Goal: Transaction & Acquisition: Purchase product/service

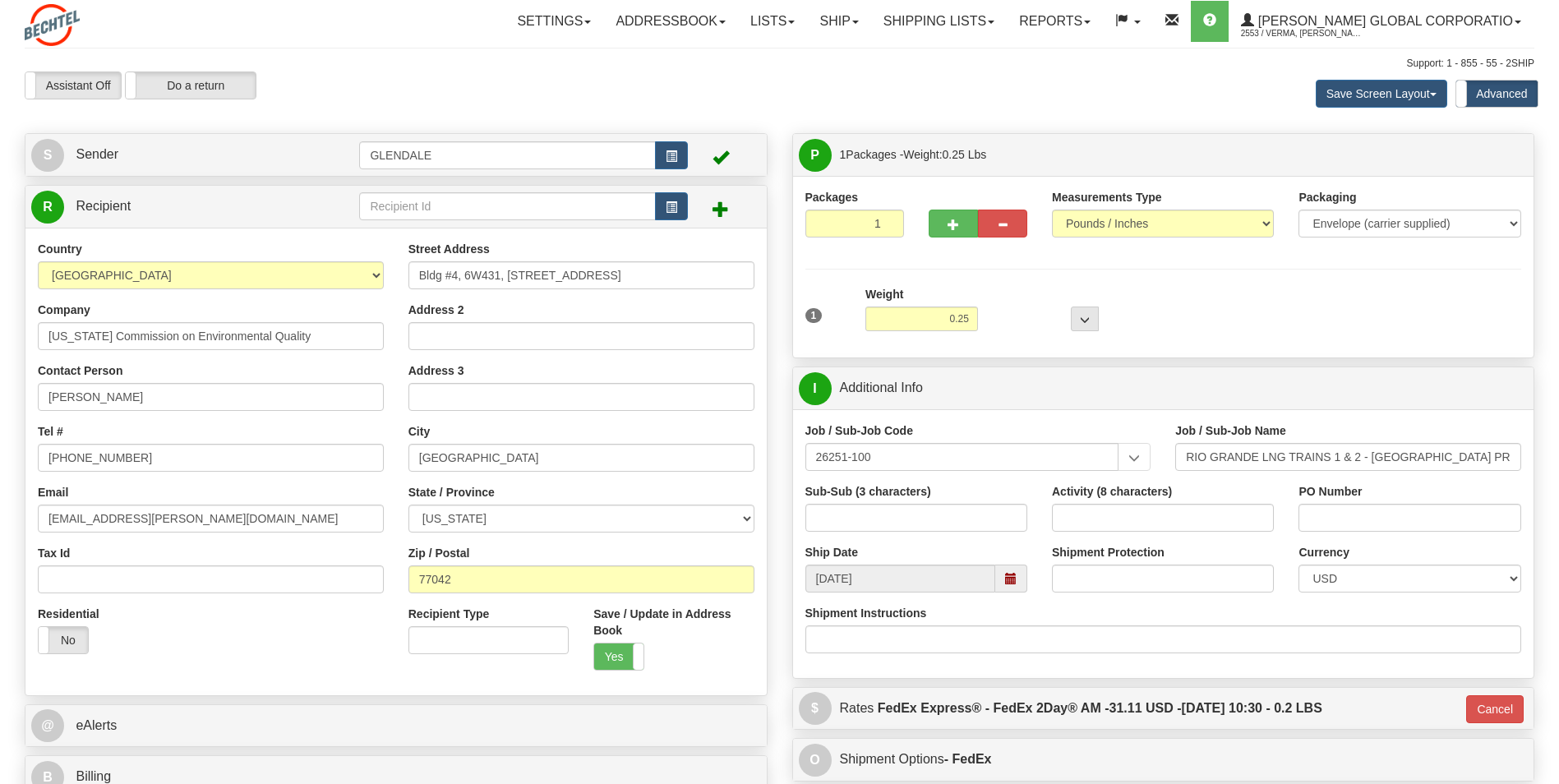
select select "[GEOGRAPHIC_DATA]"
select select "2"
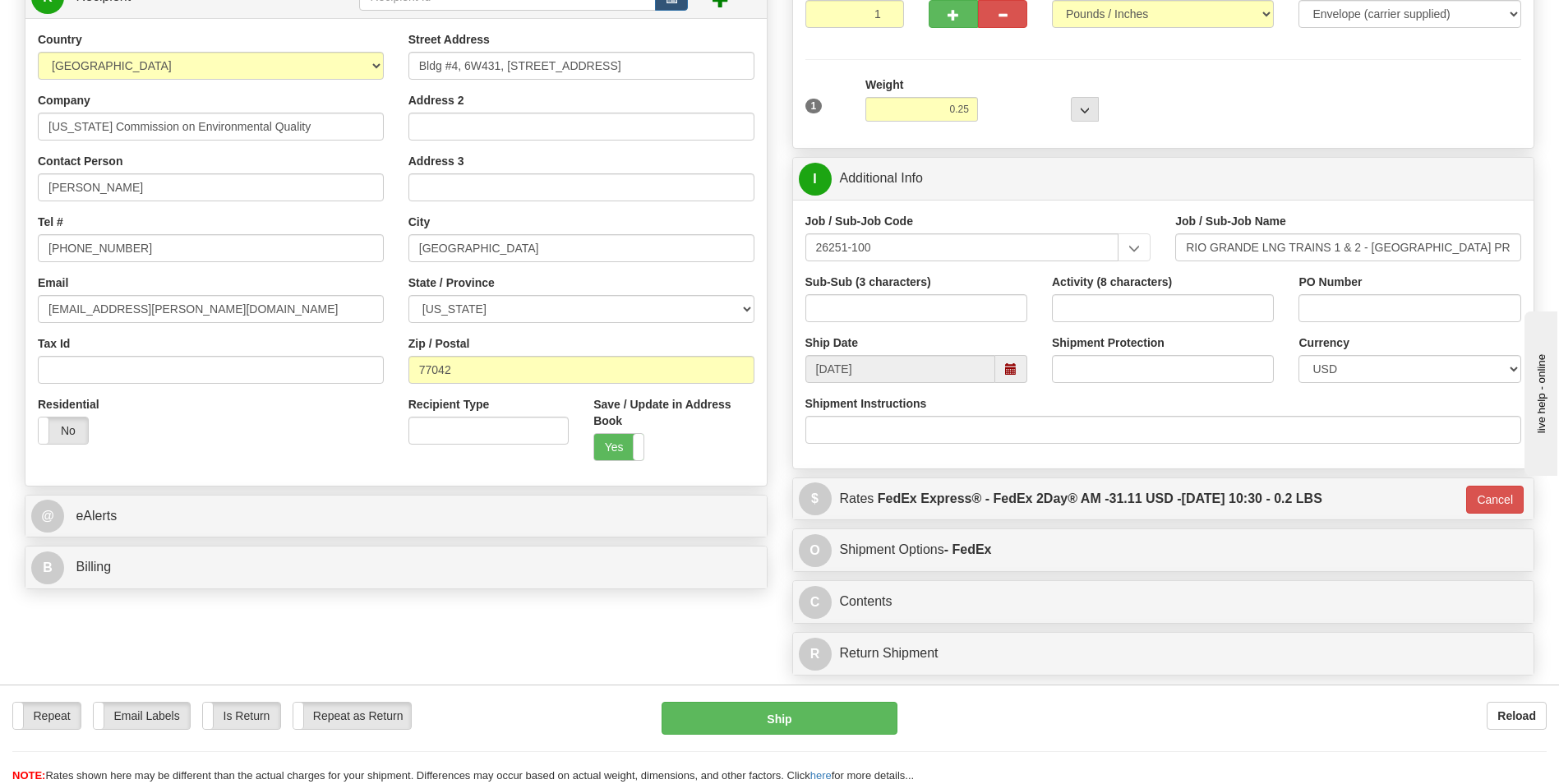
scroll to position [247, 0]
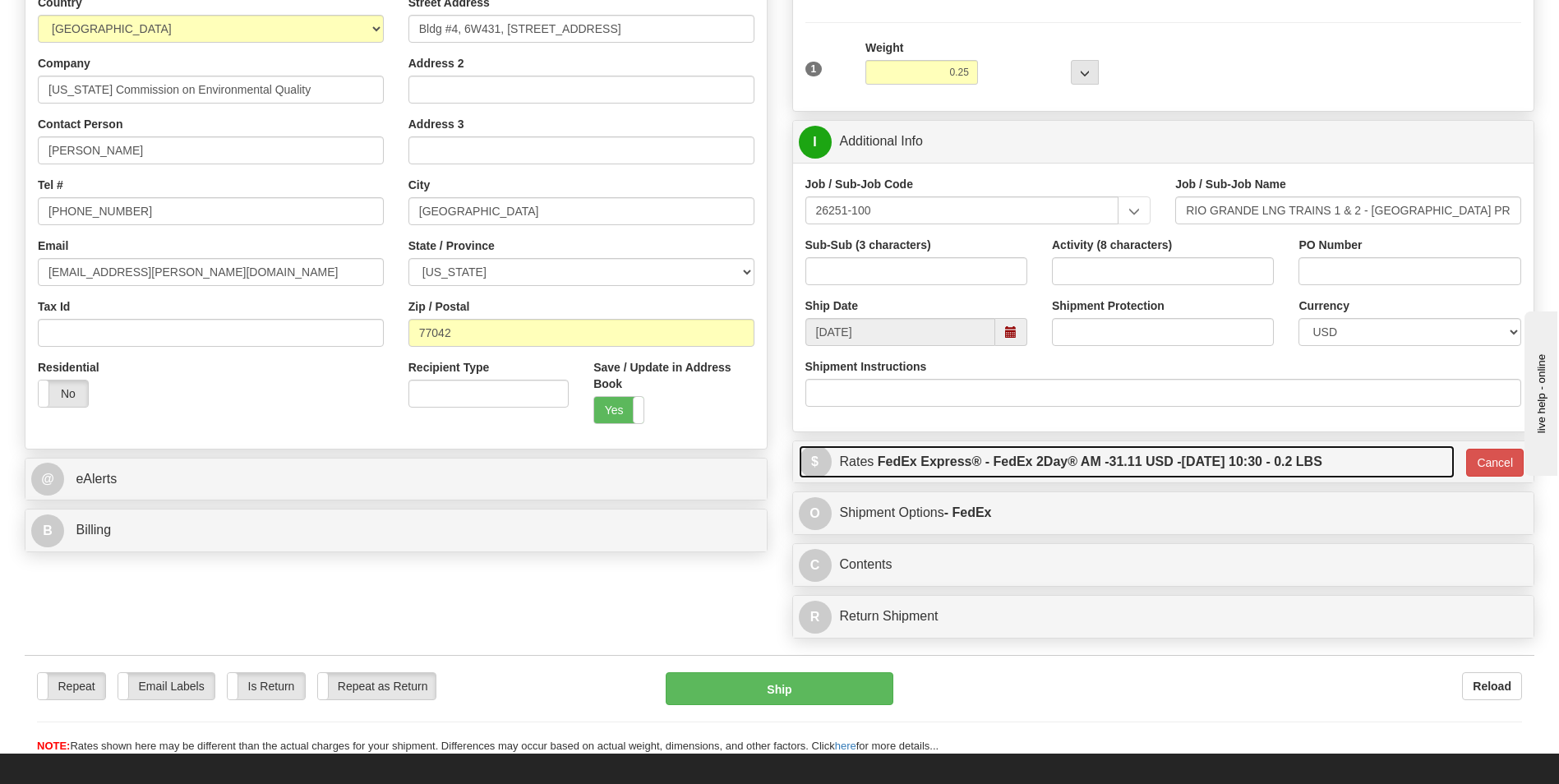
click at [966, 450] on label "FedEx Express® - FedEx 2Day® AM - 31.11 USD - 10/03/2025 10:30 - 0.2 LBS" at bounding box center [1100, 462] width 444 height 33
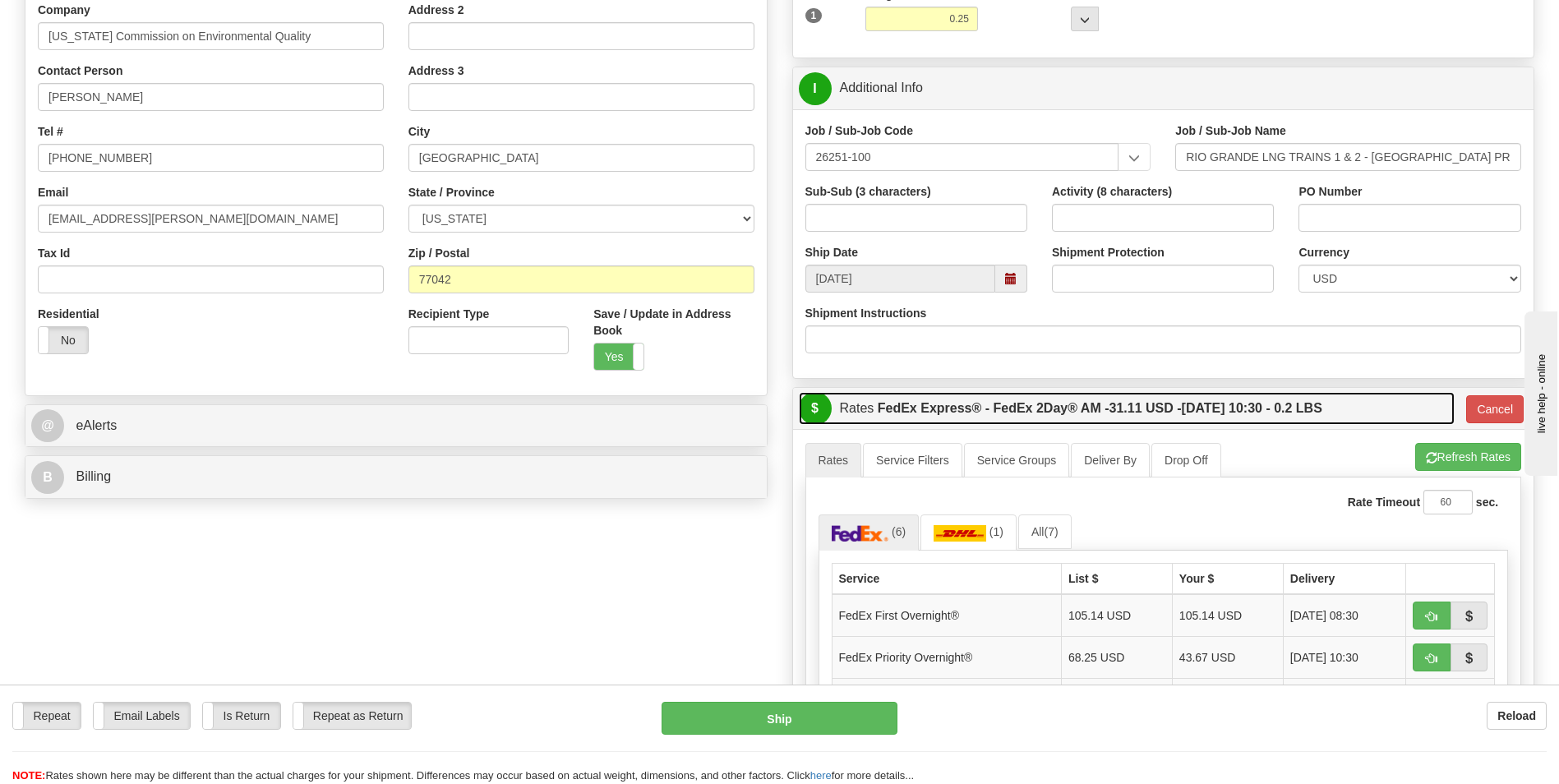
scroll to position [329, 0]
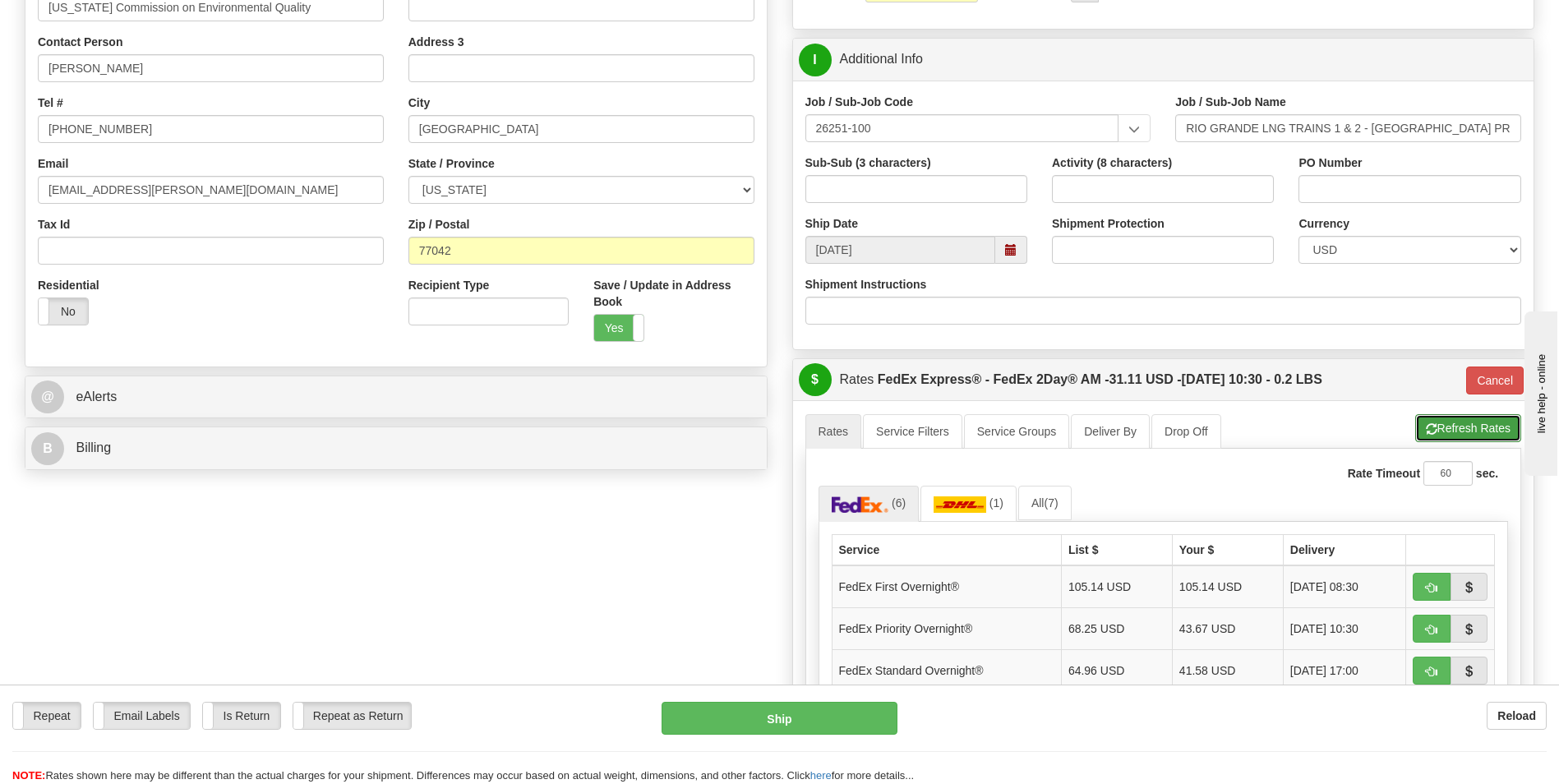
click at [1476, 425] on button "Refresh Rates" at bounding box center [1468, 428] width 106 height 28
type input "49"
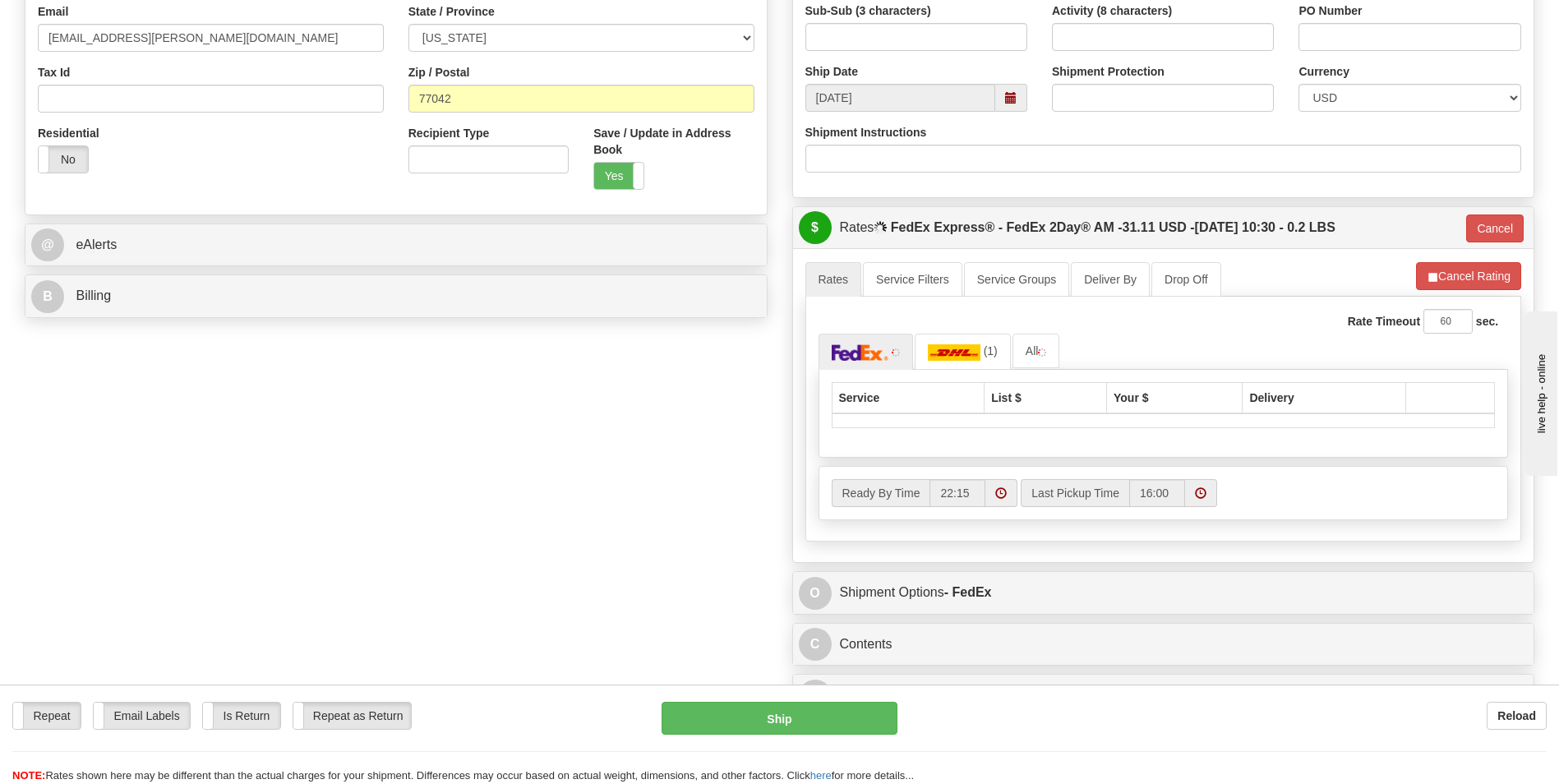
scroll to position [493, 0]
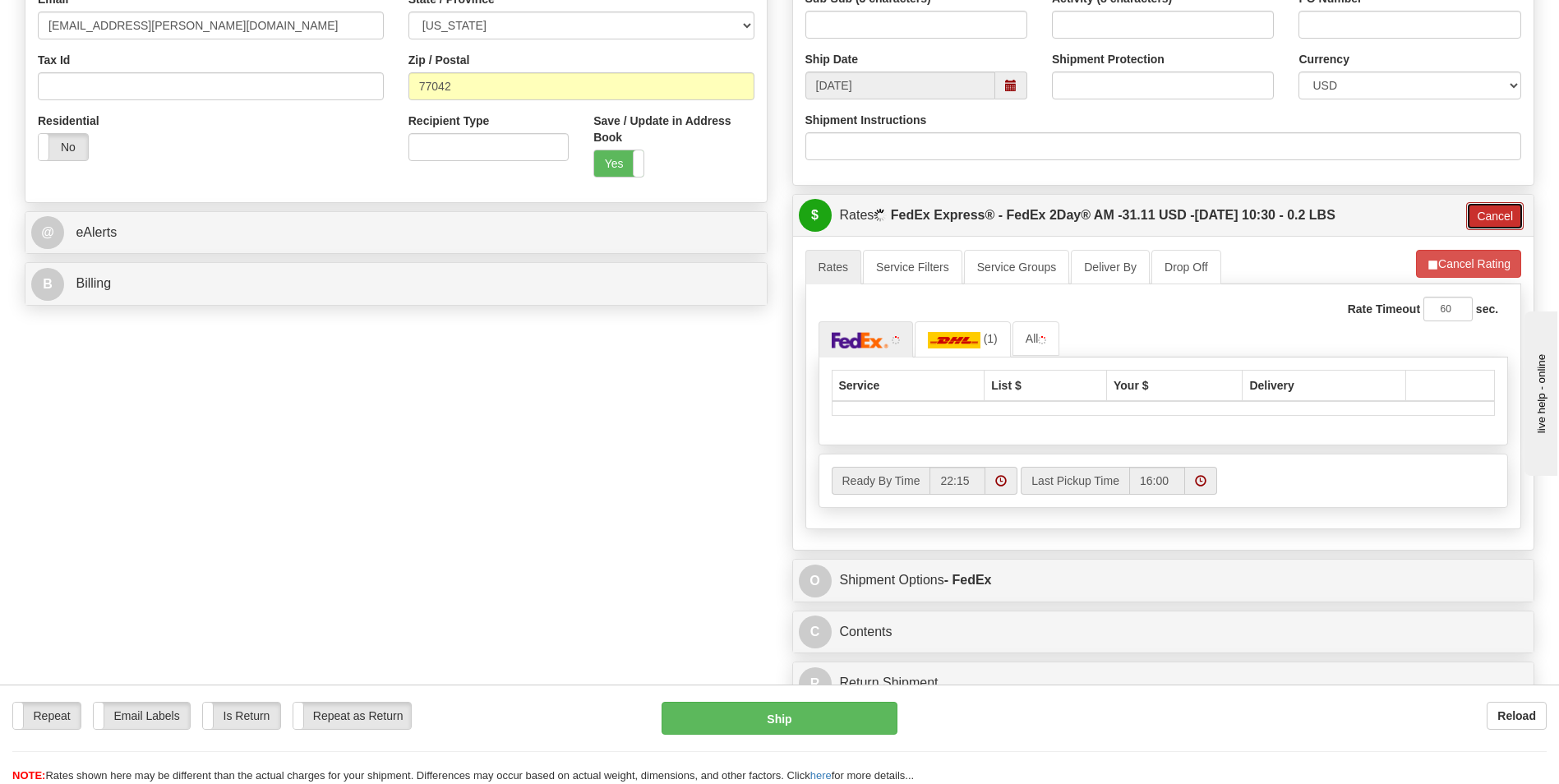
click at [1477, 213] on button "Cancel" at bounding box center [1495, 216] width 58 height 28
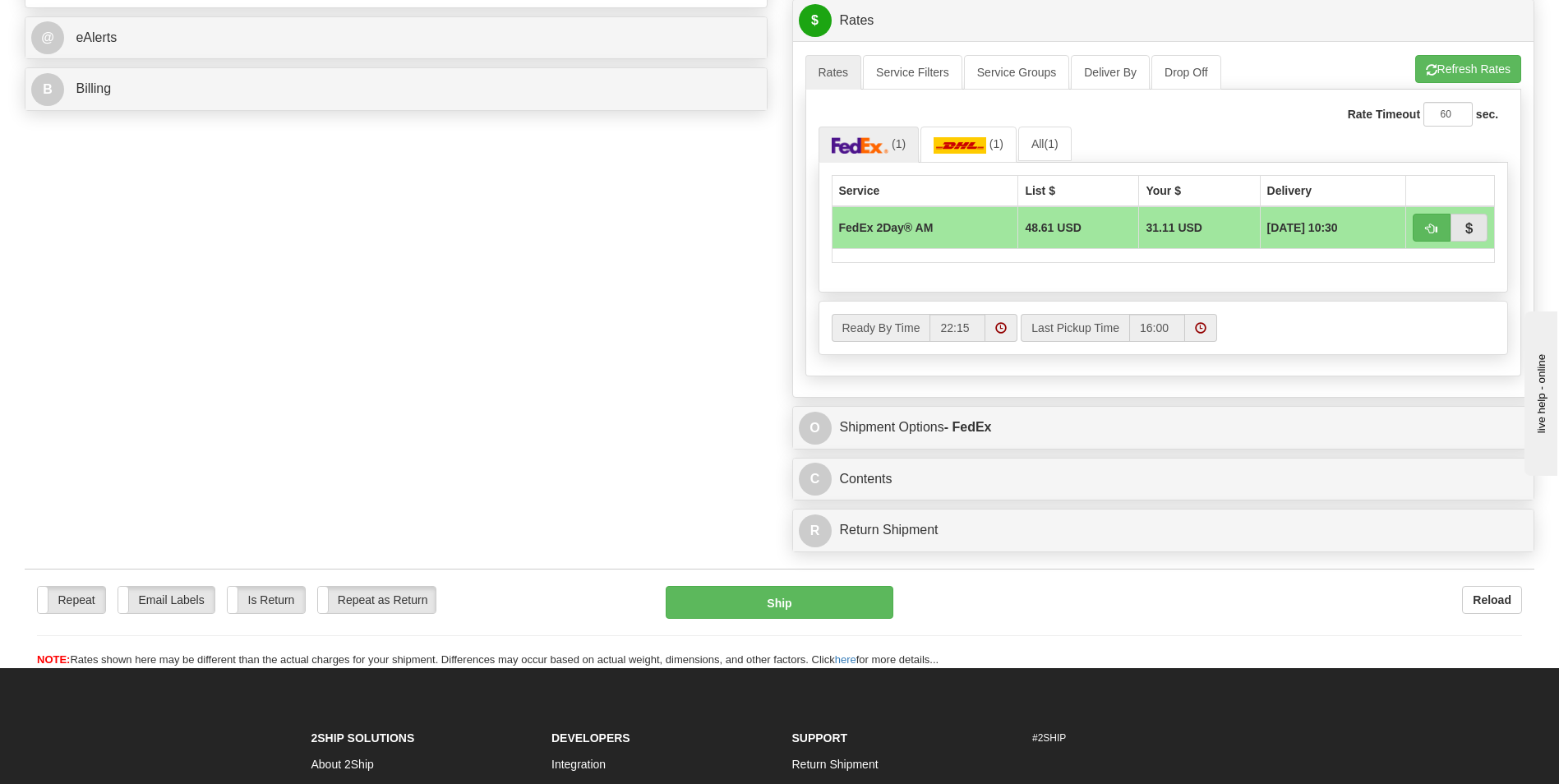
scroll to position [575, 0]
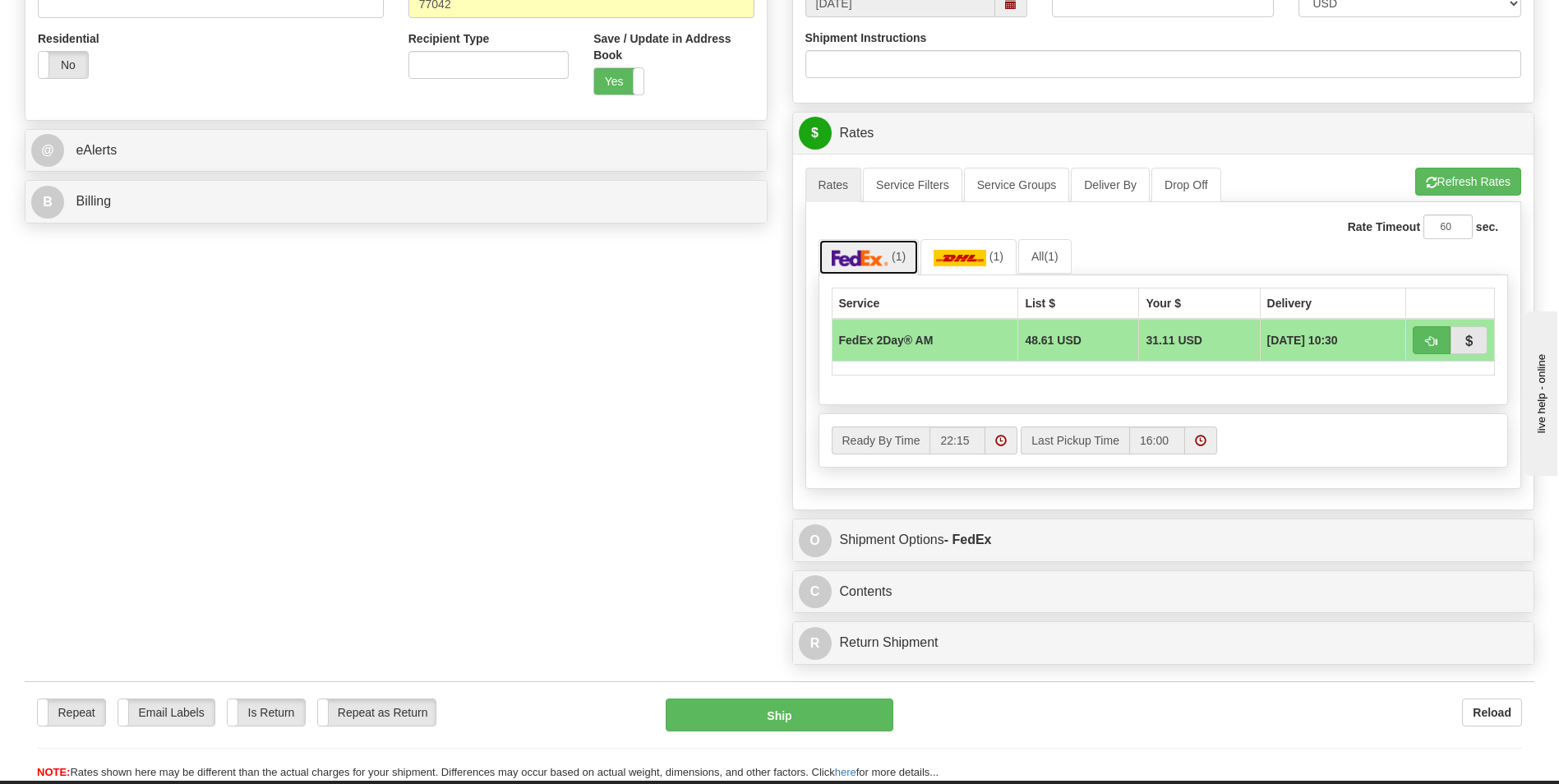
click at [879, 254] on img at bounding box center [861, 258] width 58 height 16
click at [1424, 349] on button "button" at bounding box center [1432, 340] width 38 height 28
type input "49"
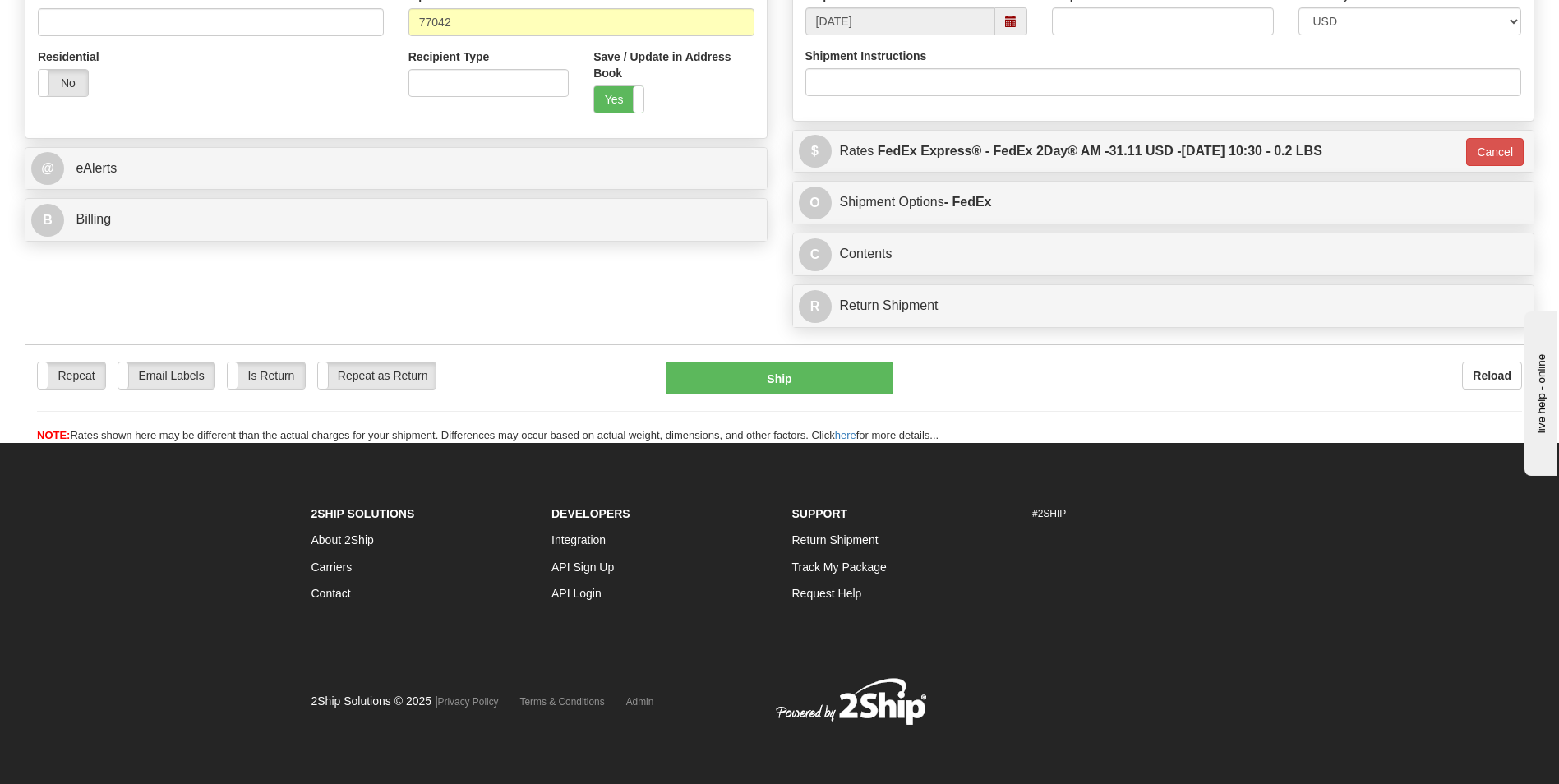
scroll to position [557, 0]
click at [1484, 153] on button "Cancel" at bounding box center [1495, 152] width 58 height 28
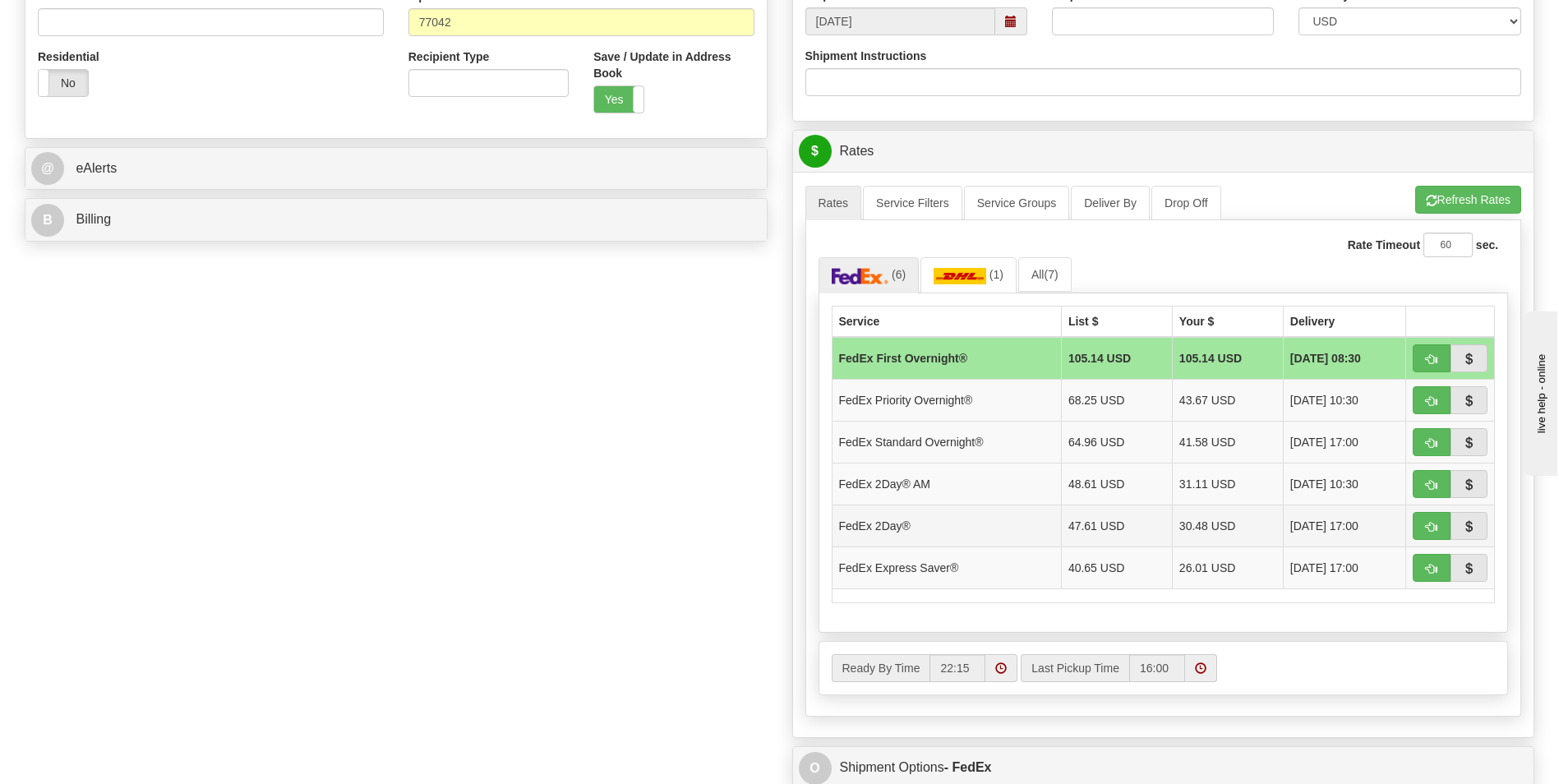
click at [1207, 519] on td "30.48 USD" at bounding box center [1227, 526] width 111 height 42
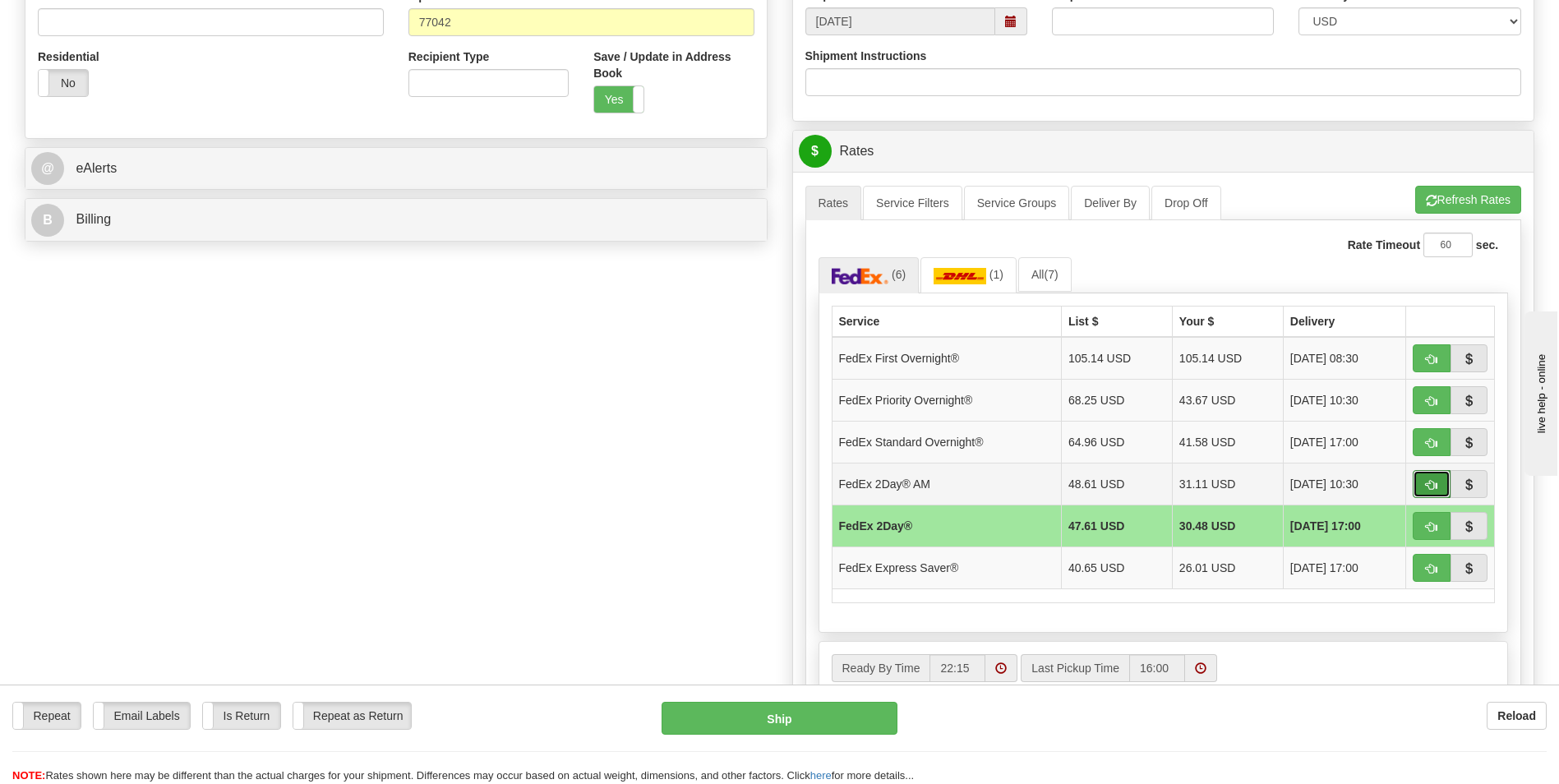
click at [1424, 492] on button "button" at bounding box center [1432, 483] width 38 height 28
type input "49"
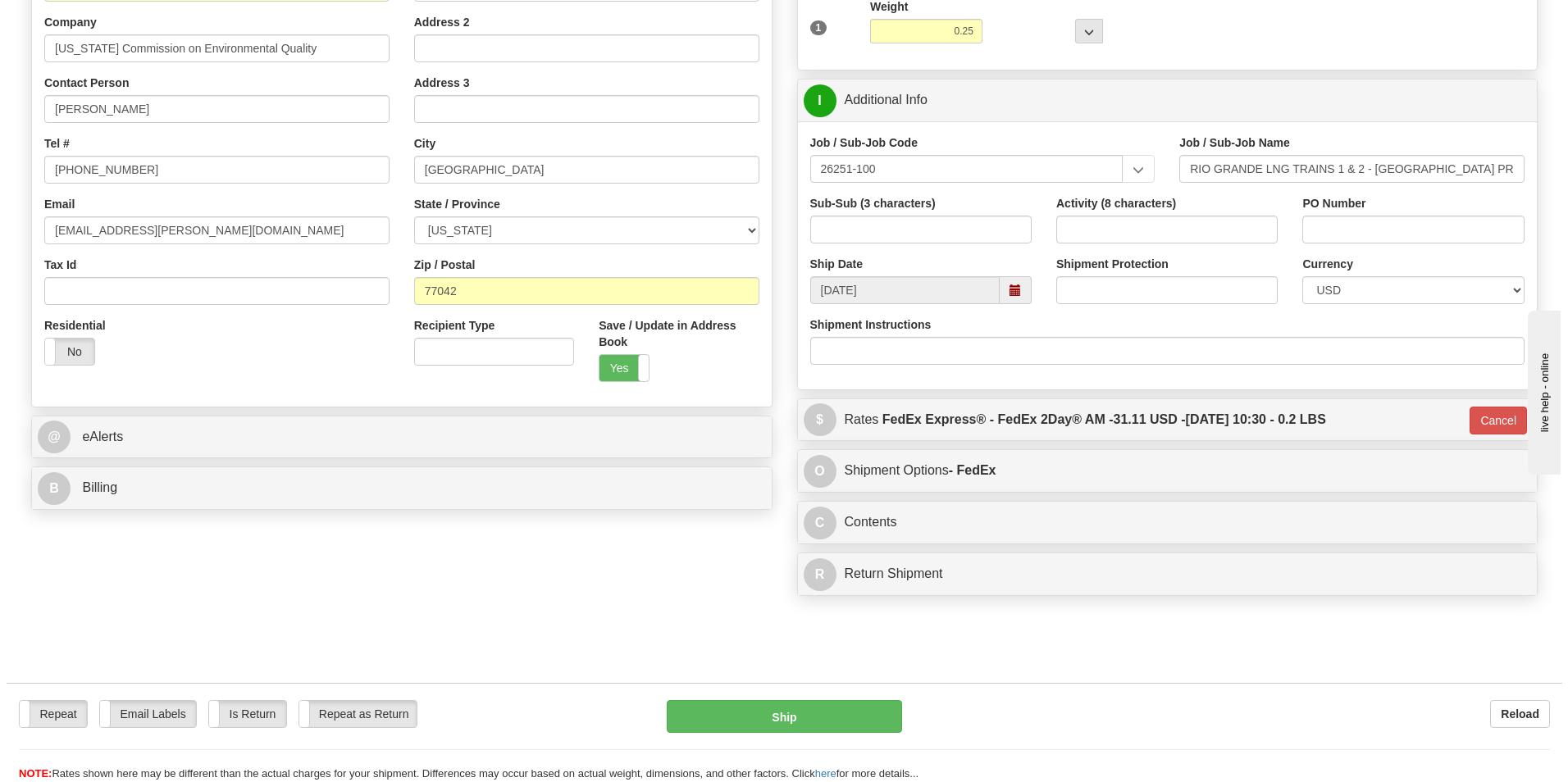
scroll to position [470, 0]
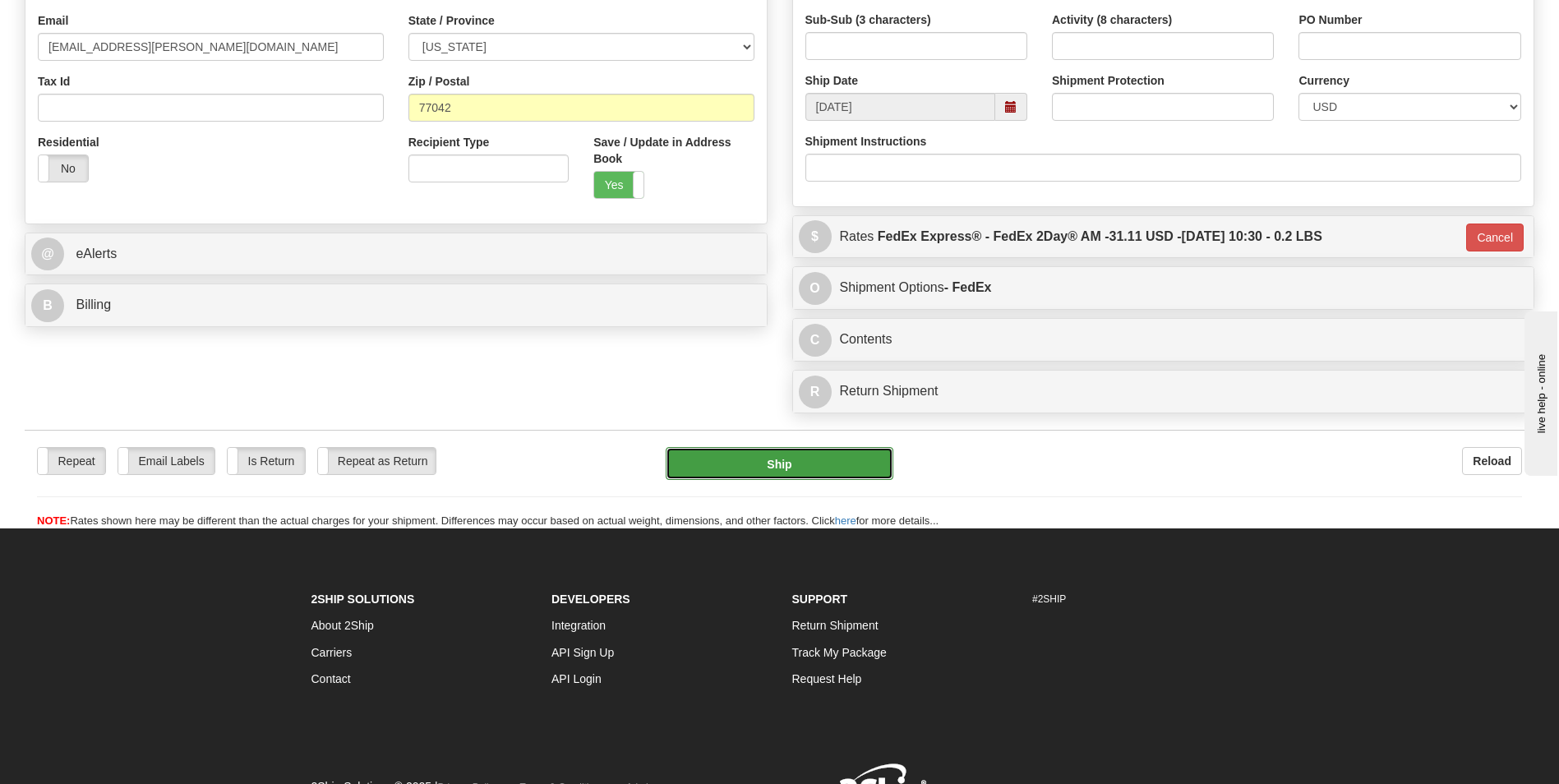
click at [735, 462] on button "Ship" at bounding box center [779, 463] width 227 height 33
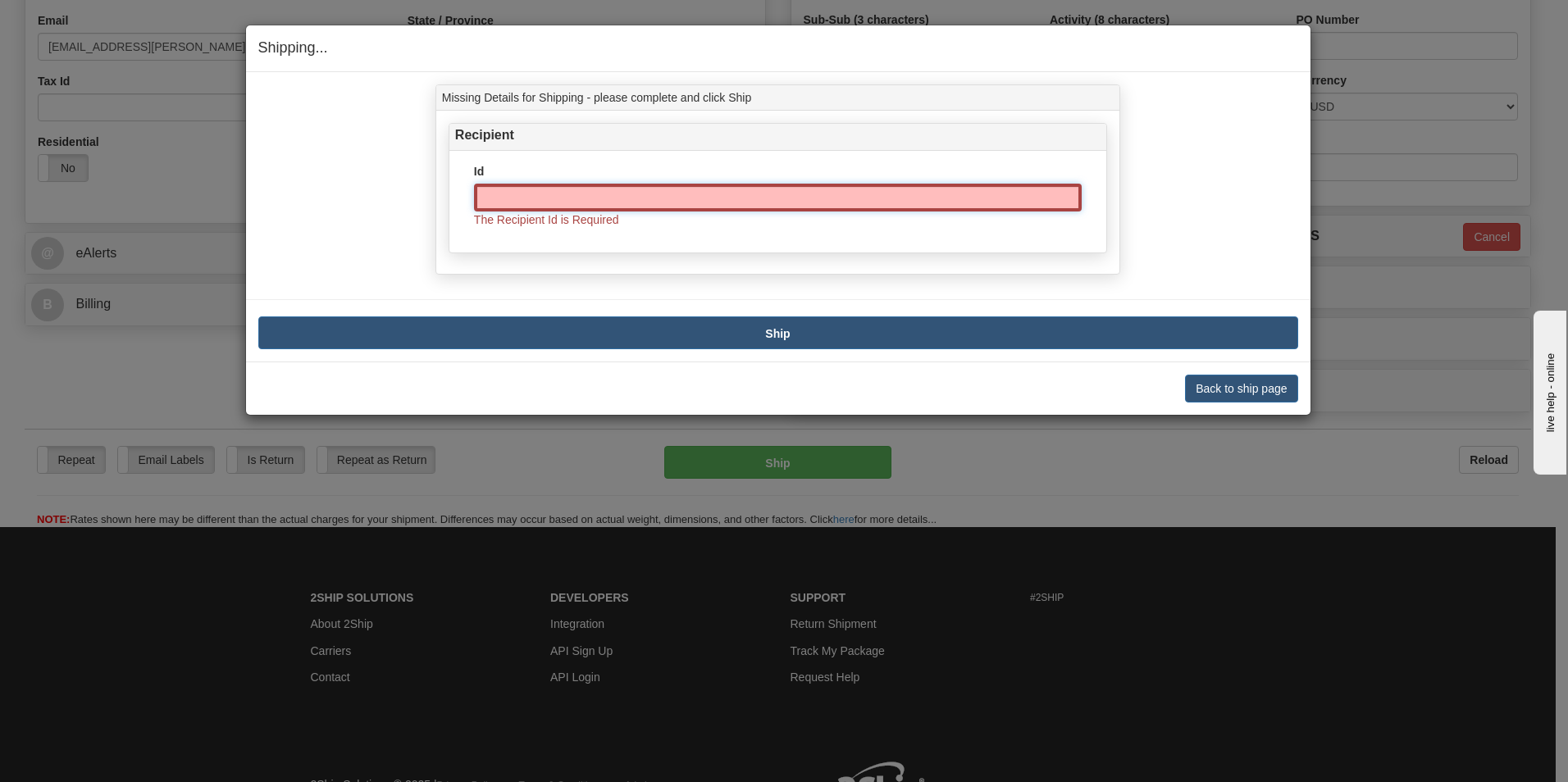
click at [605, 191] on input "Id" at bounding box center [778, 197] width 607 height 28
paste input "147535"
type input "147535"
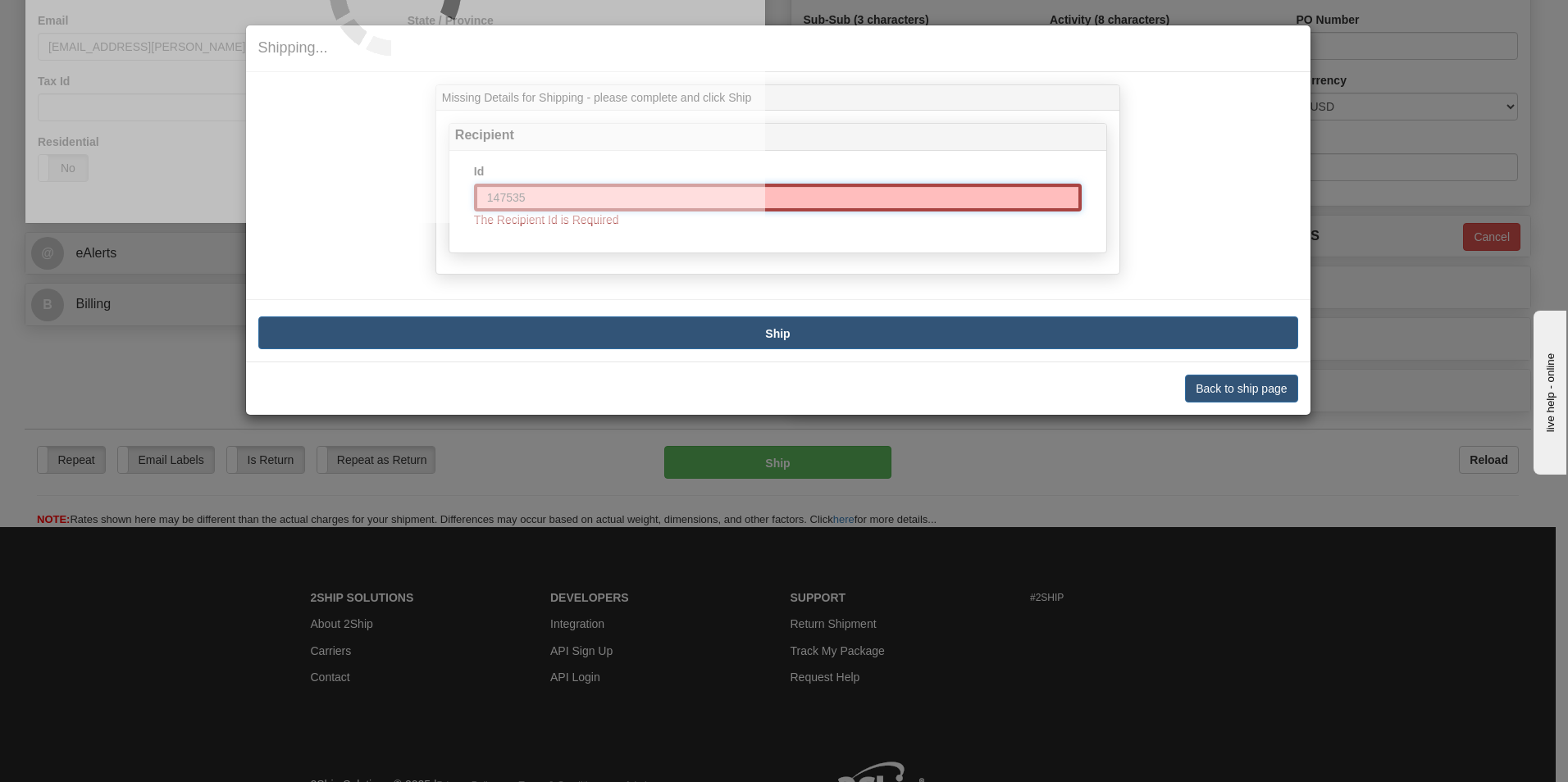
type input "49"
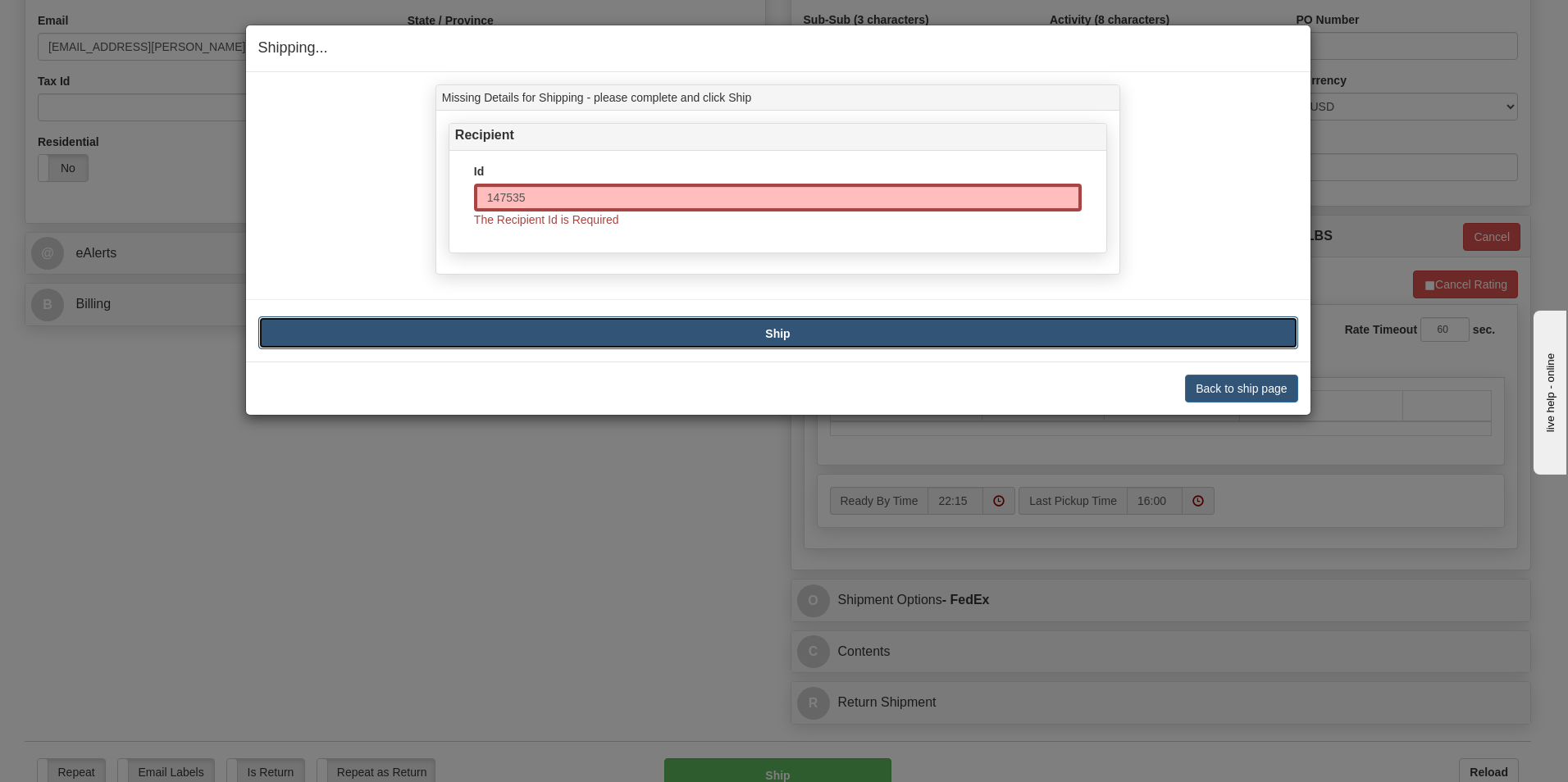
click at [752, 323] on button "Ship" at bounding box center [779, 332] width 1040 height 32
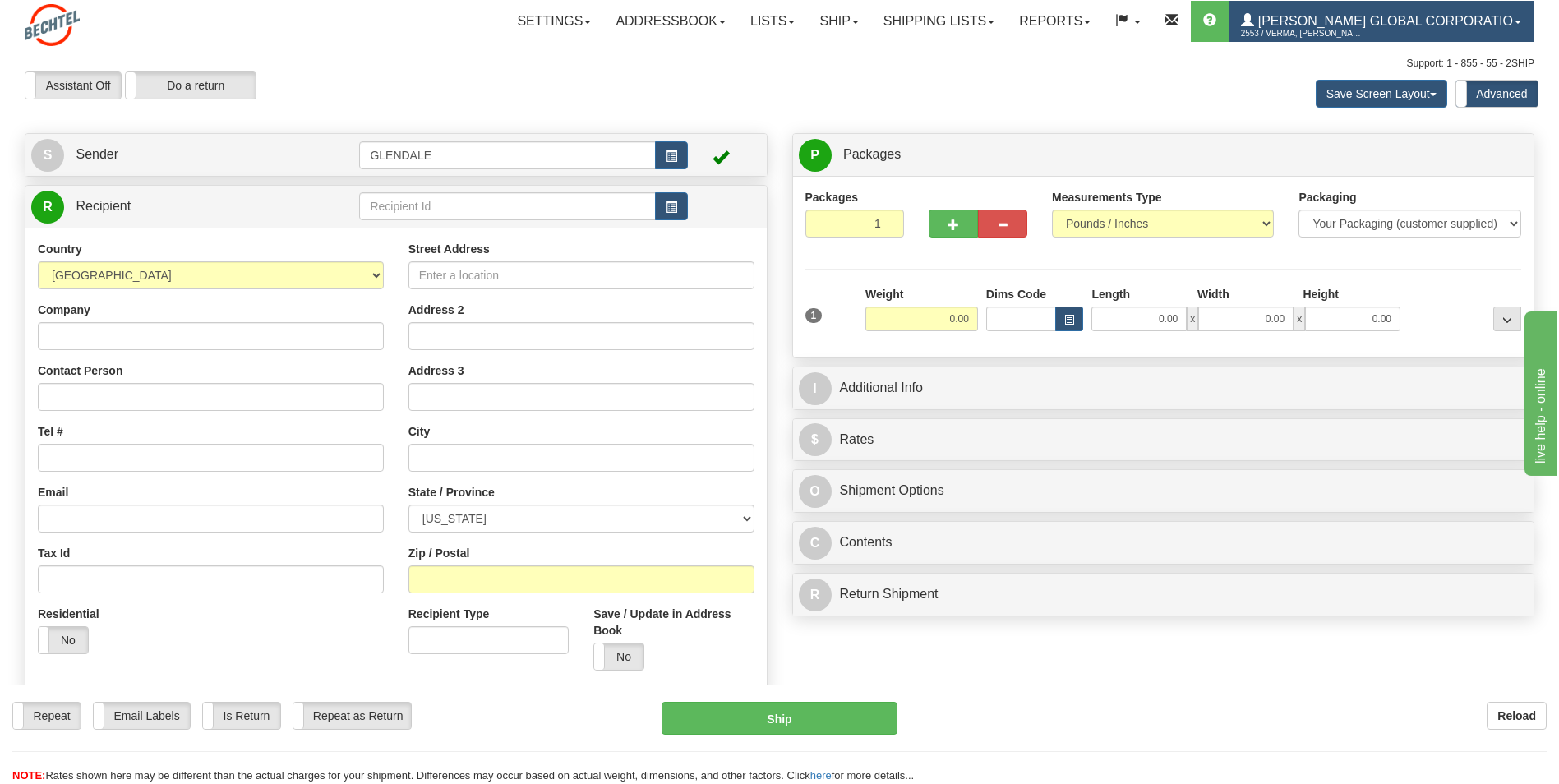
click at [1517, 23] on span at bounding box center [1517, 23] width 6 height 4
click at [1517, 23] on link "Bechtel Global Corporatio 2553 / Verma, Manav Verma" at bounding box center [1381, 21] width 305 height 41
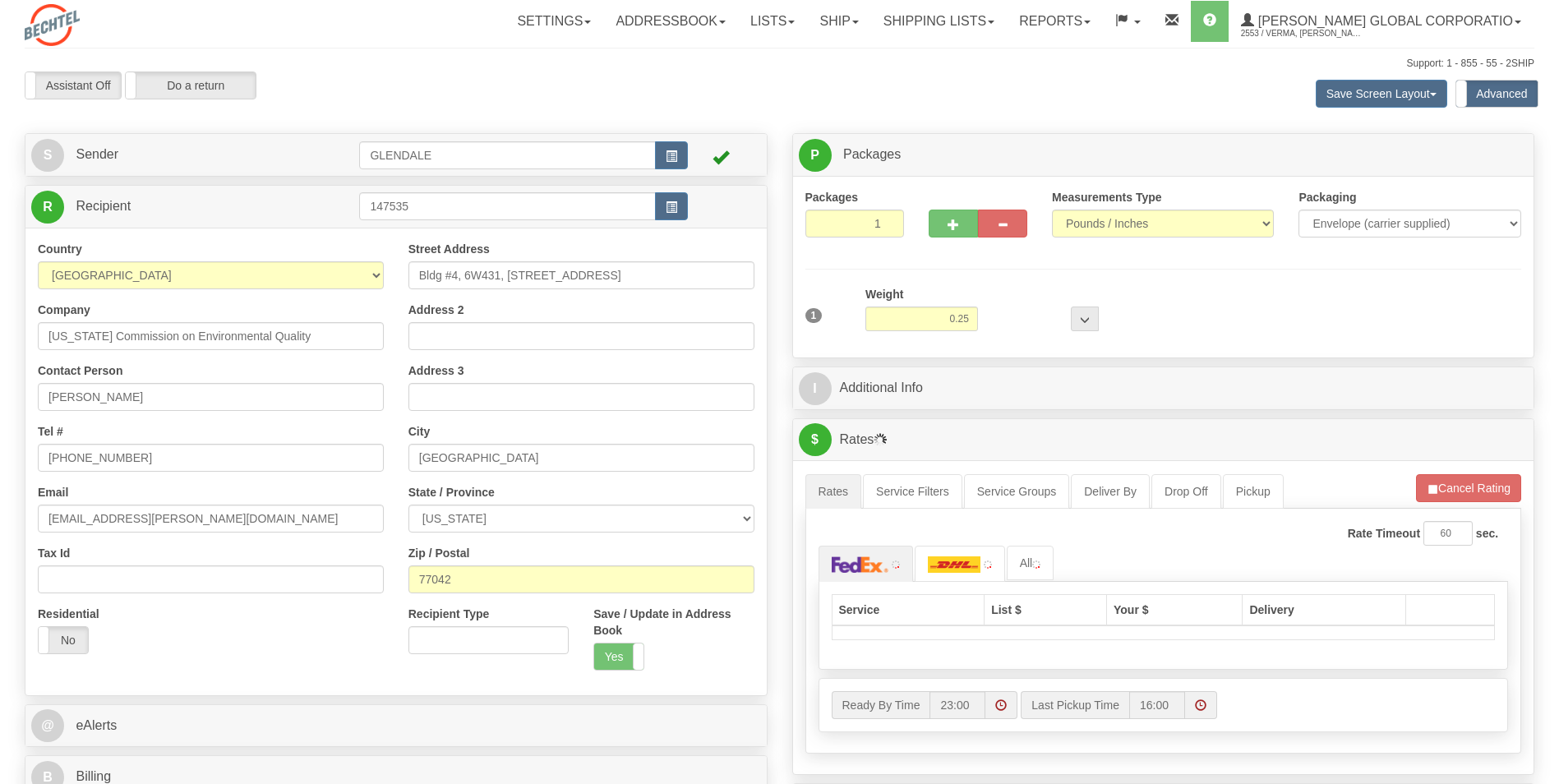
select select "2"
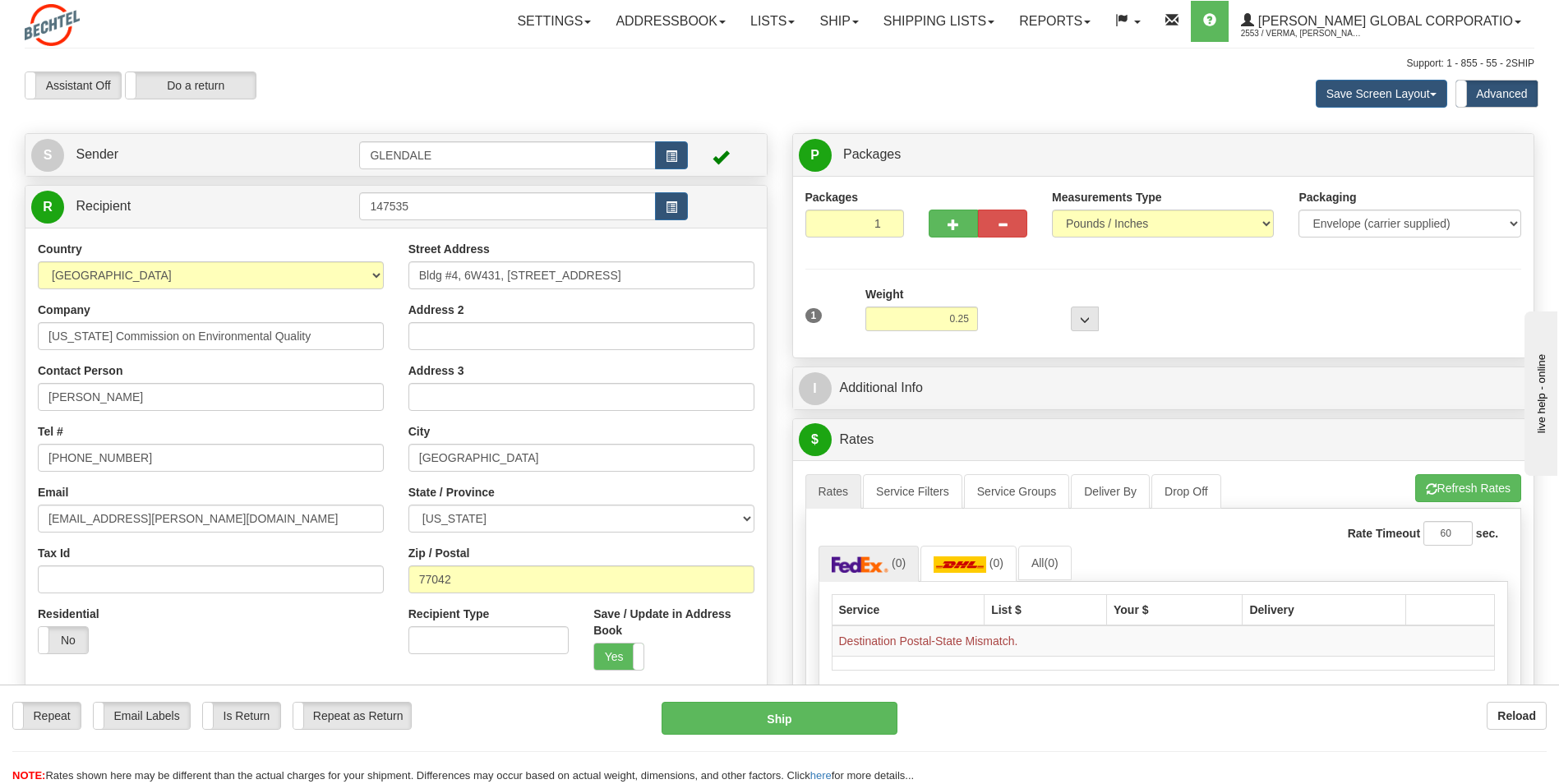
click at [850, 90] on div "Assistant On Assistant Off Do a return Do a return Previous Next Save Screen La…" at bounding box center [780, 93] width 1535 height 44
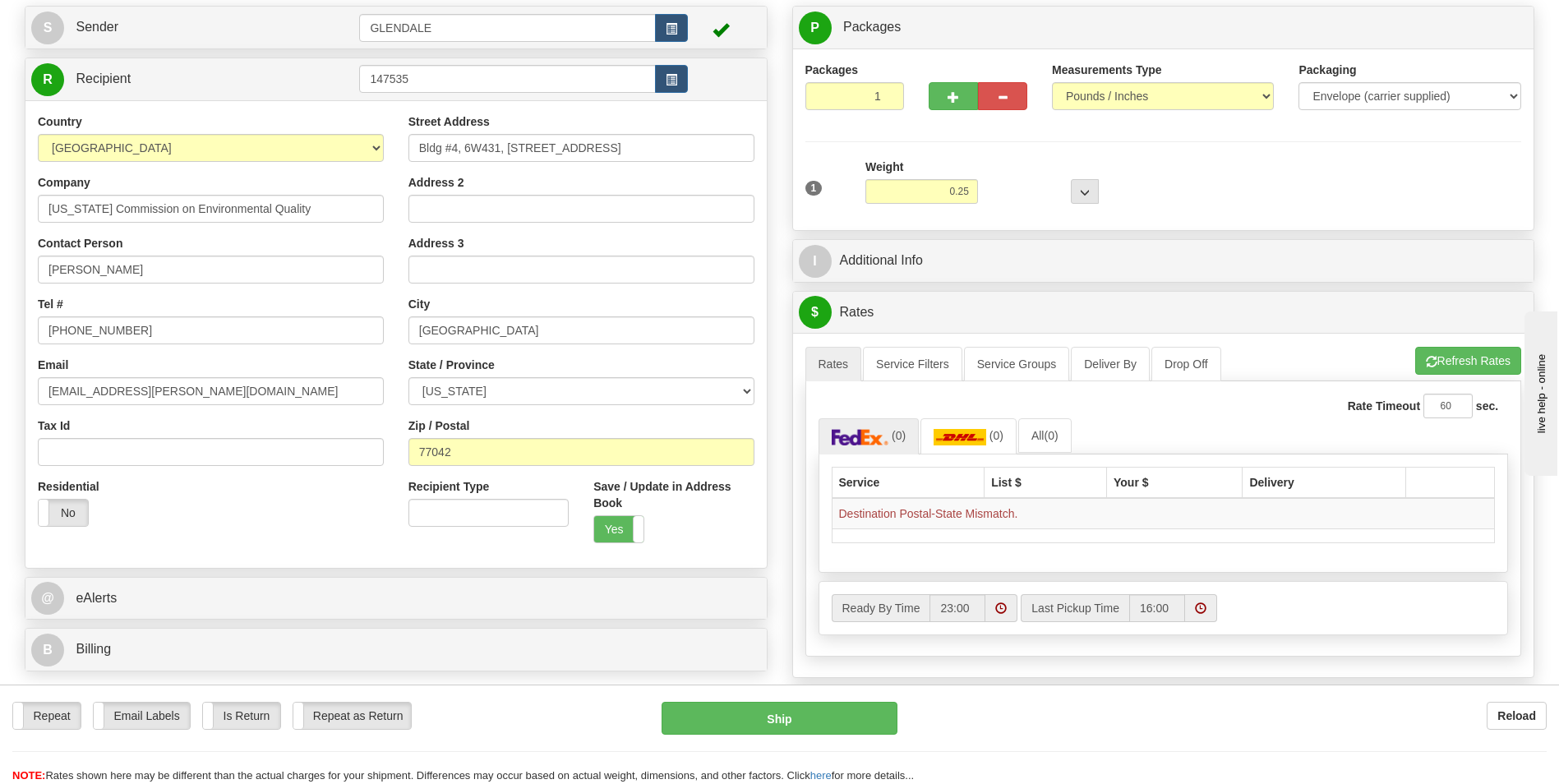
scroll to position [247, 0]
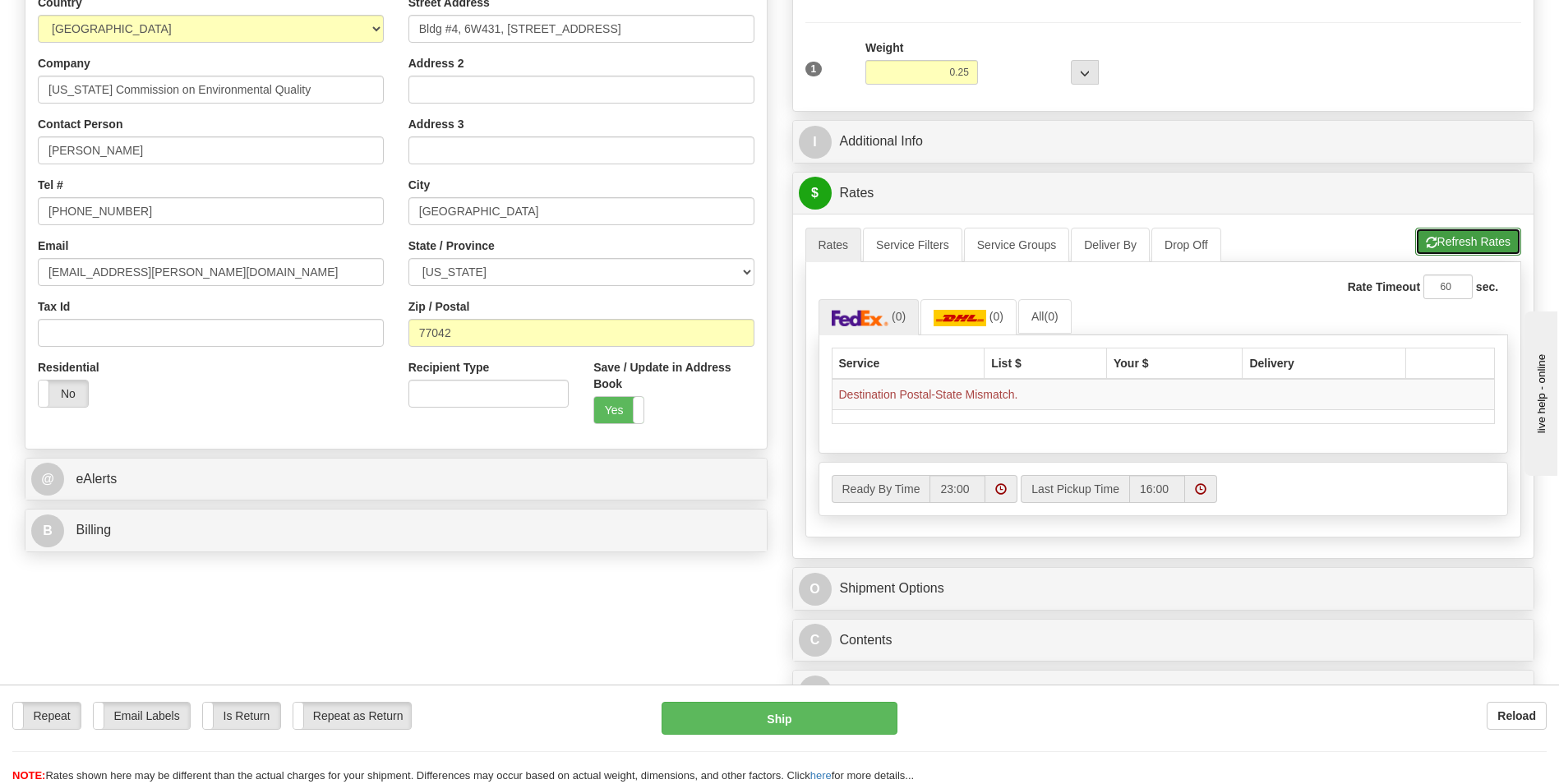
click at [1474, 244] on button "Refresh Rates" at bounding box center [1468, 241] width 106 height 28
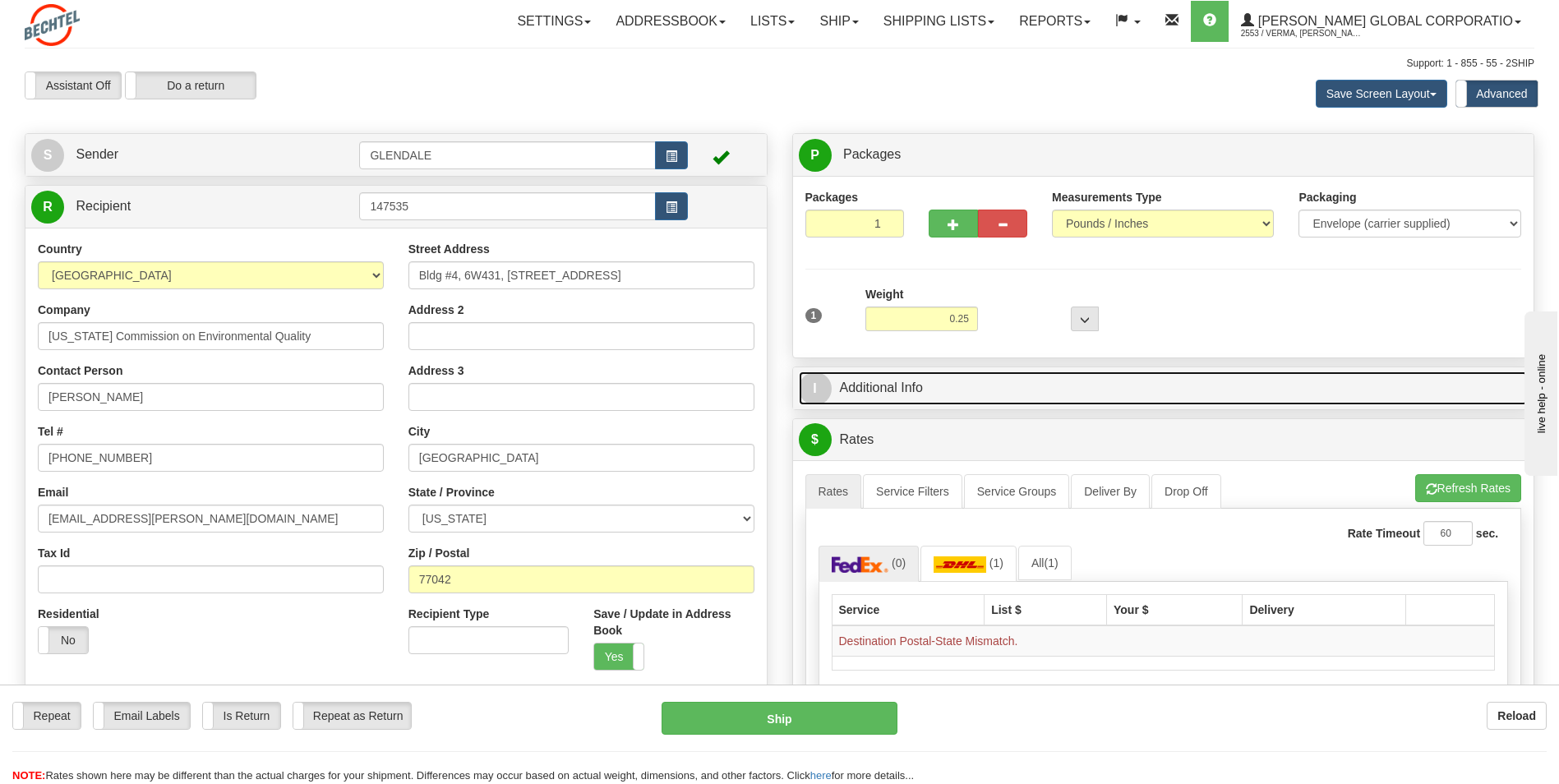
click at [1051, 391] on link "I Additional Info" at bounding box center [1163, 387] width 730 height 33
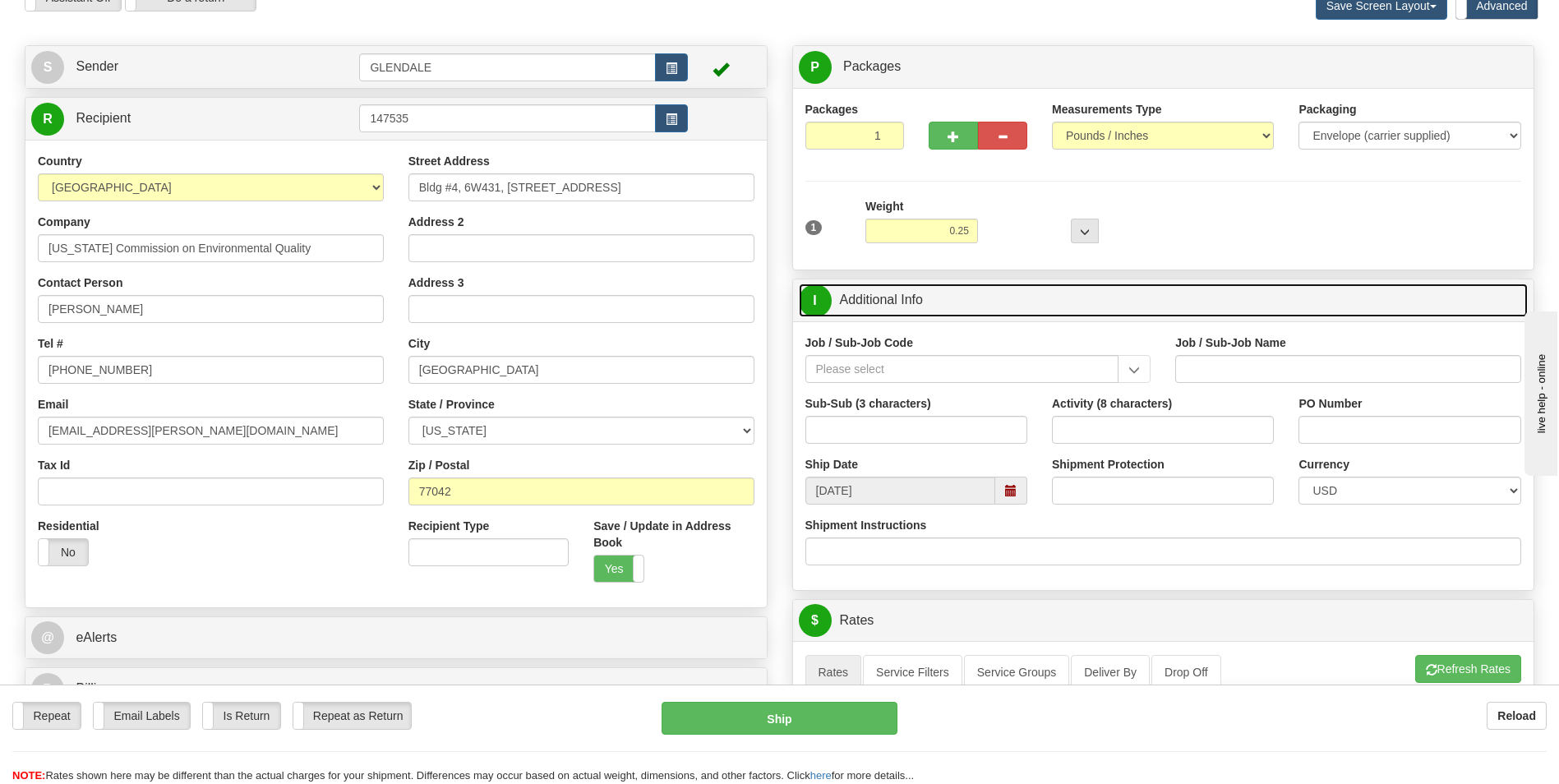
scroll to position [247, 0]
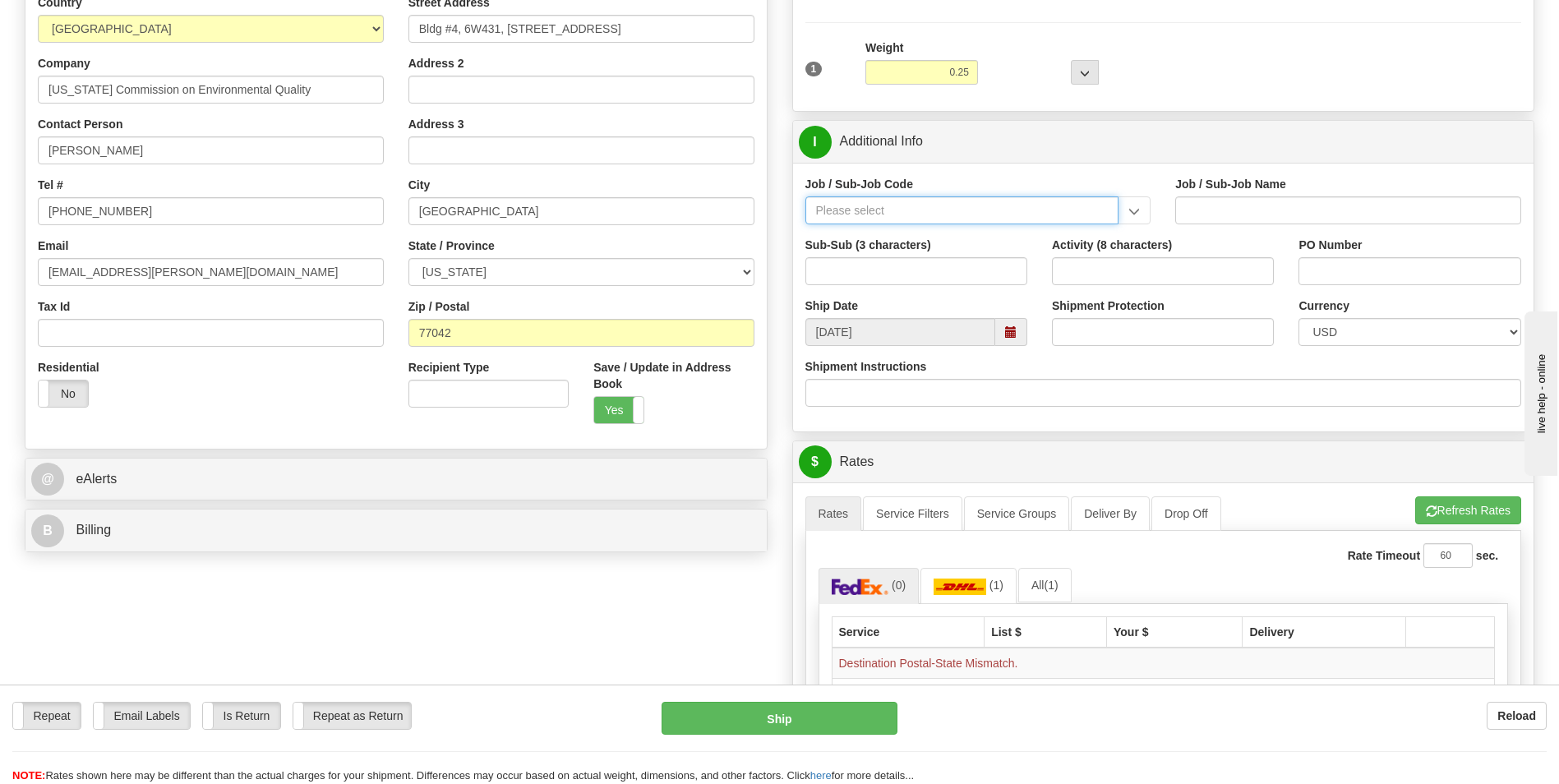
click at [944, 205] on input "Job / Sub-Job Code" at bounding box center [963, 210] width 314 height 28
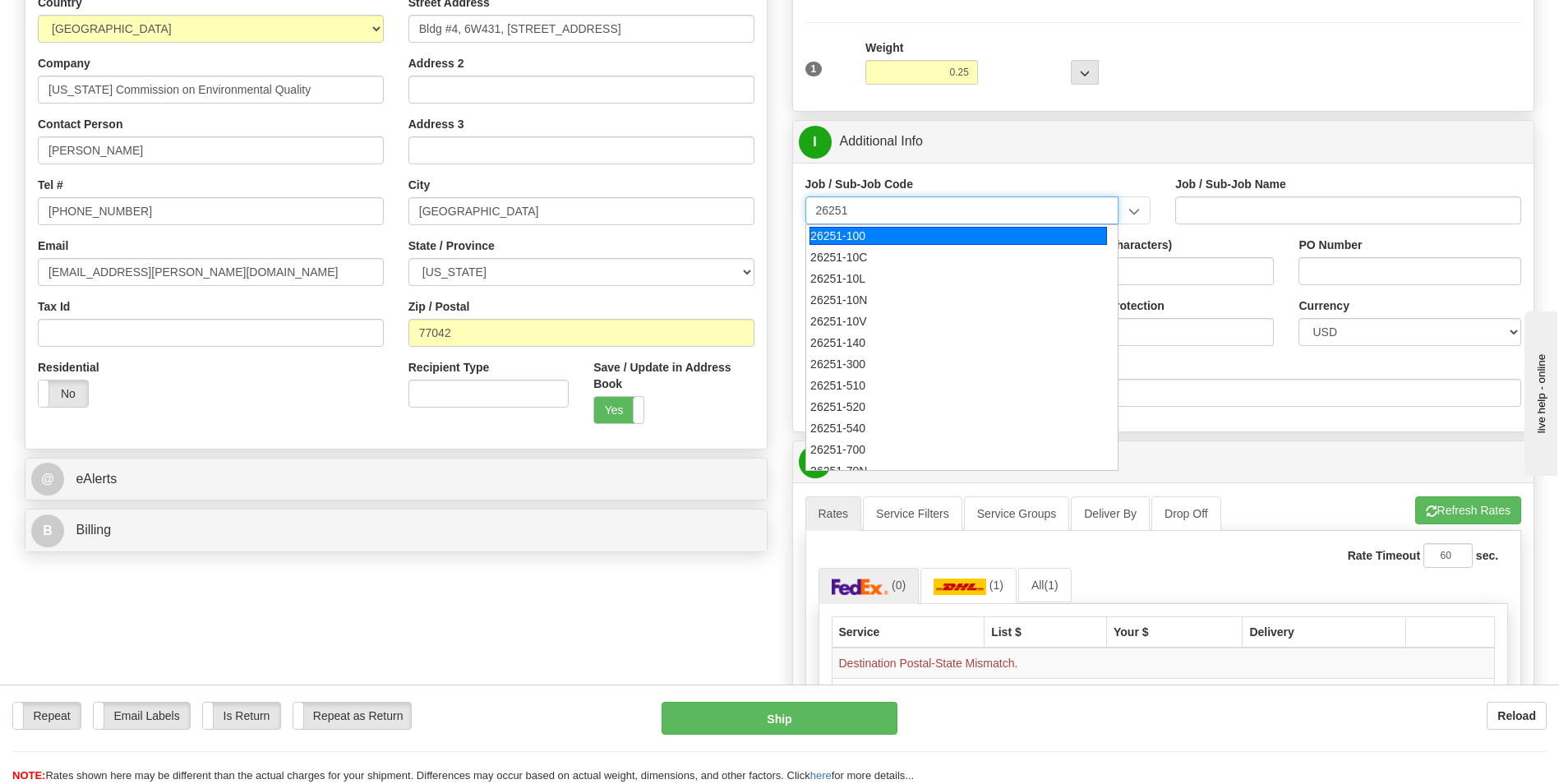
click at [884, 239] on div "26251-100" at bounding box center [957, 236] width 297 height 18
type input "26251-100"
type input "RIO GRANDE LNG TRAINS 1 & 2 - HOUSTON PROFESSIONA"
type input "26251-100"
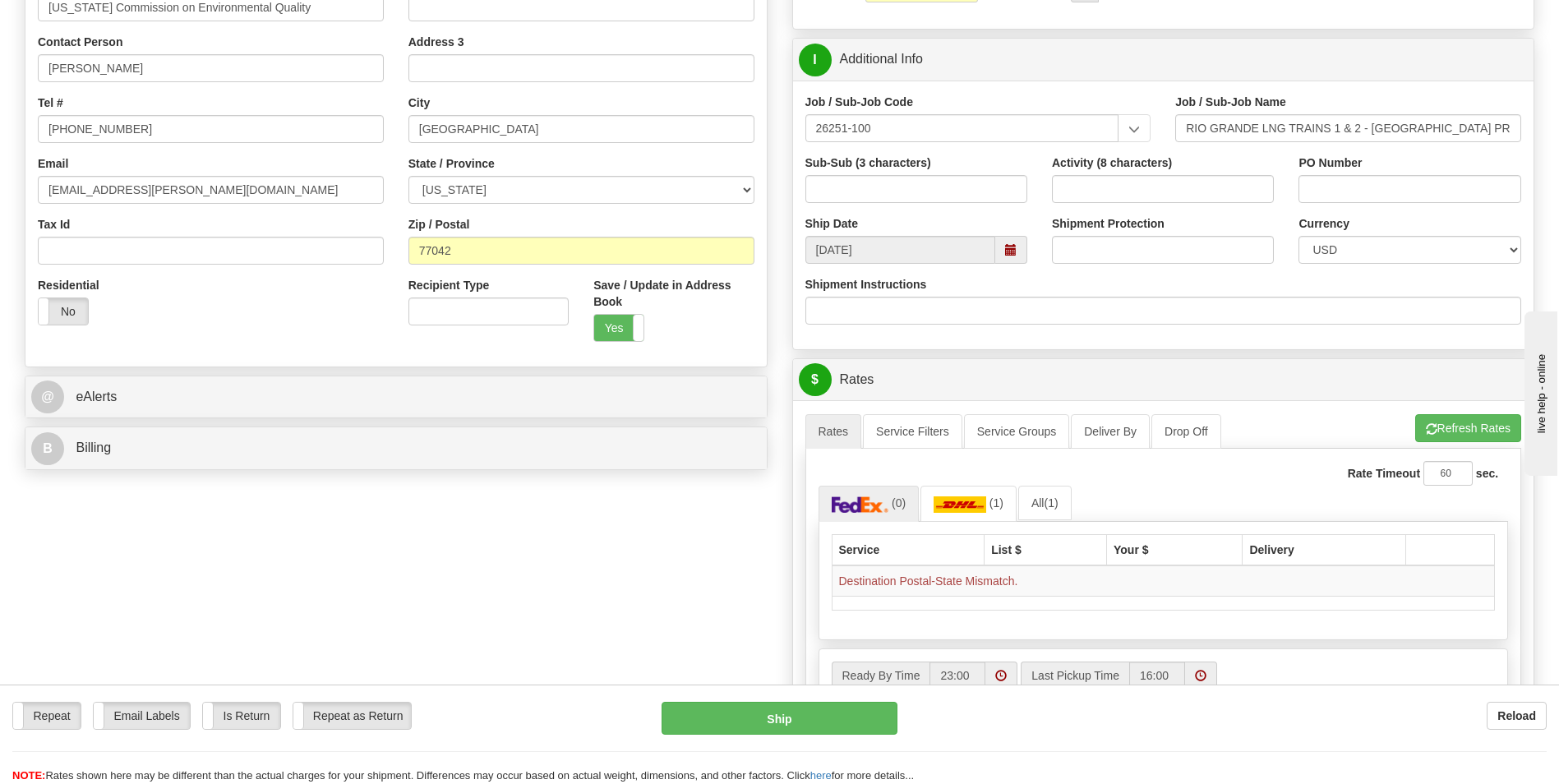
scroll to position [493, 0]
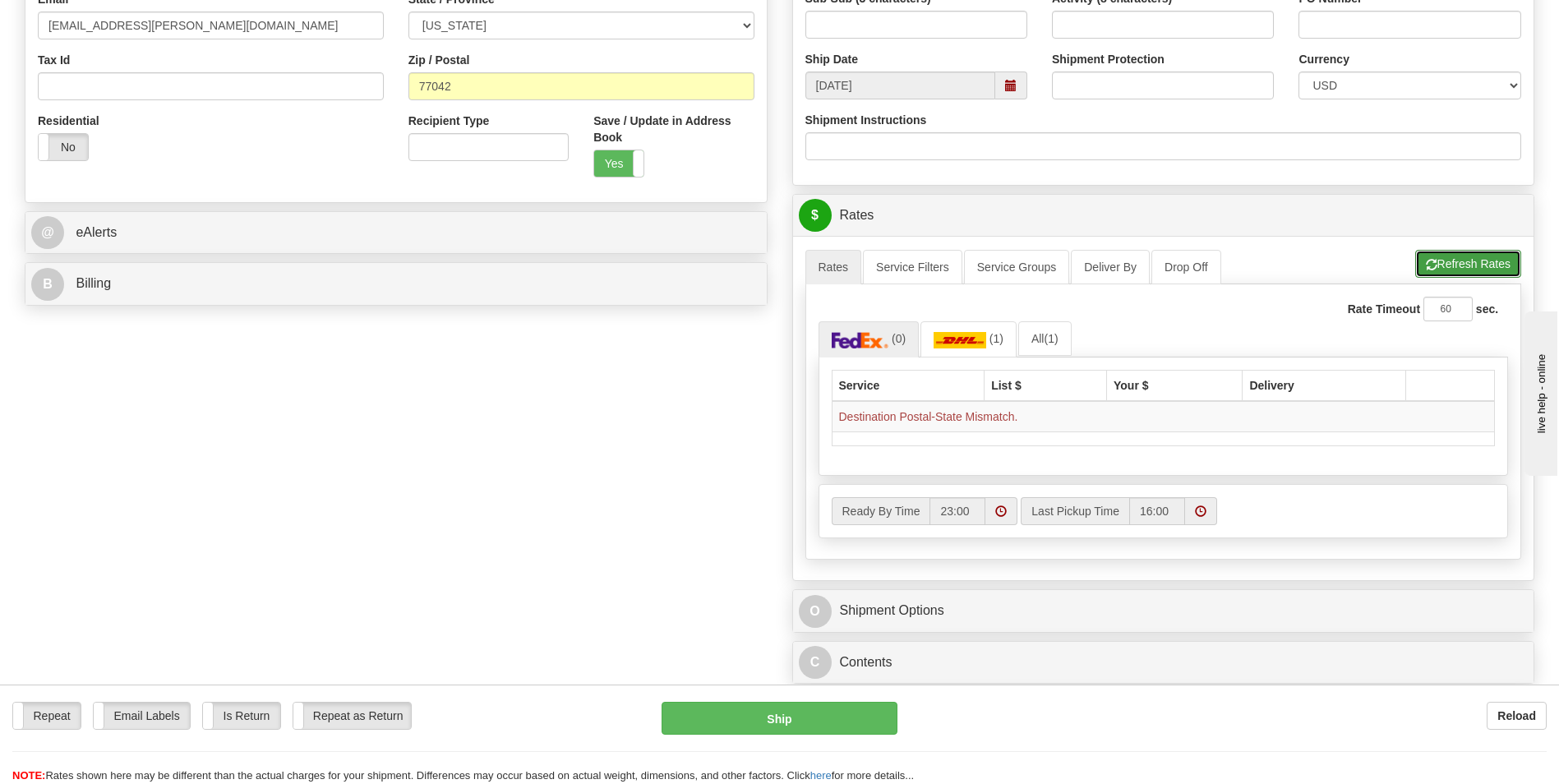
click at [1453, 272] on button "Refresh Rates" at bounding box center [1468, 264] width 106 height 28
click at [1459, 316] on input "60" at bounding box center [1448, 308] width 50 height 24
click at [947, 269] on link "Service Filters" at bounding box center [912, 267] width 99 height 34
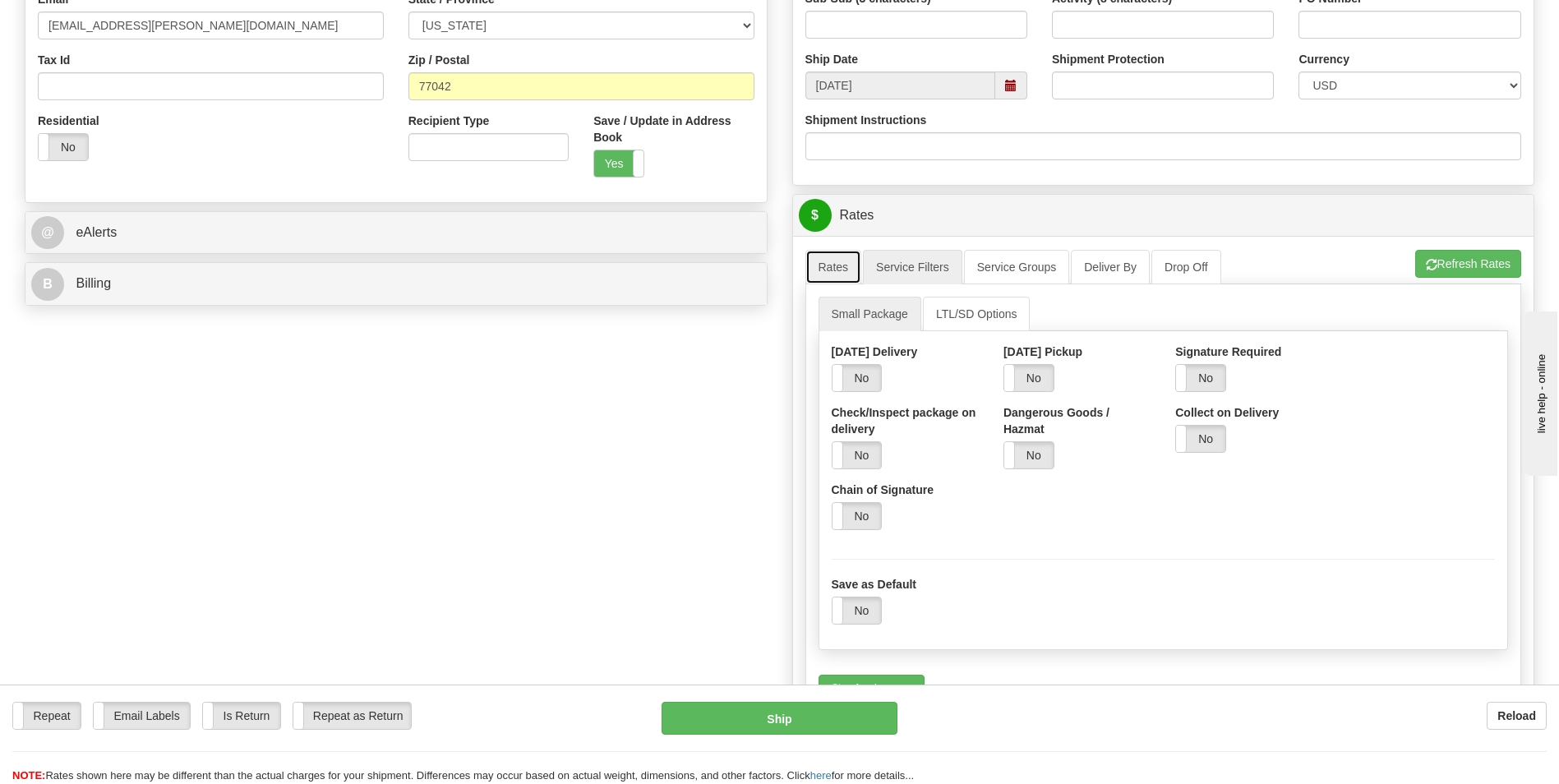
click at [852, 267] on link "Rates" at bounding box center [834, 267] width 57 height 34
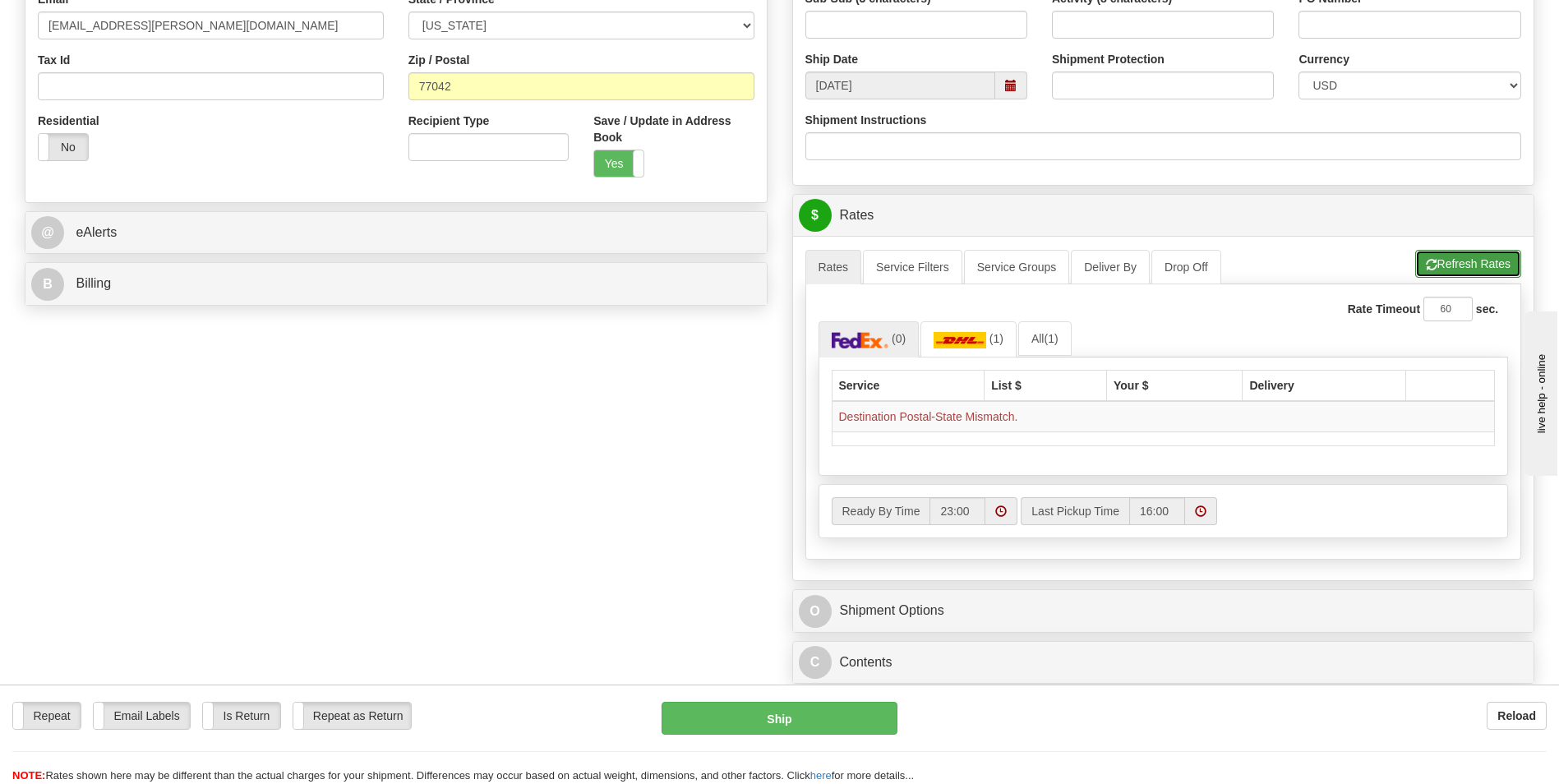
click at [1441, 260] on button "Refresh Rates" at bounding box center [1468, 264] width 106 height 28
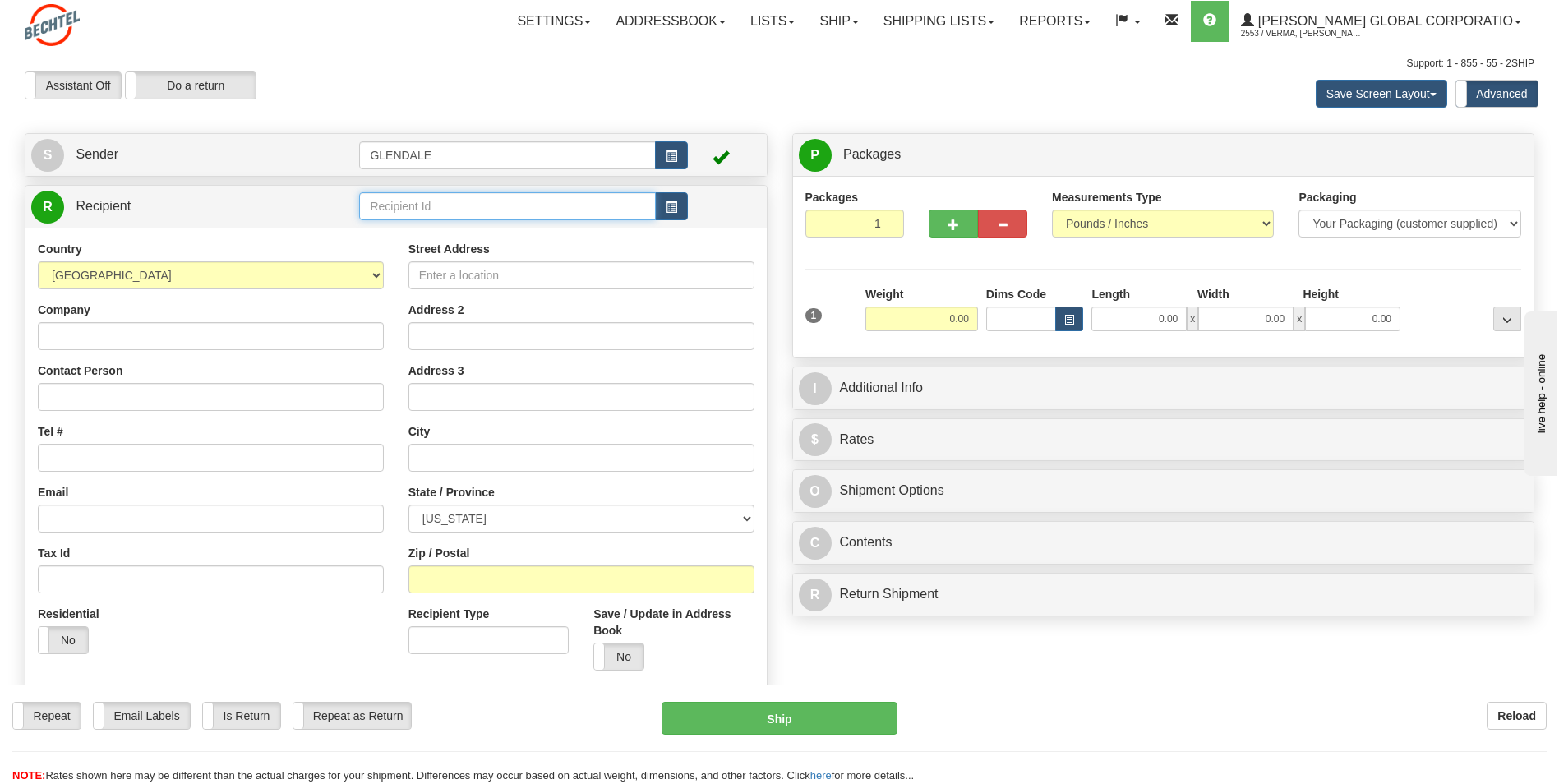
click at [453, 198] on input "text" at bounding box center [508, 206] width 296 height 28
paste input "147535"
type input "147535"
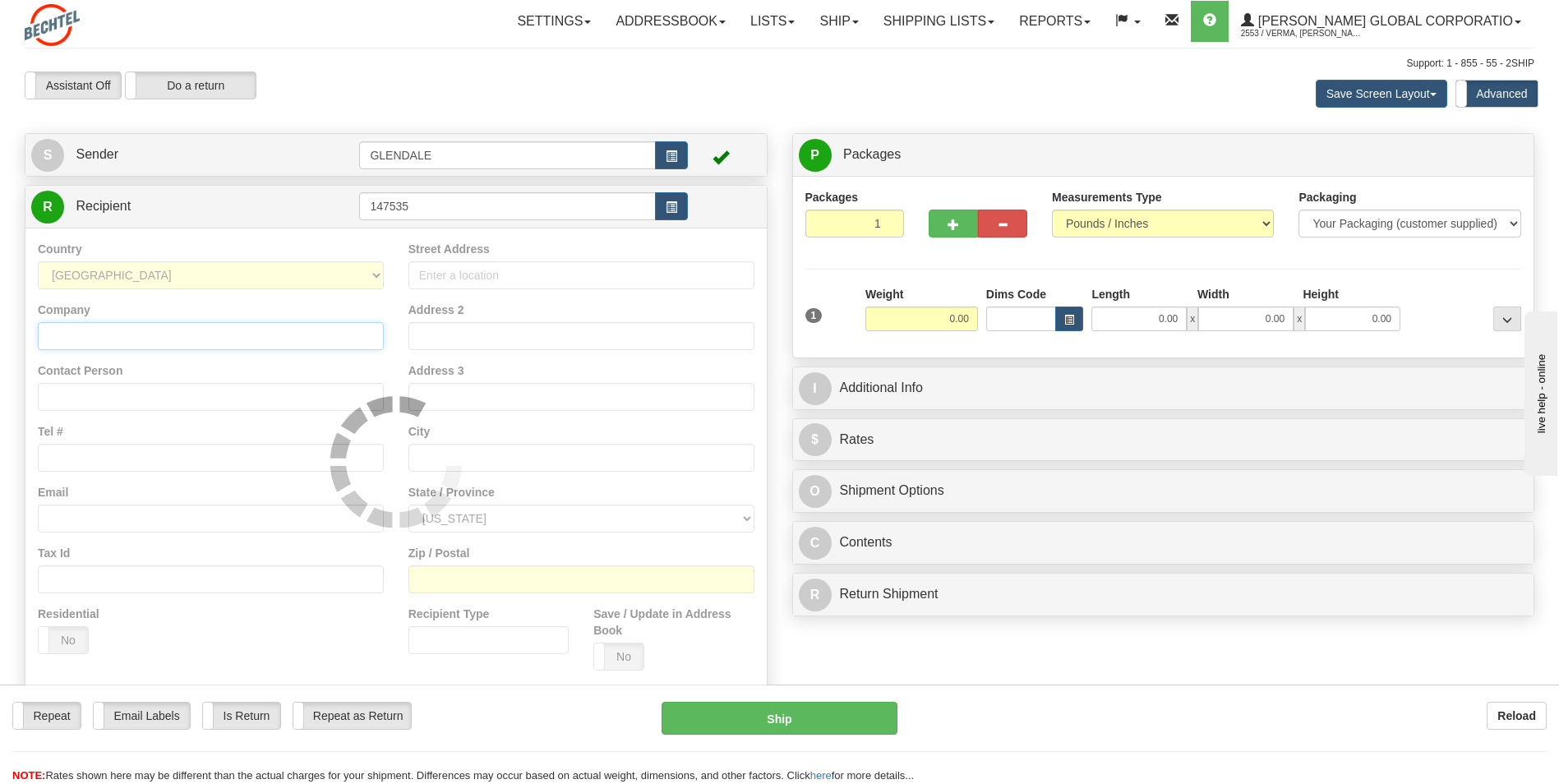
click at [257, 324] on div "Country AFGHANISTAN ALAND ISLANDS ALBANIA ALGERIA AMERICAN SAMOA ANDORRA ANGOLA…" at bounding box center [396, 462] width 742 height 468
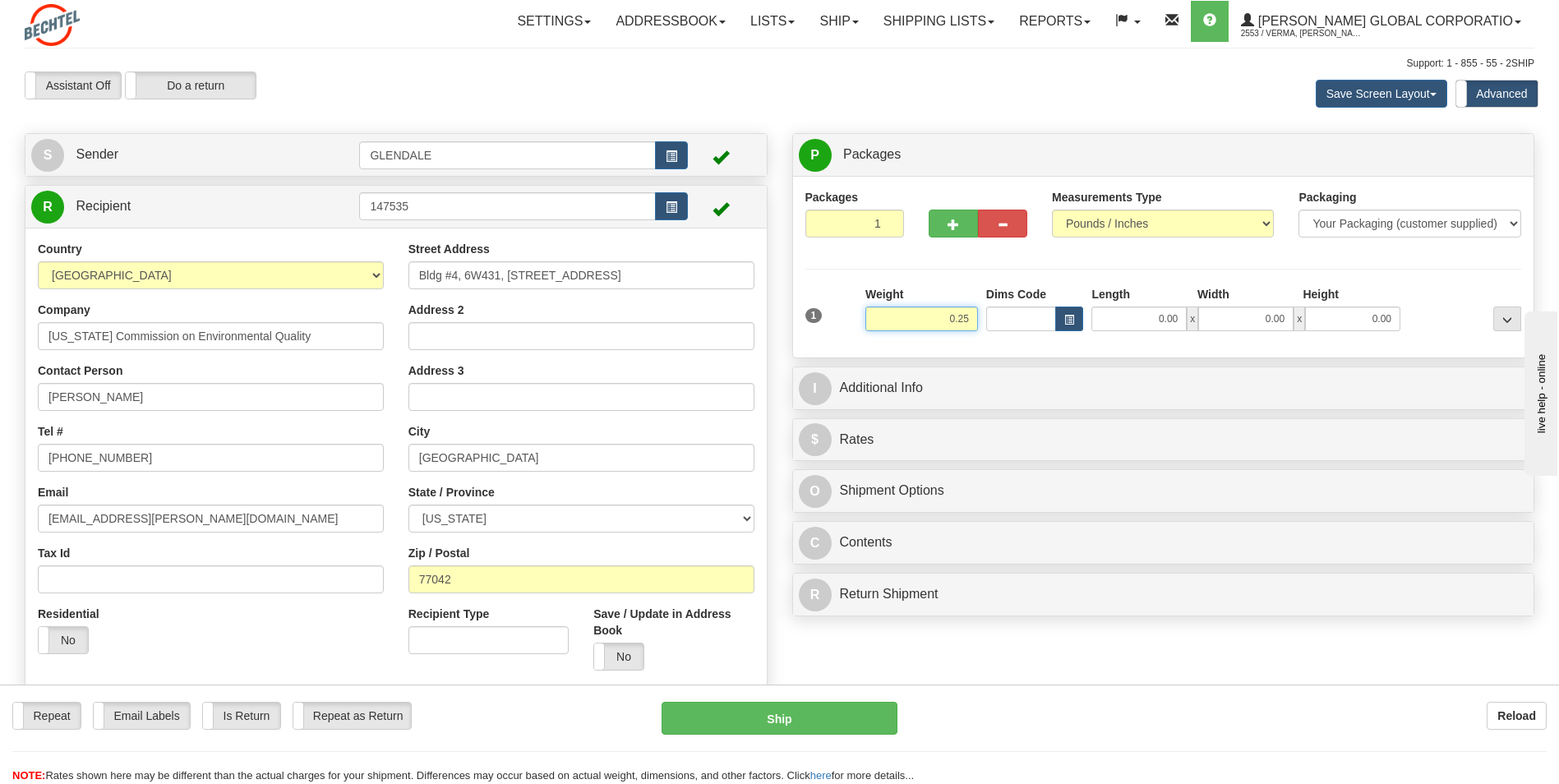
type input "0.25"
click at [838, 277] on div "Packages 1 1 Measurements Type" at bounding box center [1163, 266] width 716 height 156
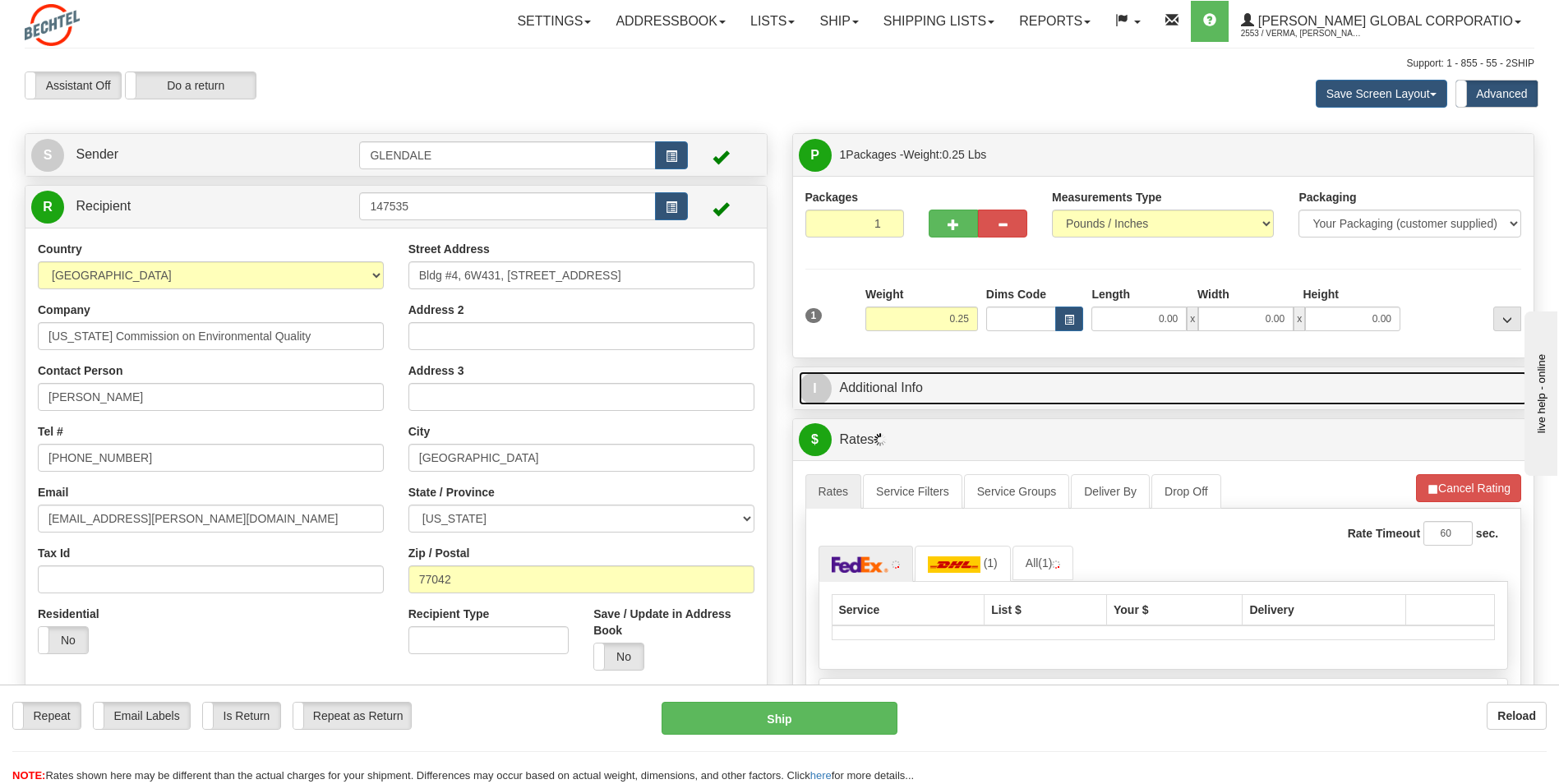
click at [929, 384] on link "I Additional Info" at bounding box center [1163, 387] width 730 height 33
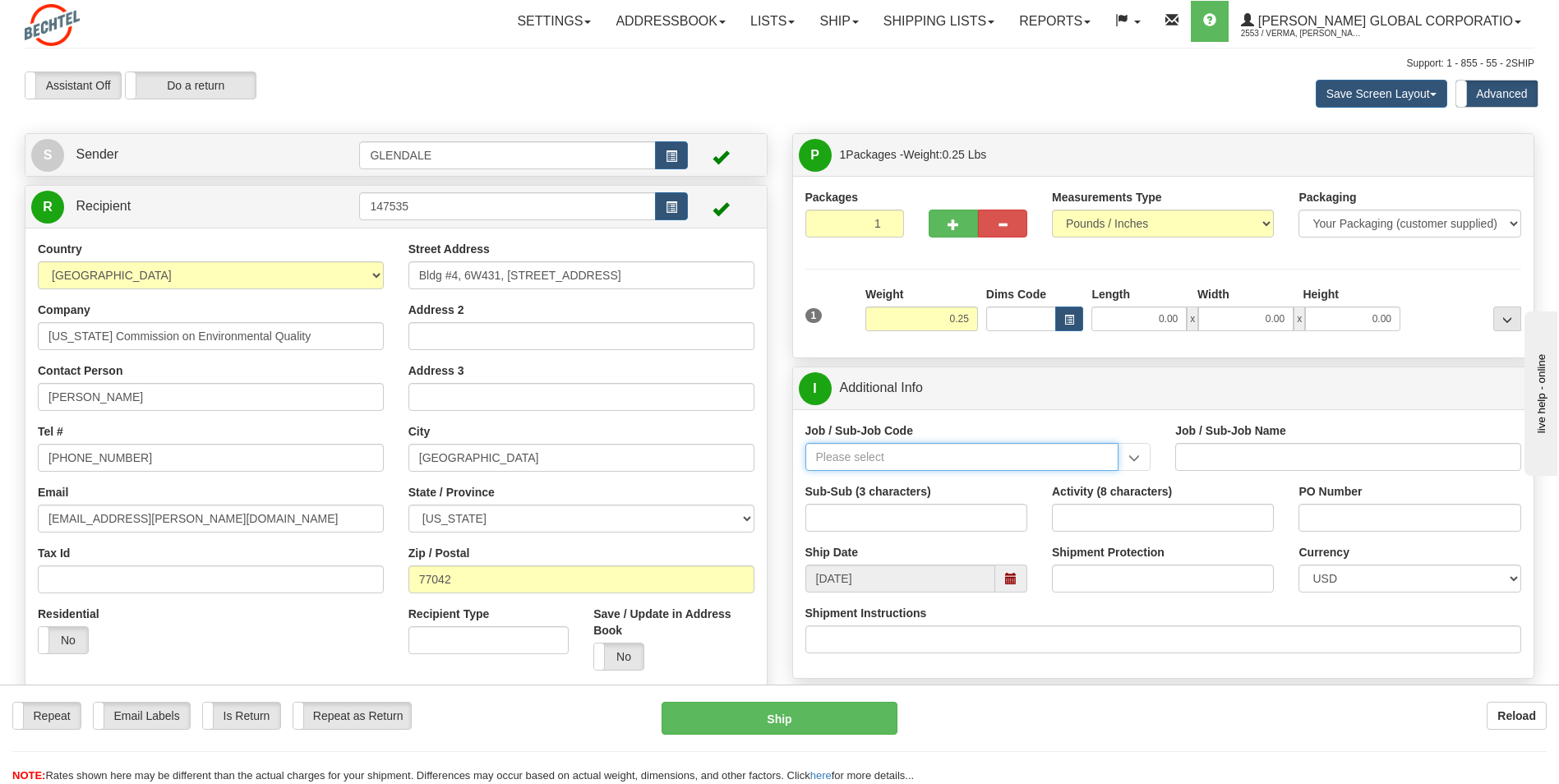
click at [920, 462] on input "Job / Sub-Job Code" at bounding box center [963, 456] width 314 height 28
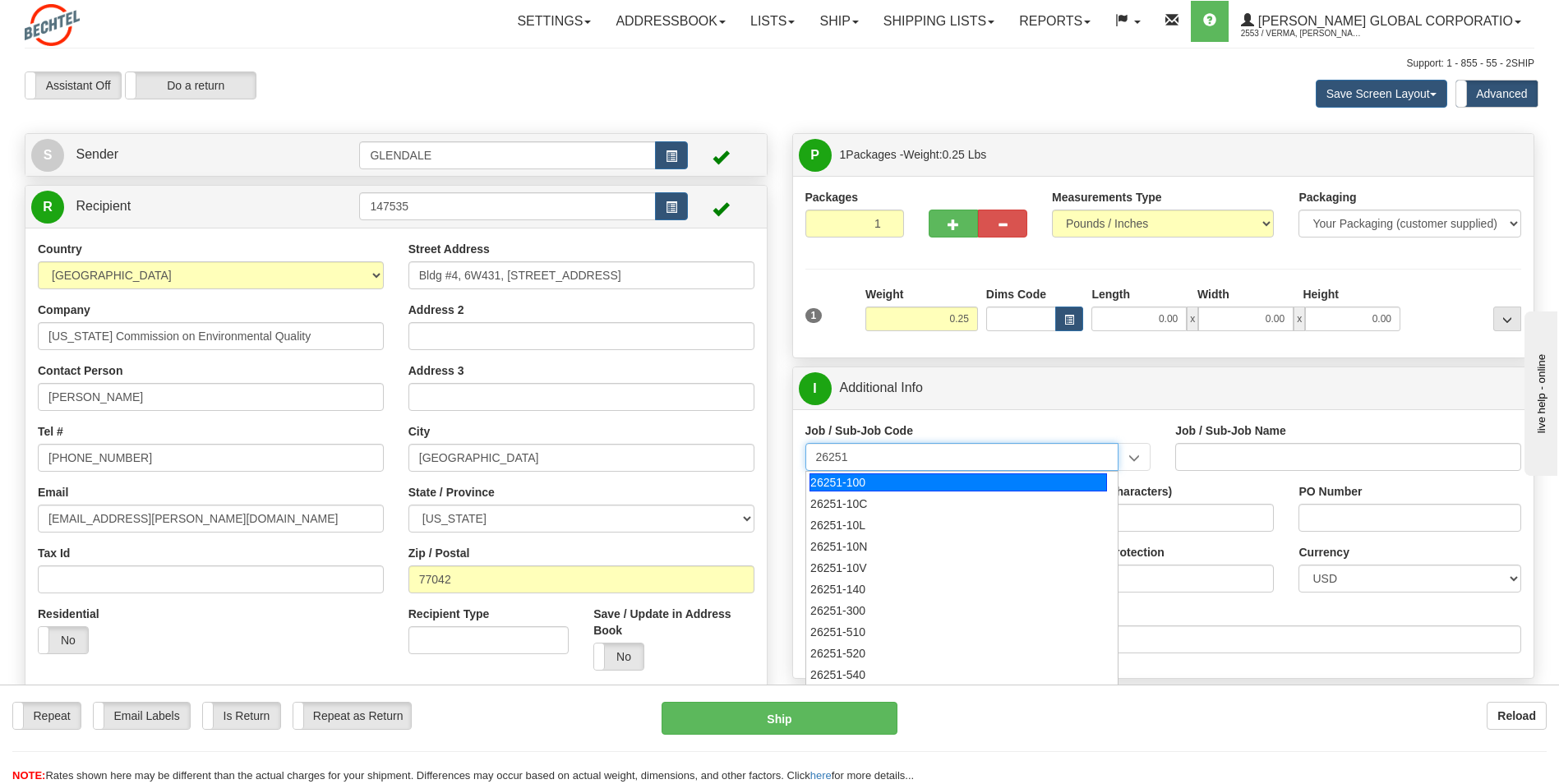
click at [900, 480] on div "26251-100" at bounding box center [957, 482] width 297 height 18
type input "26251-100"
type input "RIO GRANDE LNG TRAINS 1 & 2 - HOUSTON PROFESSIONA"
type input "26251-100"
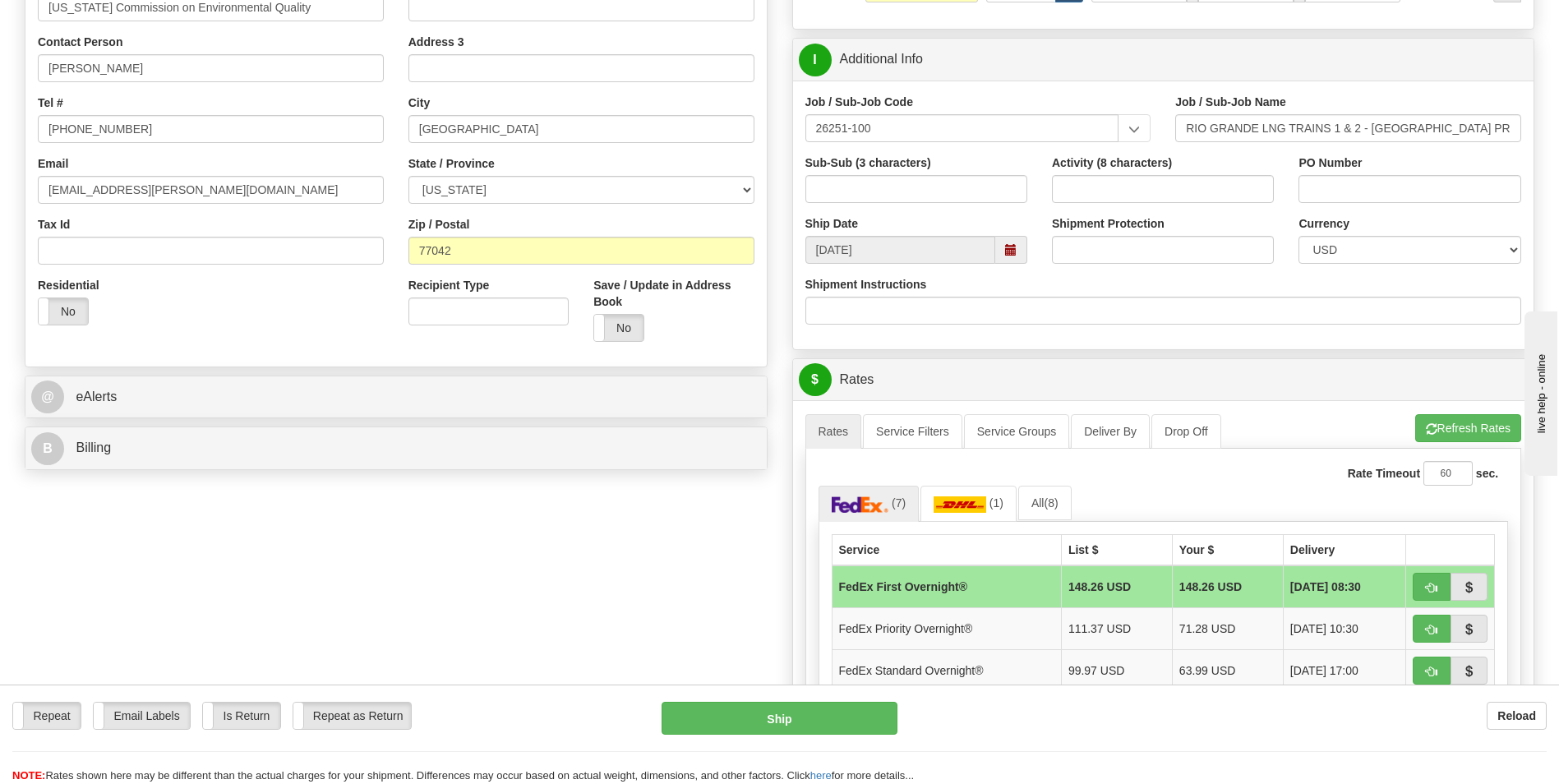
scroll to position [575, 0]
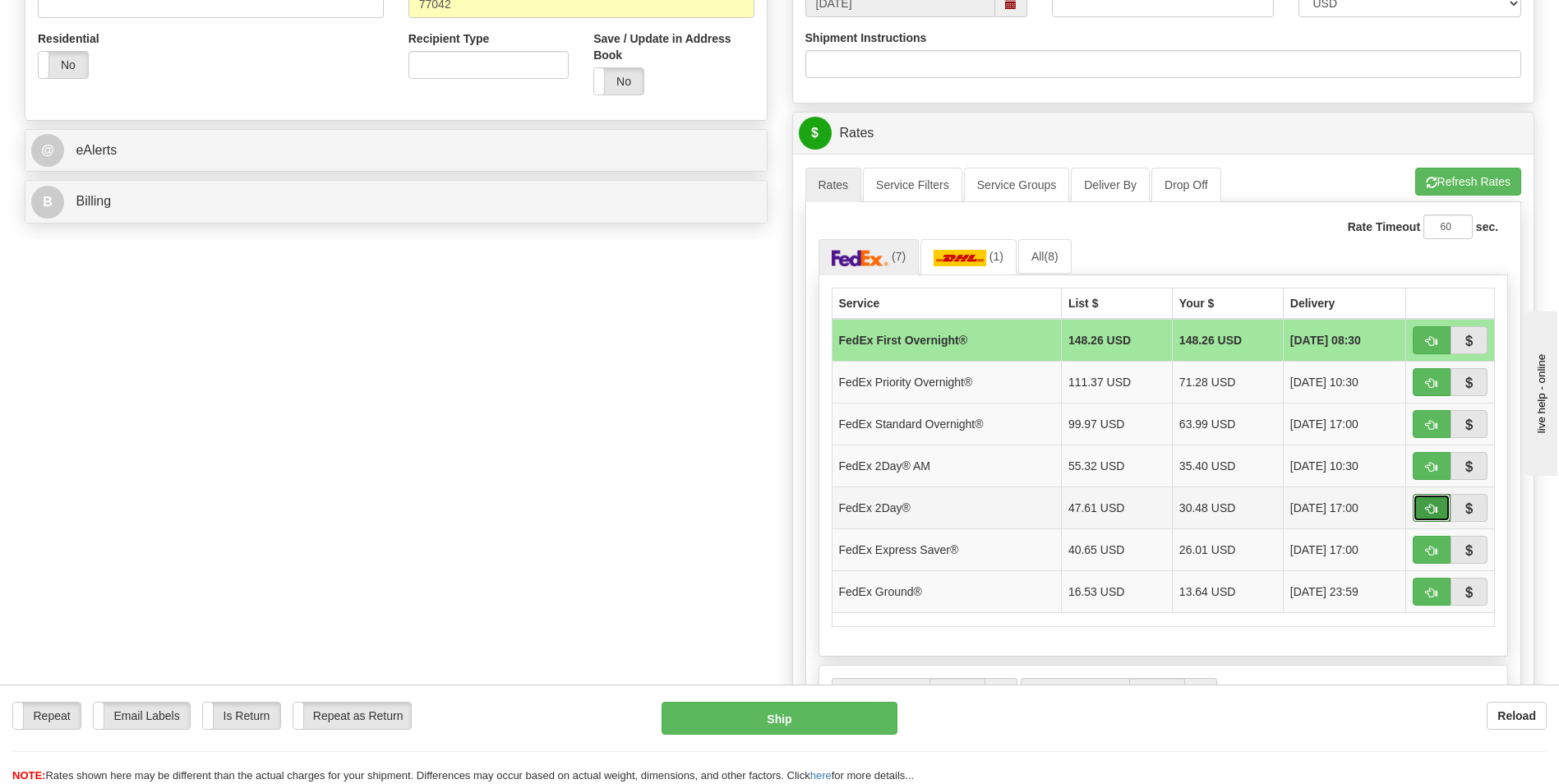
click at [1420, 506] on button "button" at bounding box center [1432, 508] width 38 height 28
type input "03"
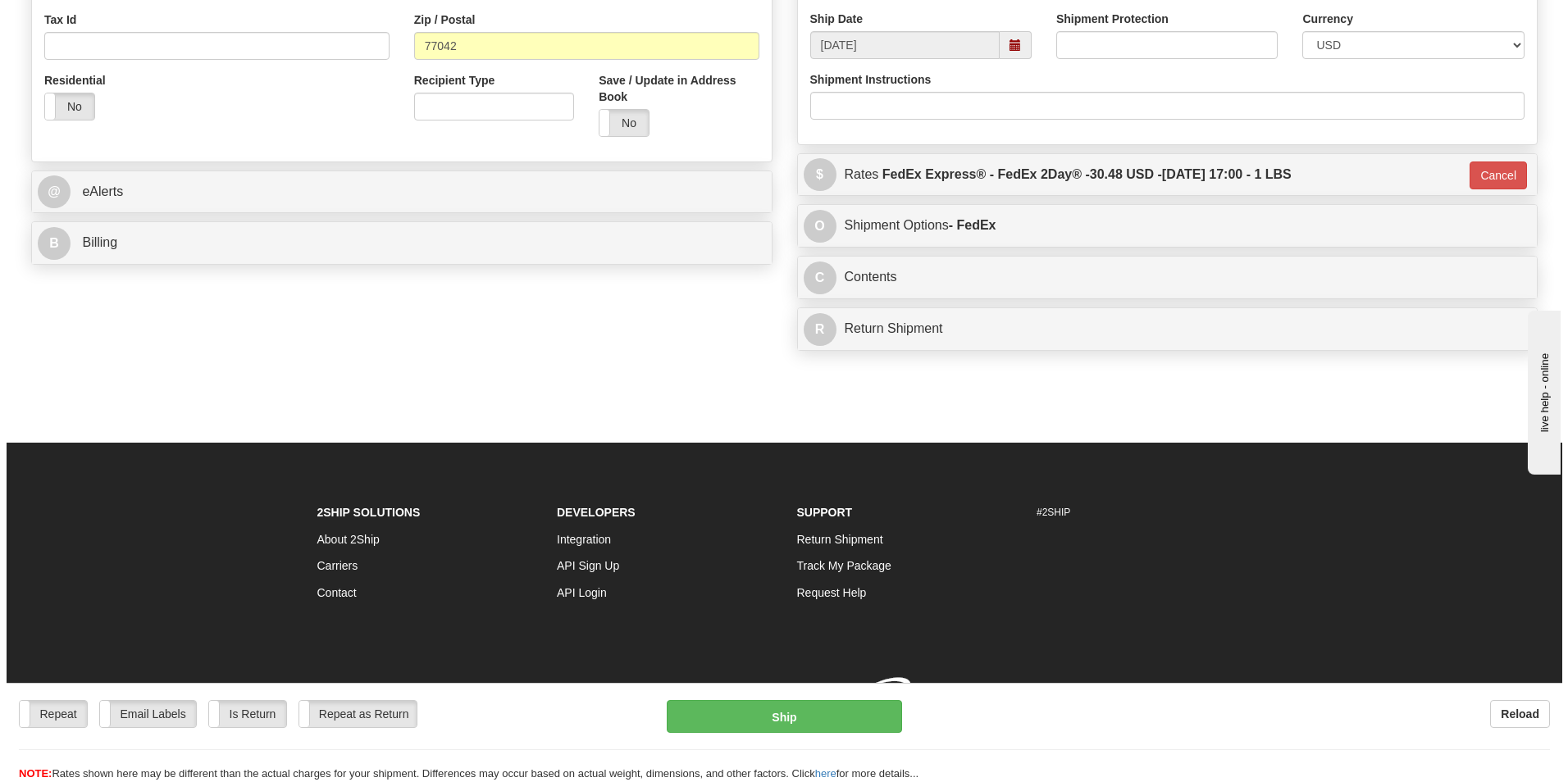
scroll to position [556, 0]
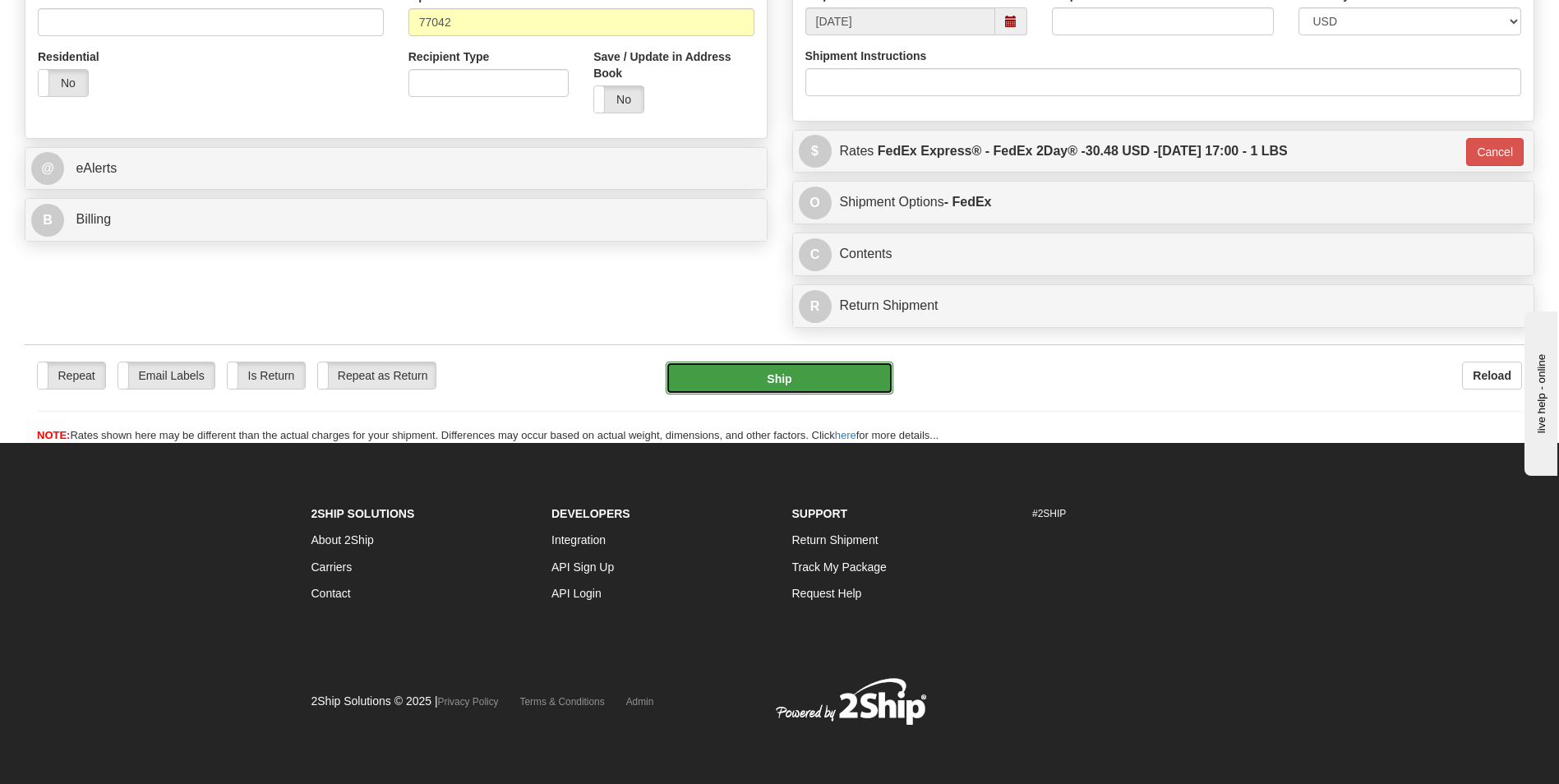
click at [792, 376] on button "Ship" at bounding box center [779, 378] width 227 height 33
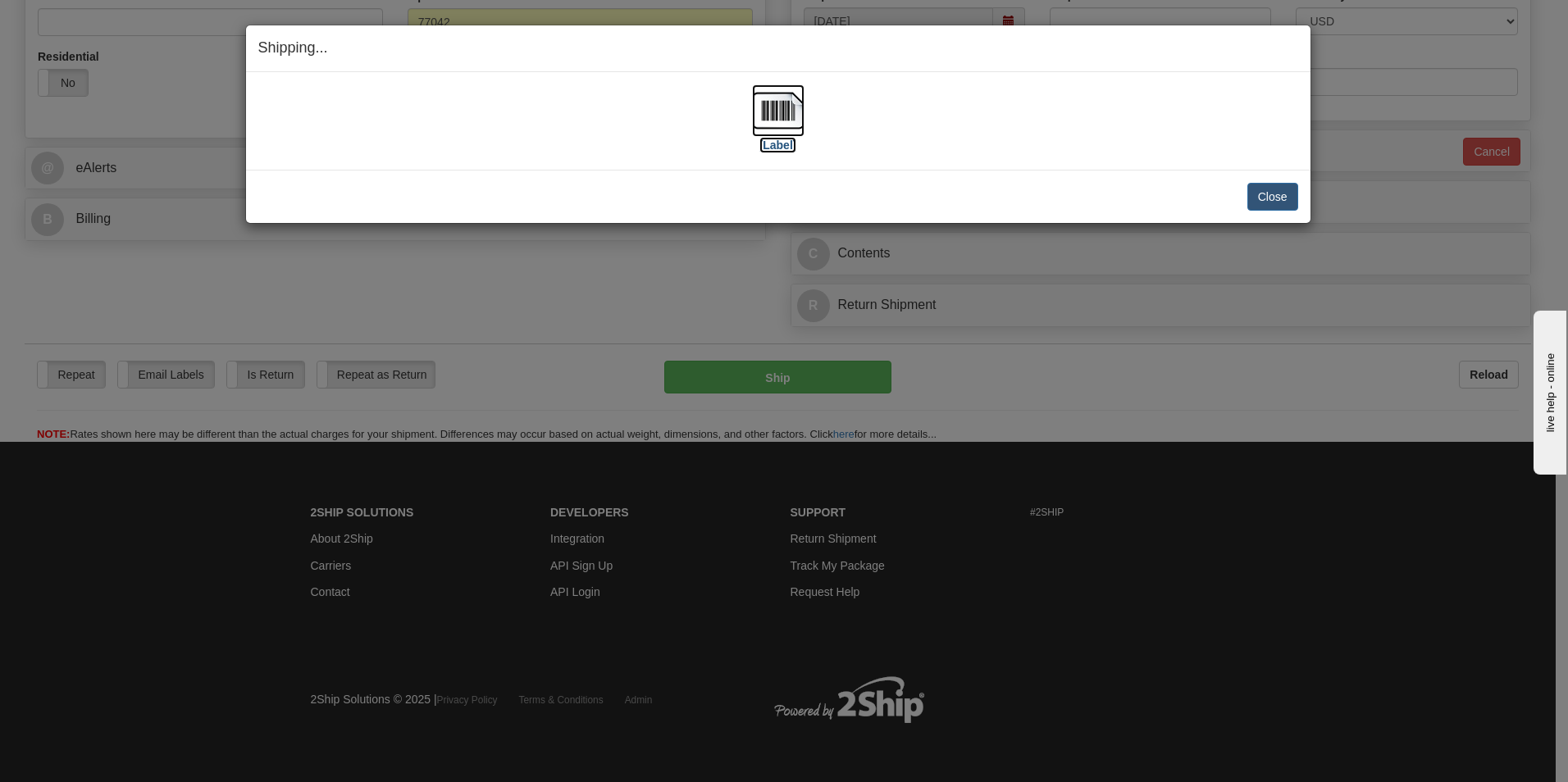
click at [780, 143] on label "[Label]" at bounding box center [778, 145] width 38 height 16
click at [1032, 368] on div "Shipping... Your SHIPMENT will EXPIRE in [Label] IMPORTANT NOTICE Embassy / Con…" at bounding box center [784, 391] width 1568 height 782
click at [1264, 208] on button "Close" at bounding box center [1272, 196] width 50 height 28
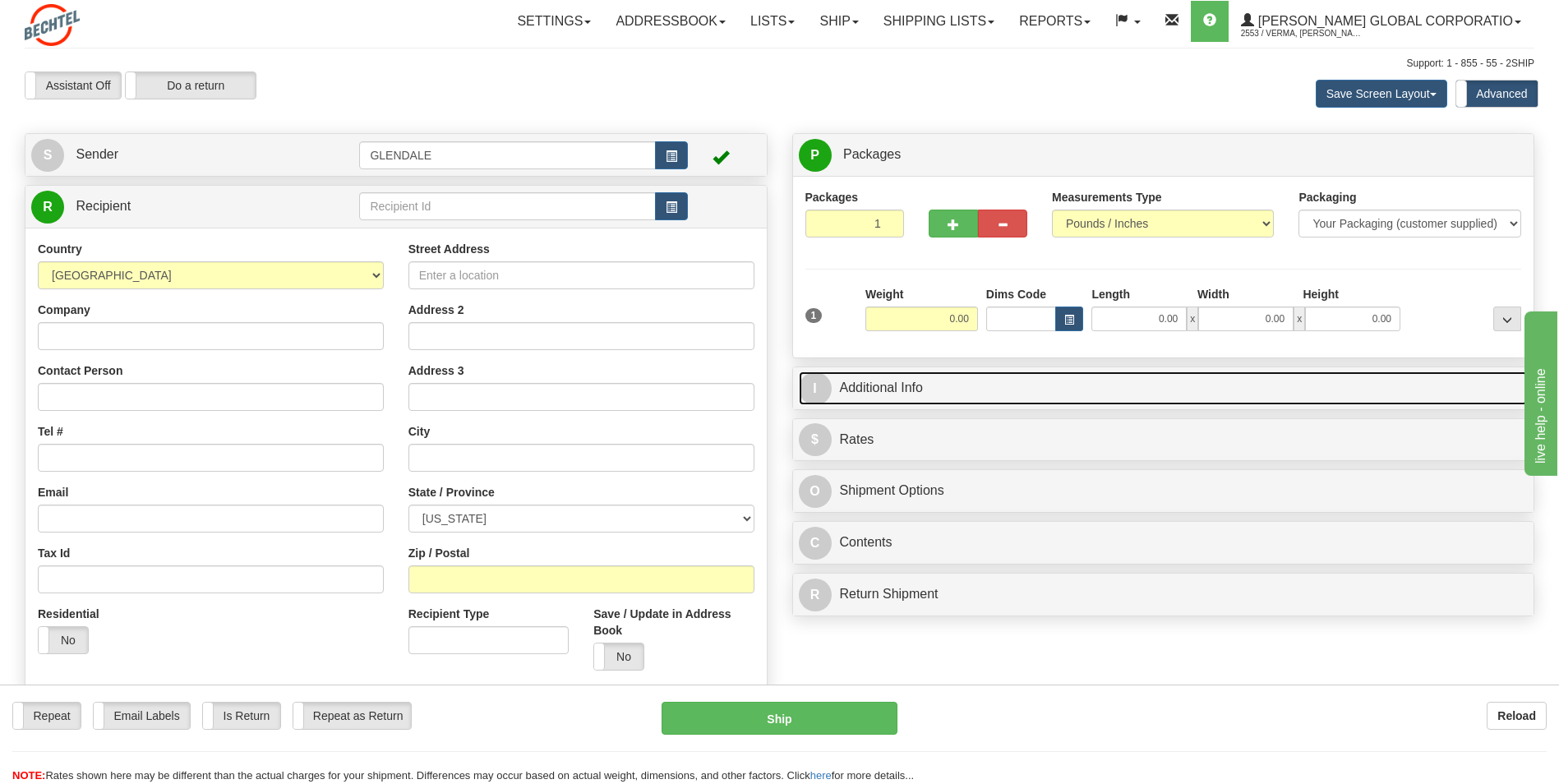
click at [1121, 397] on link "I Additional Info" at bounding box center [1163, 387] width 730 height 33
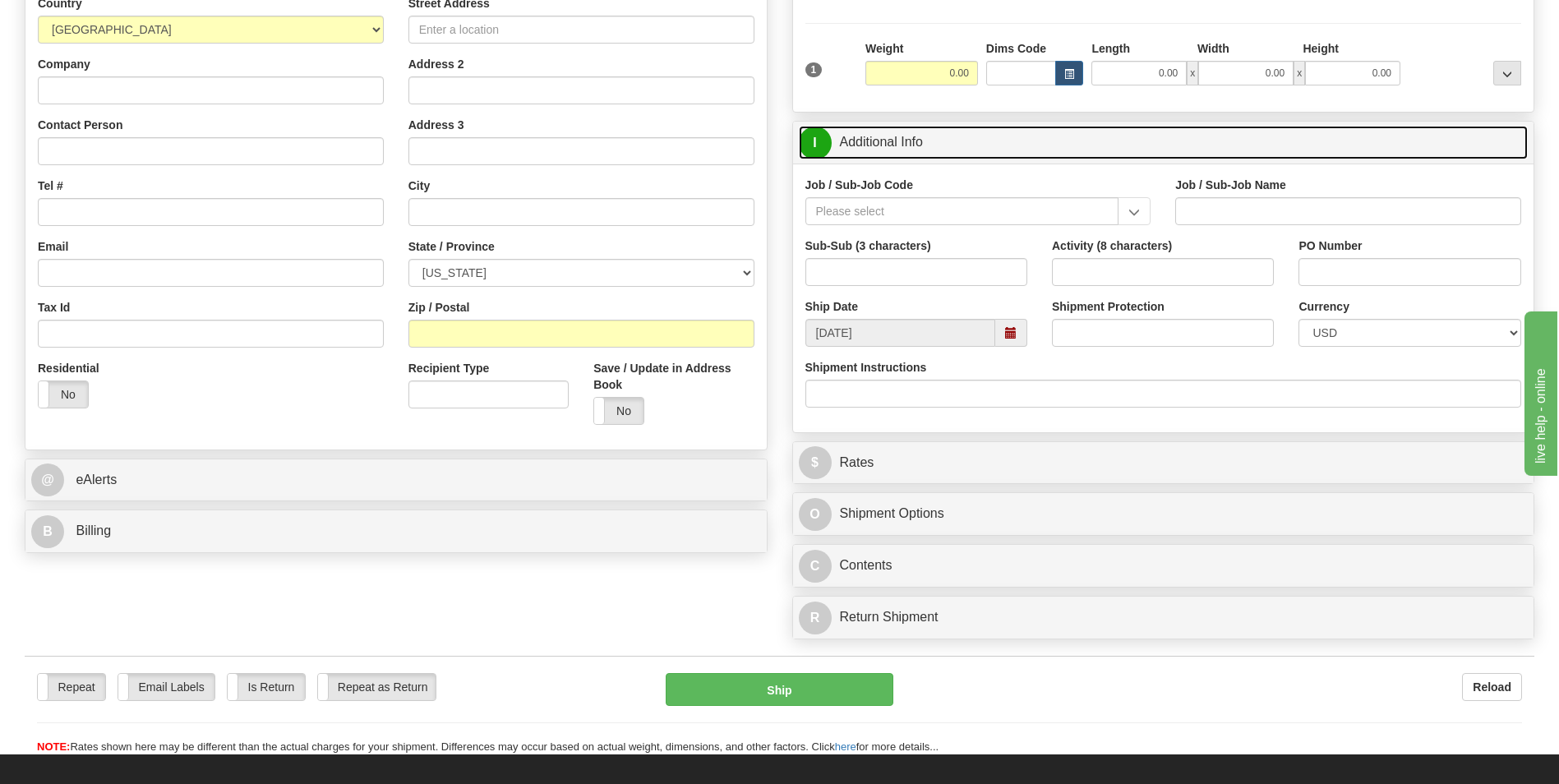
scroll to position [329, 0]
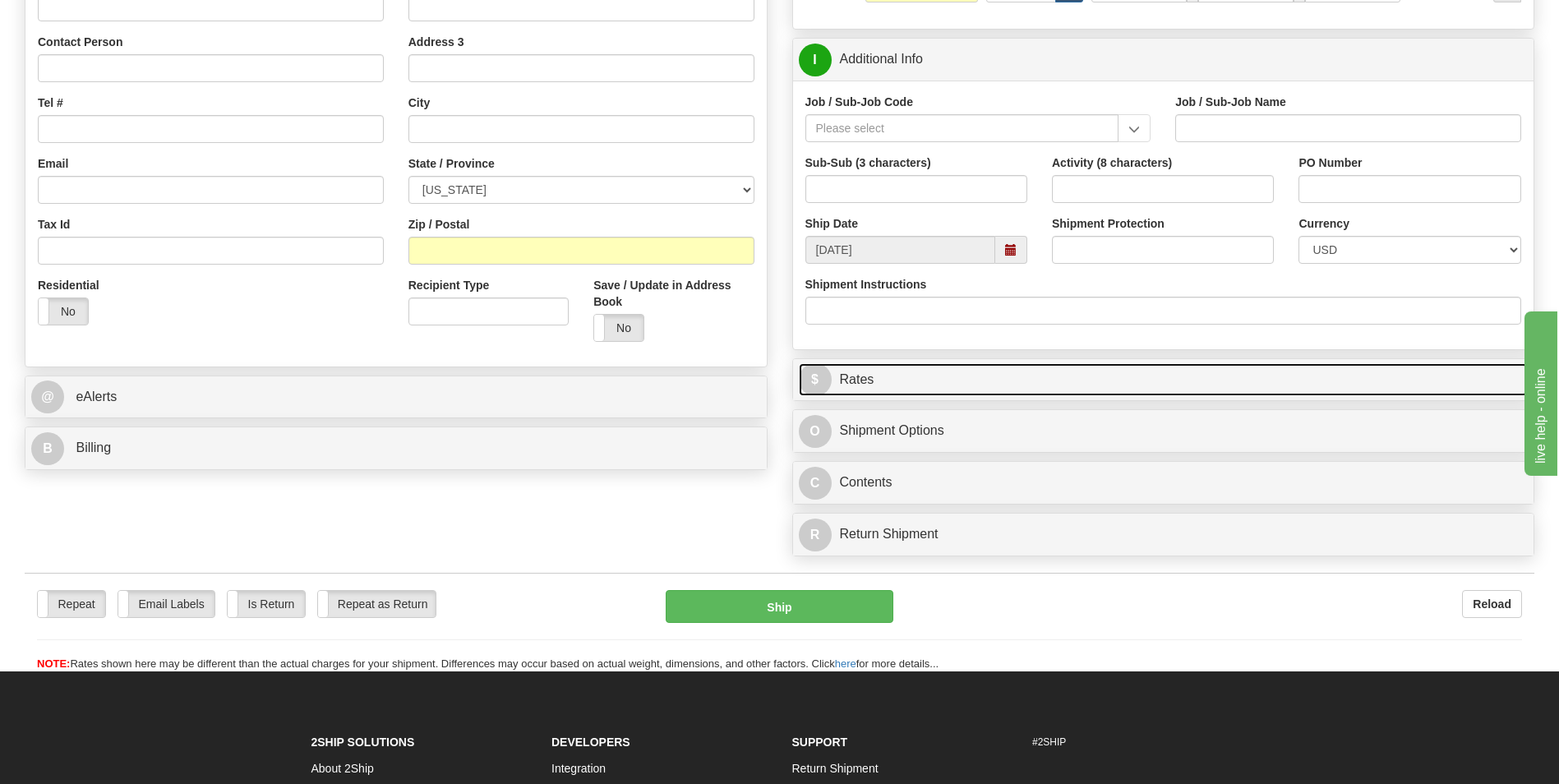
click at [966, 379] on link "$ Rates" at bounding box center [1163, 379] width 730 height 33
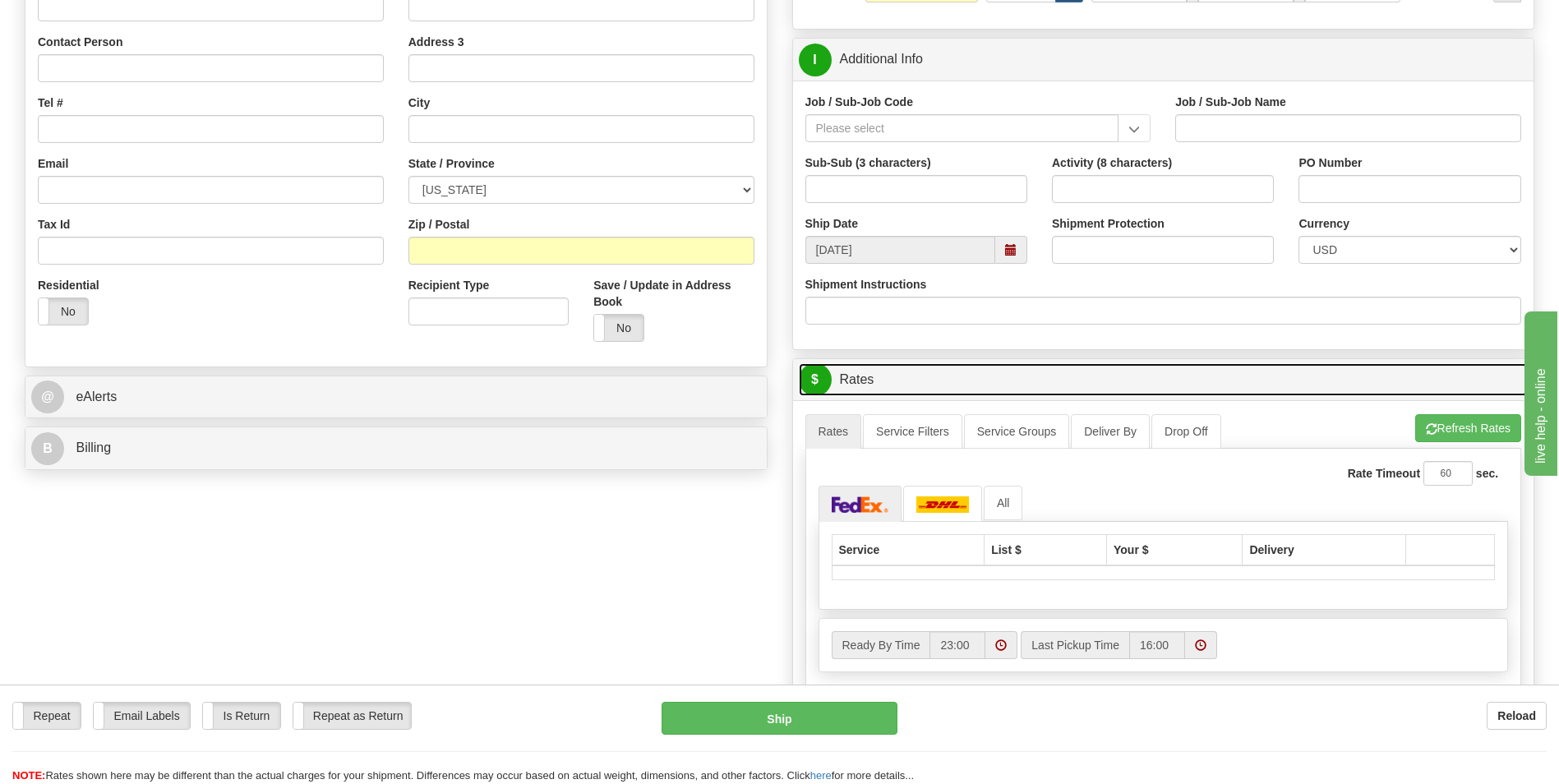
scroll to position [575, 0]
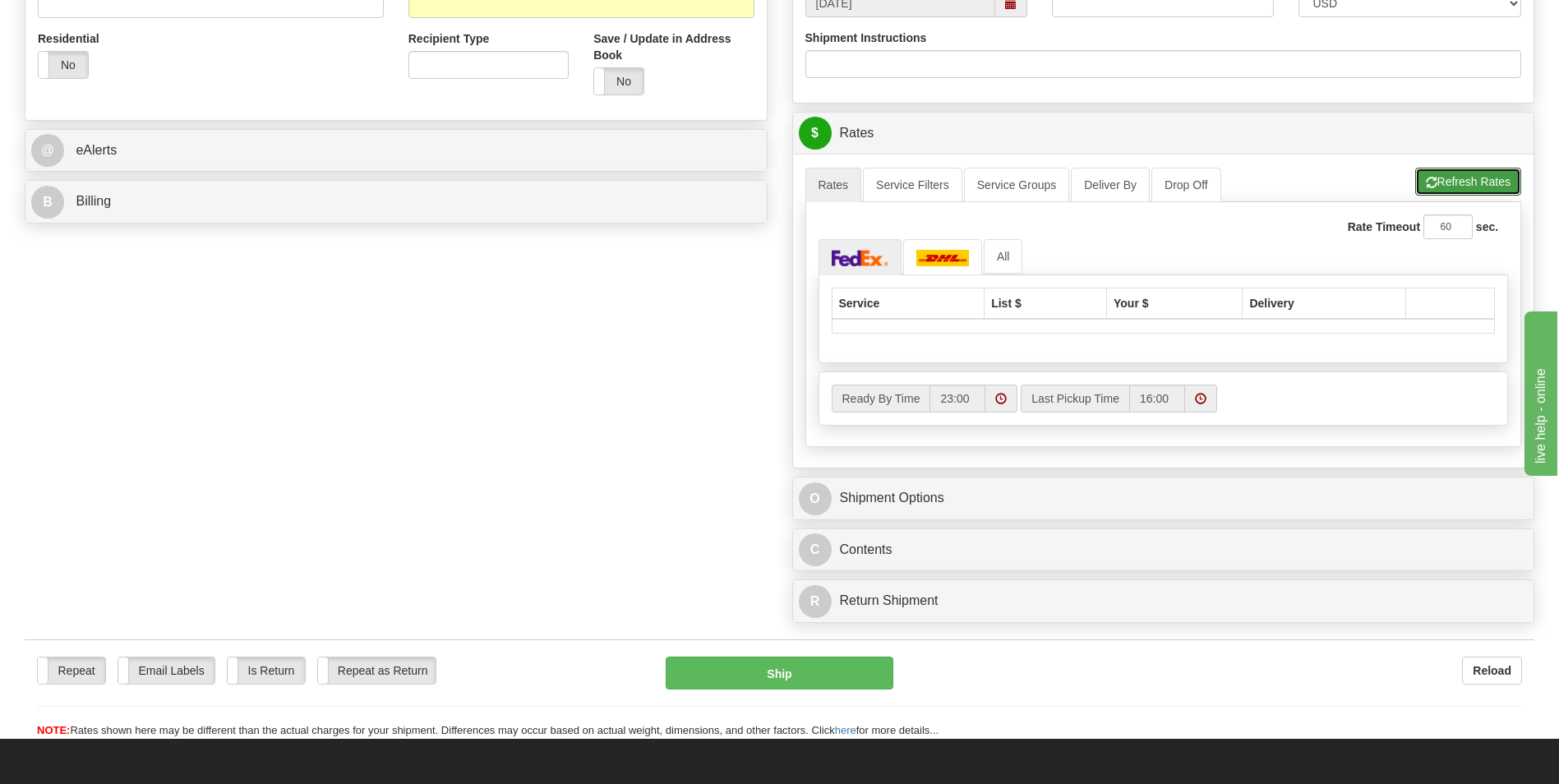
click at [1468, 173] on button "Refresh Rates" at bounding box center [1468, 182] width 106 height 28
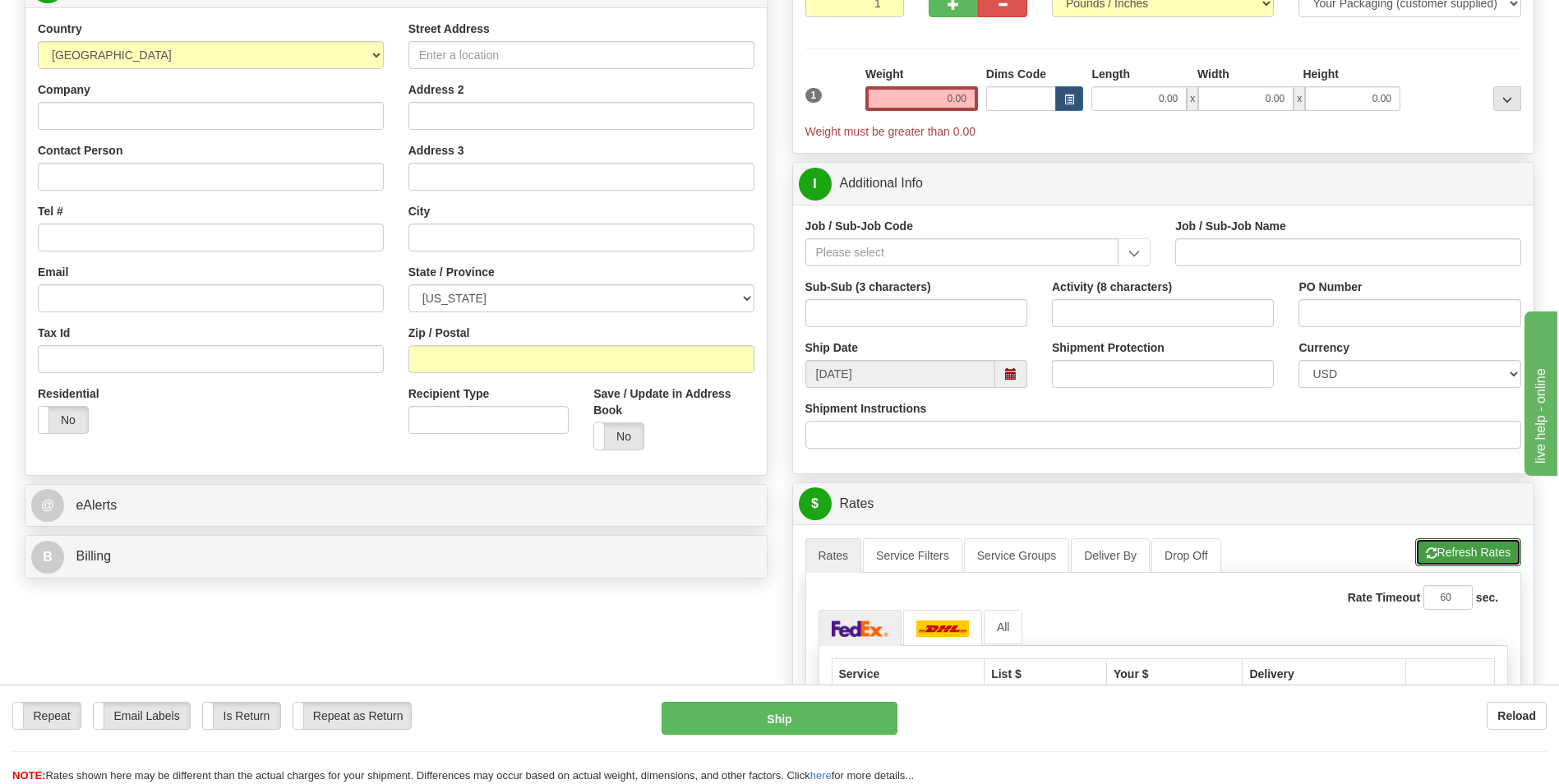
scroll to position [247, 0]
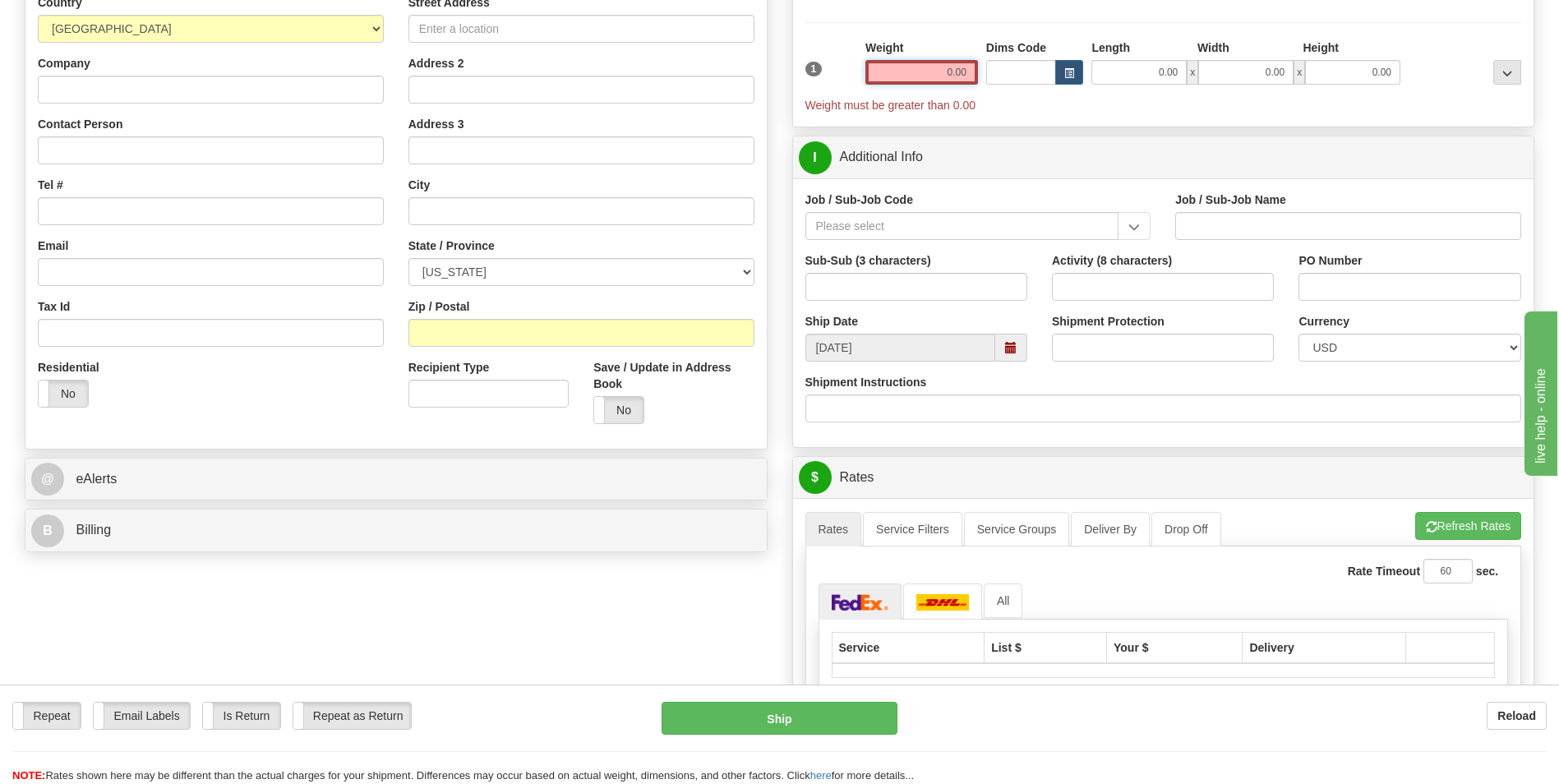
click at [950, 72] on input "0.00" at bounding box center [921, 71] width 113 height 24
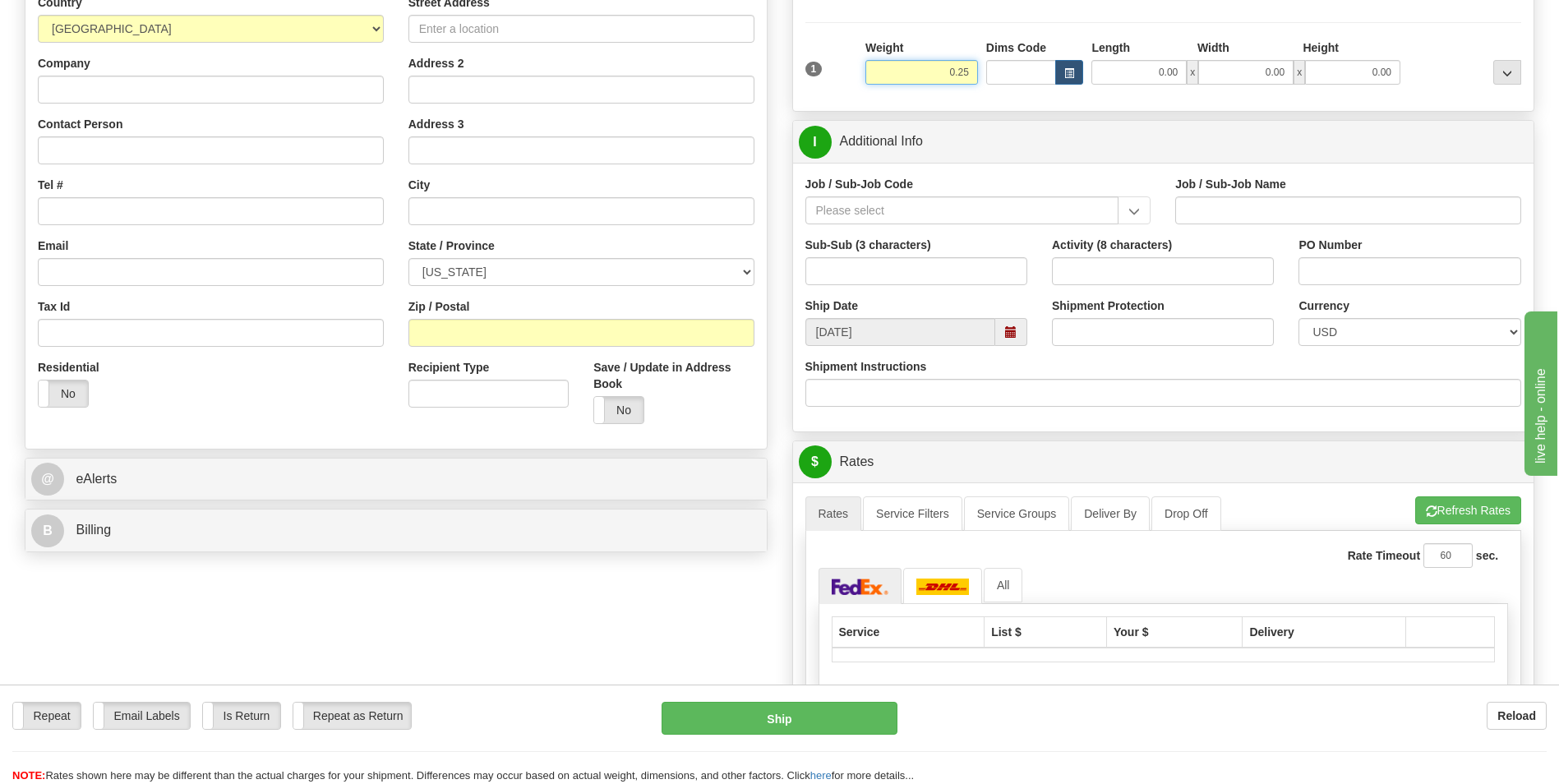
type input "0.25"
click at [1401, 506] on ul "Rates Service Filters Service Groups Deliver By Drop Off Pickup Refresh Rates C…" at bounding box center [1163, 514] width 716 height 34
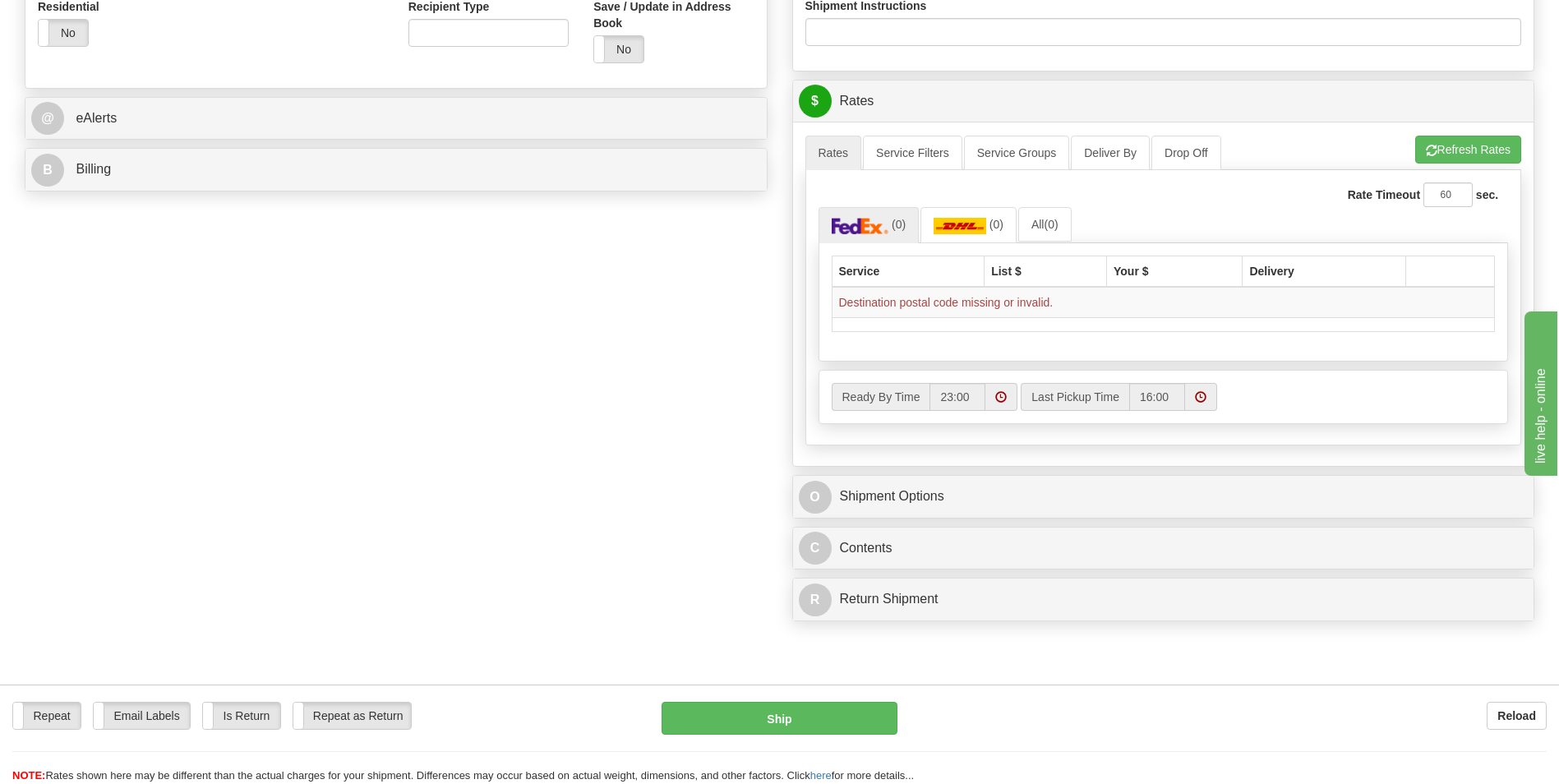
scroll to position [658, 0]
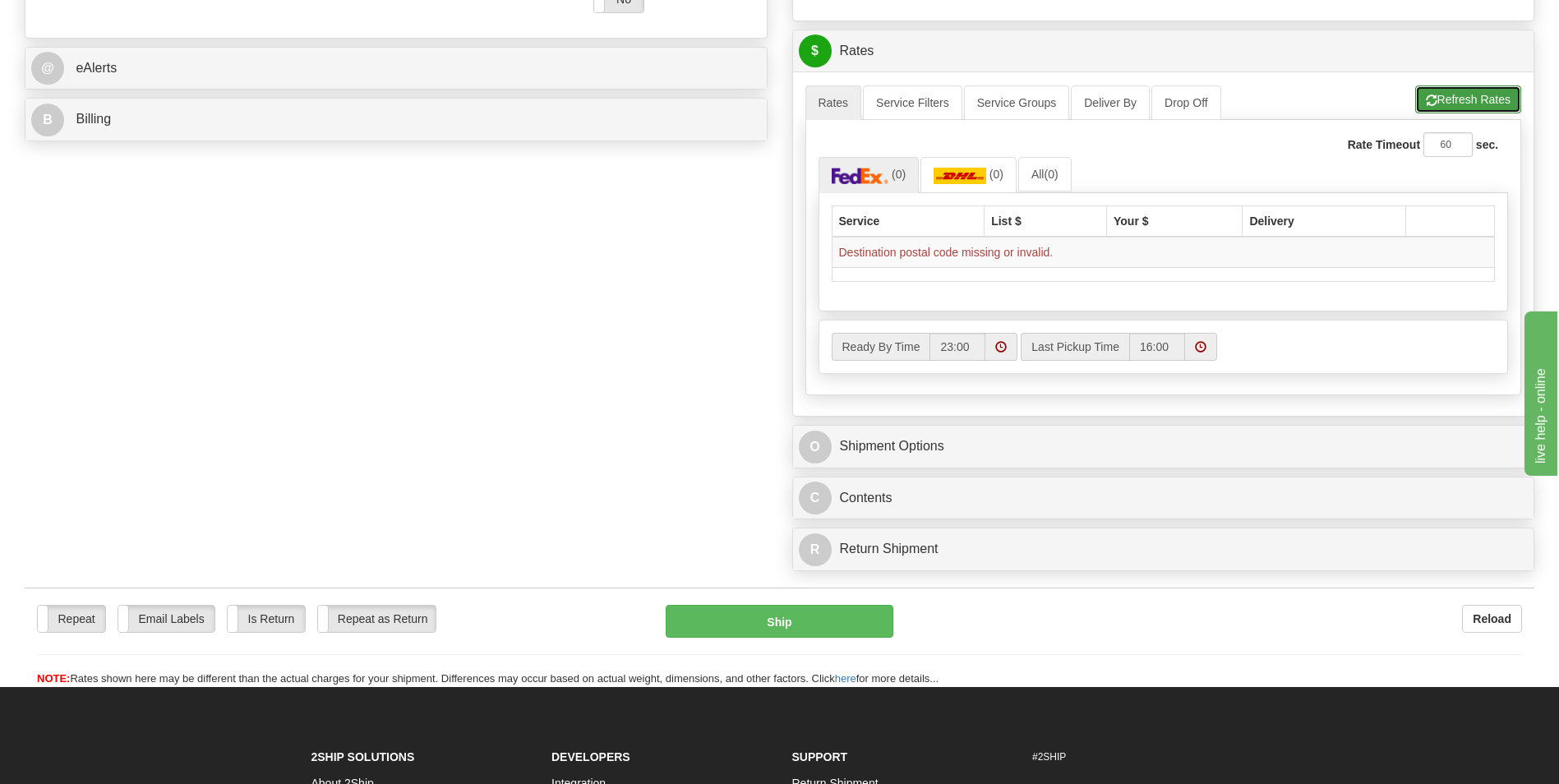
click at [1426, 104] on span "button" at bounding box center [1432, 101] width 12 height 11
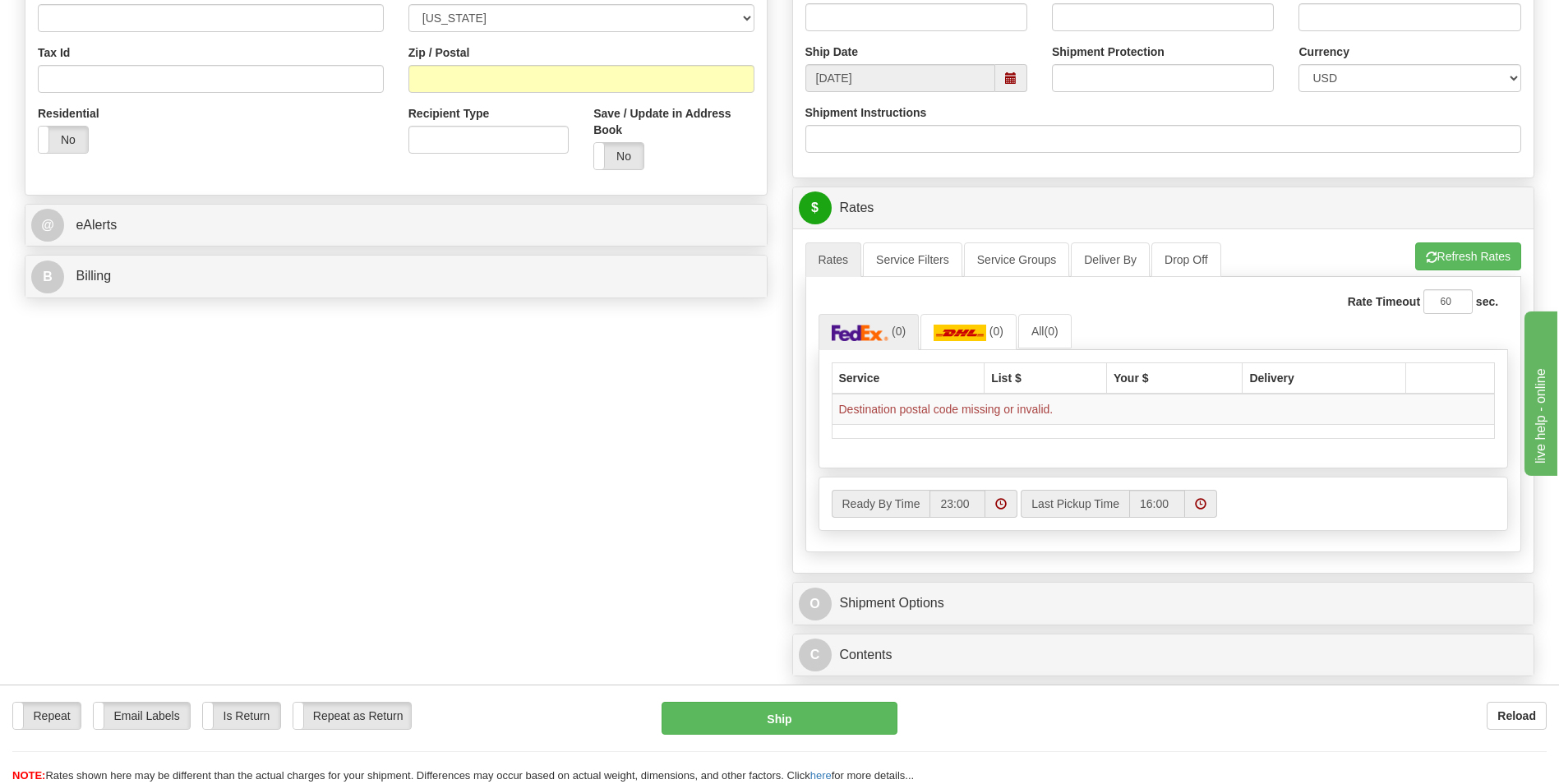
scroll to position [411, 0]
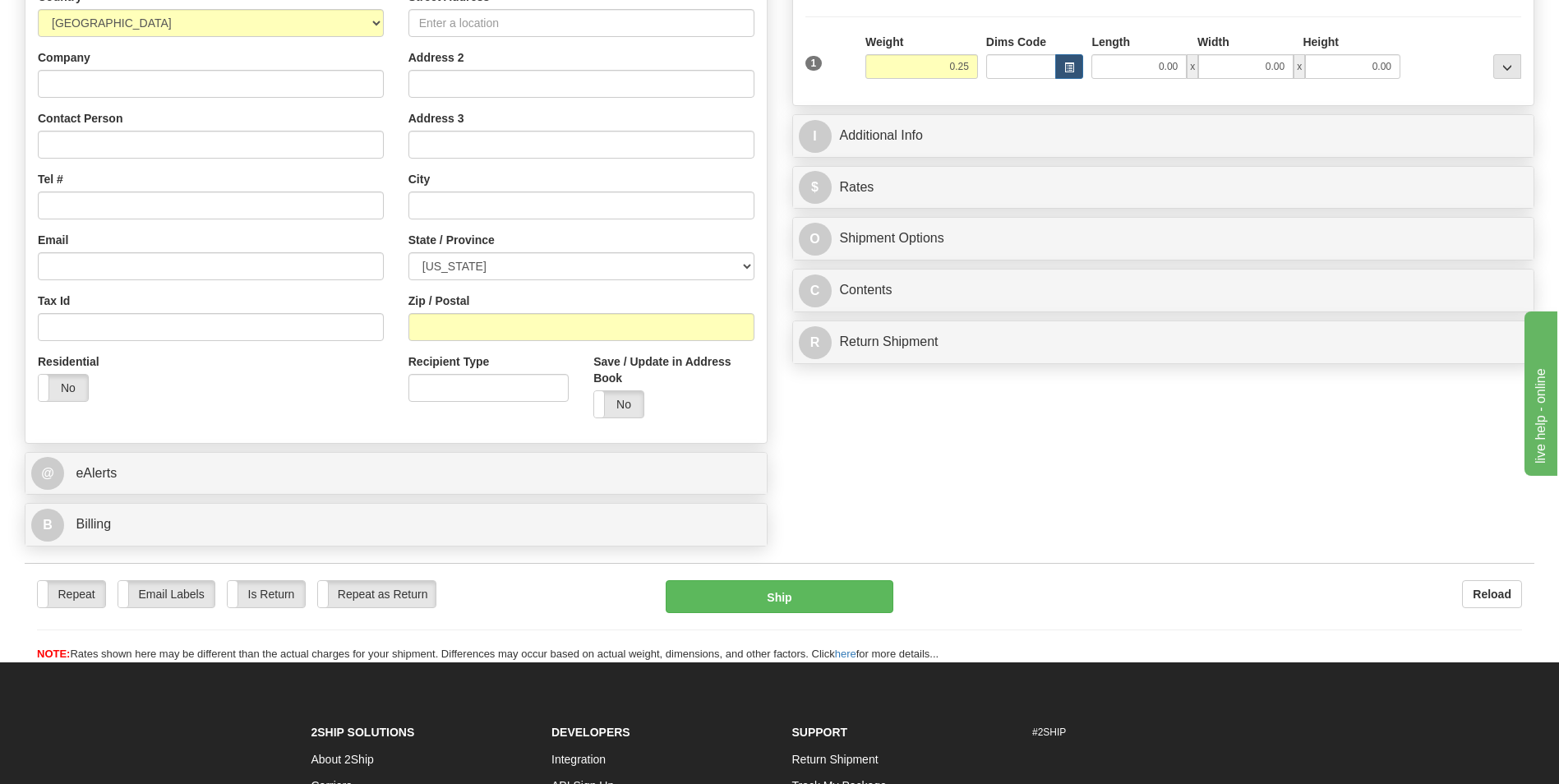
scroll to position [119, 0]
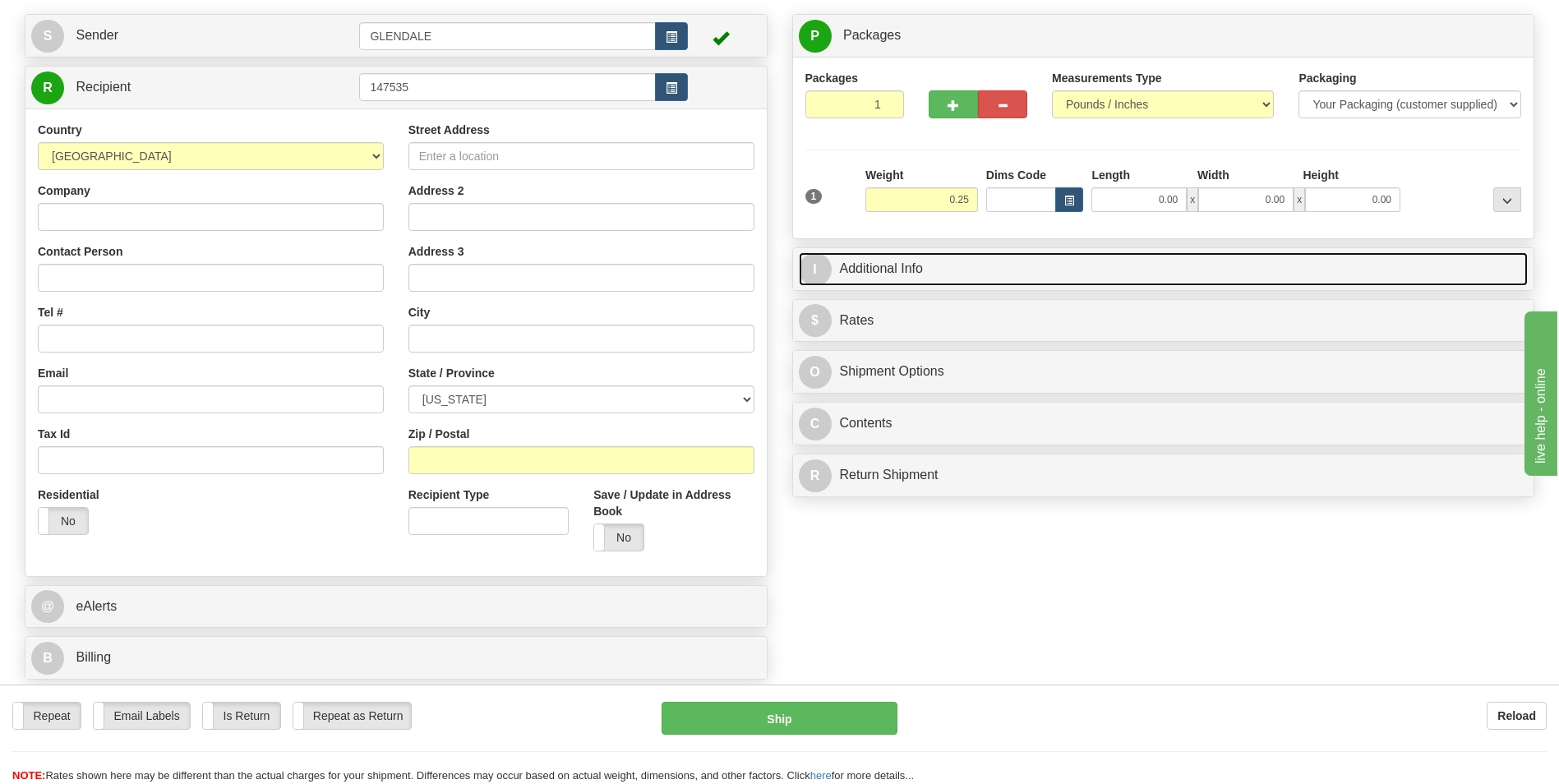
click at [1165, 270] on link "I Additional Info" at bounding box center [1163, 268] width 730 height 33
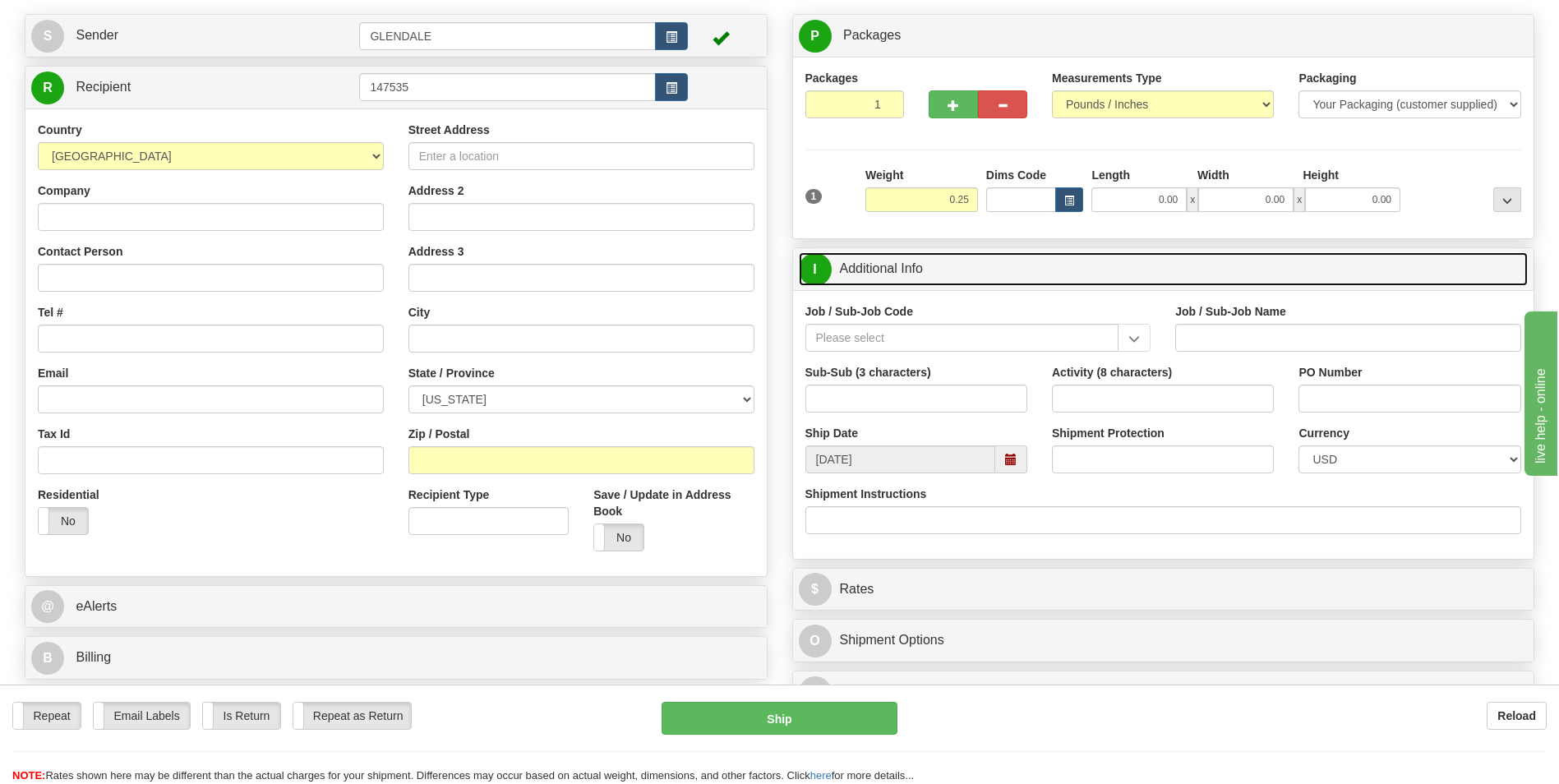
scroll to position [201, 0]
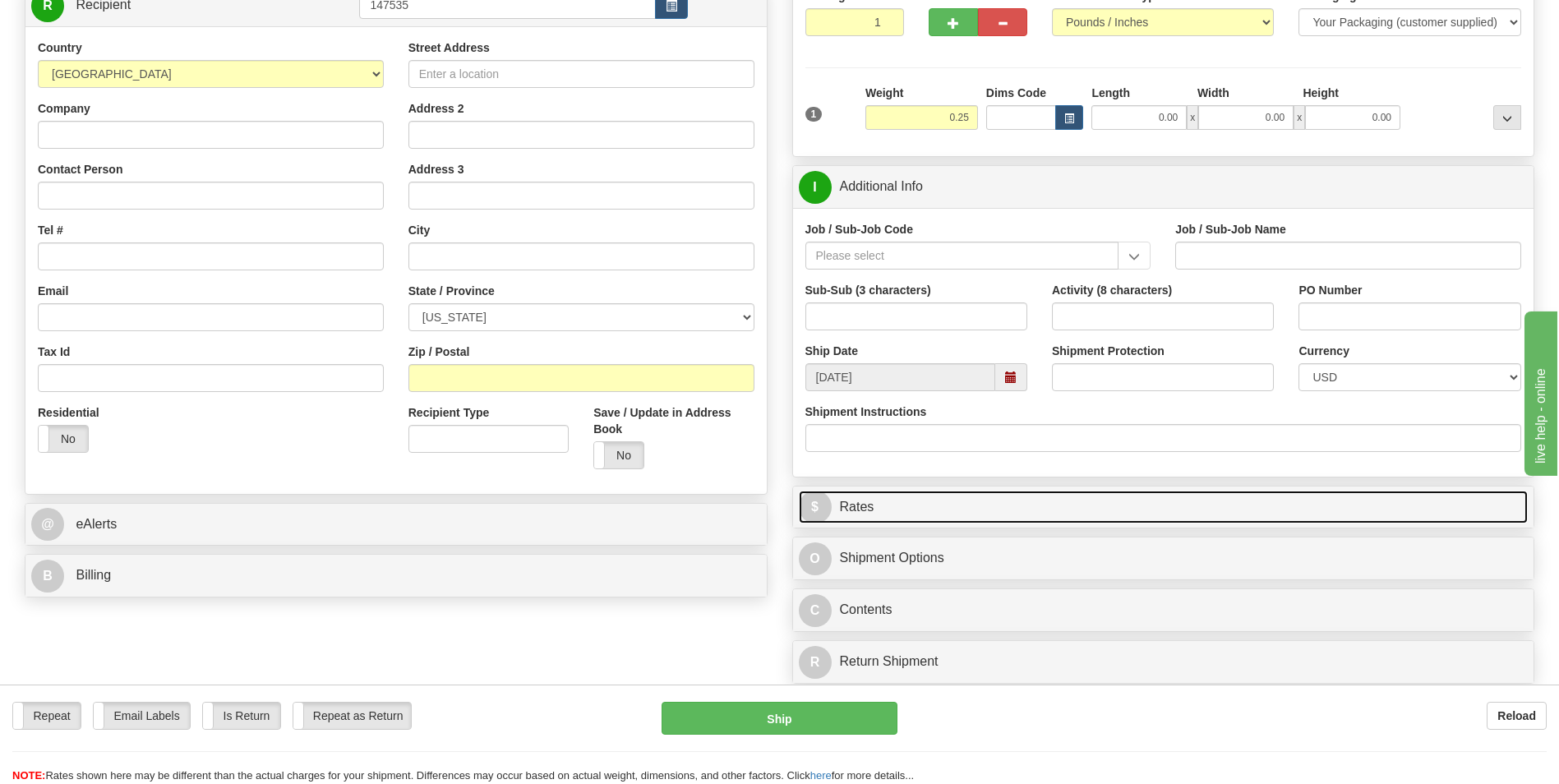
click at [901, 501] on link "$ Rates" at bounding box center [1163, 507] width 730 height 33
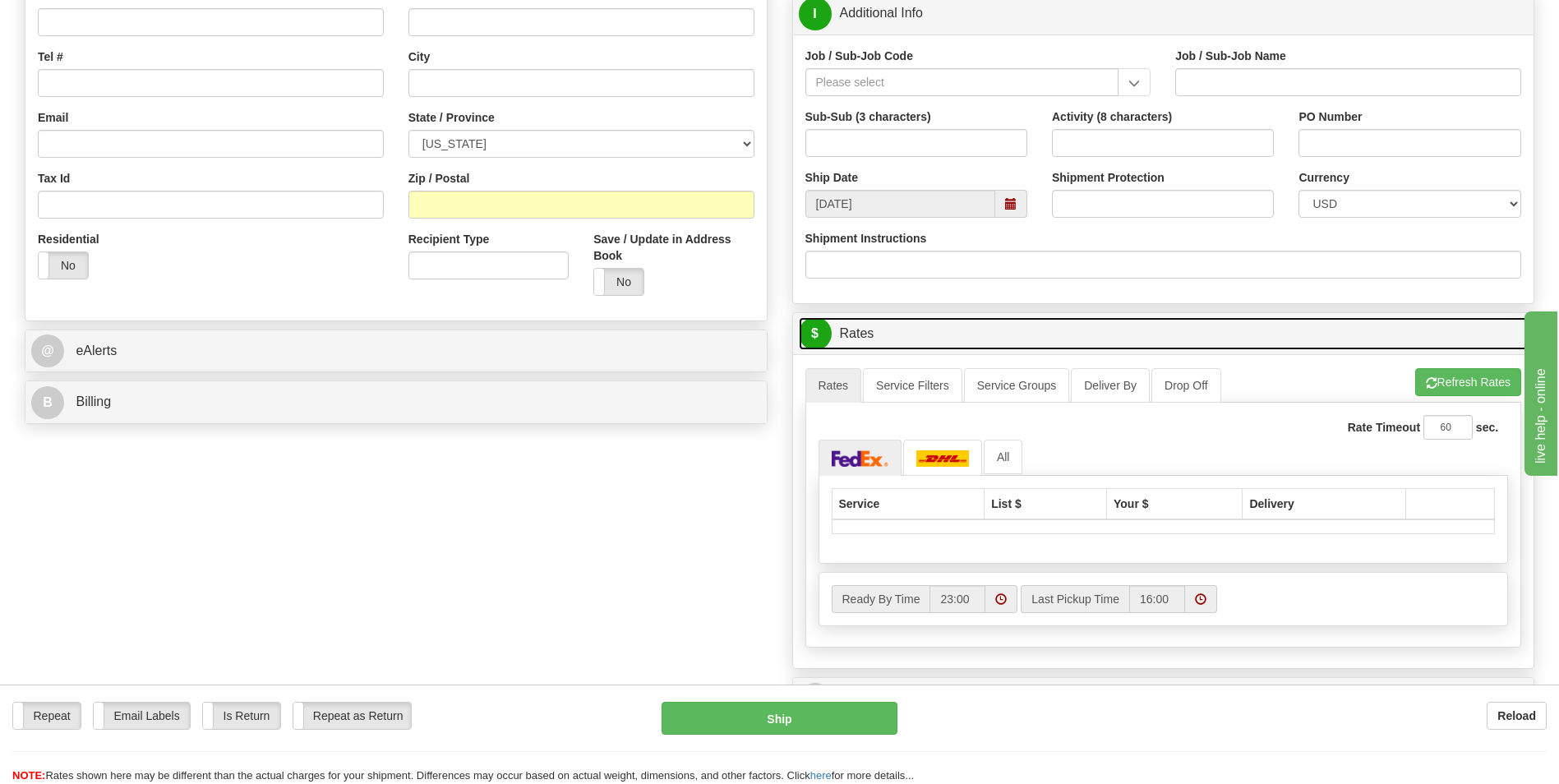
scroll to position [530, 0]
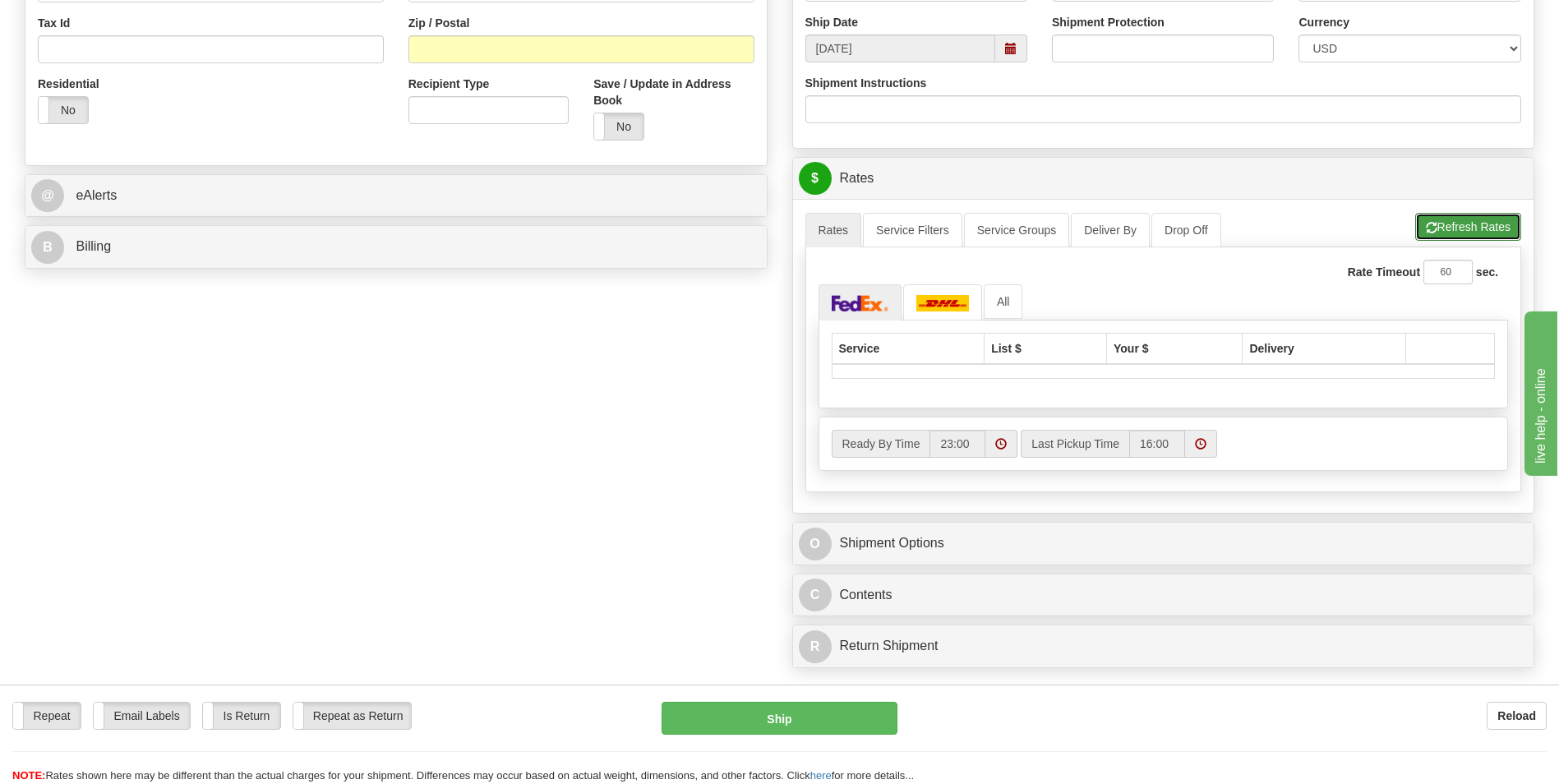
click at [1444, 223] on button "Refresh Rates" at bounding box center [1468, 227] width 106 height 28
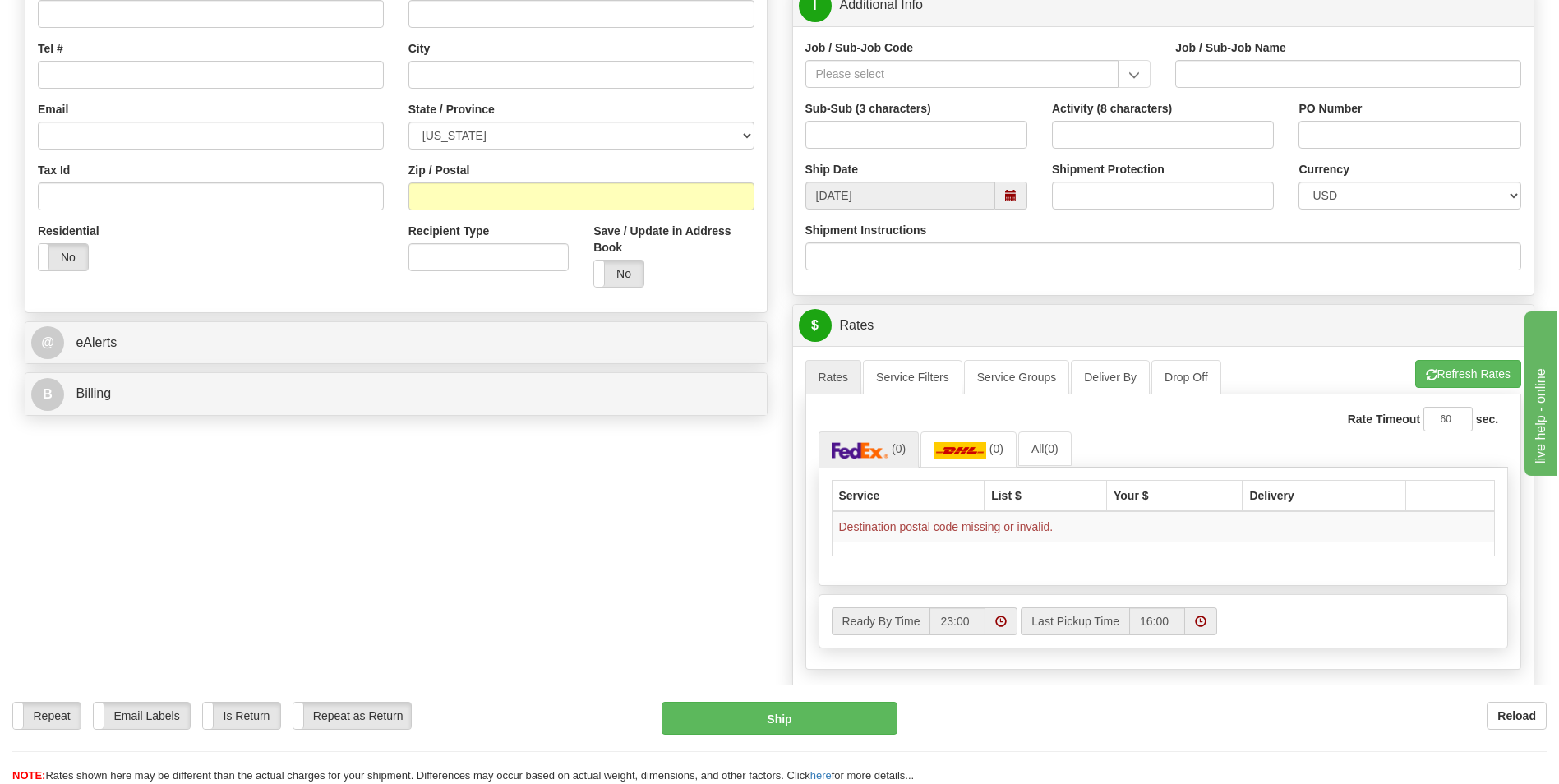
scroll to position [366, 0]
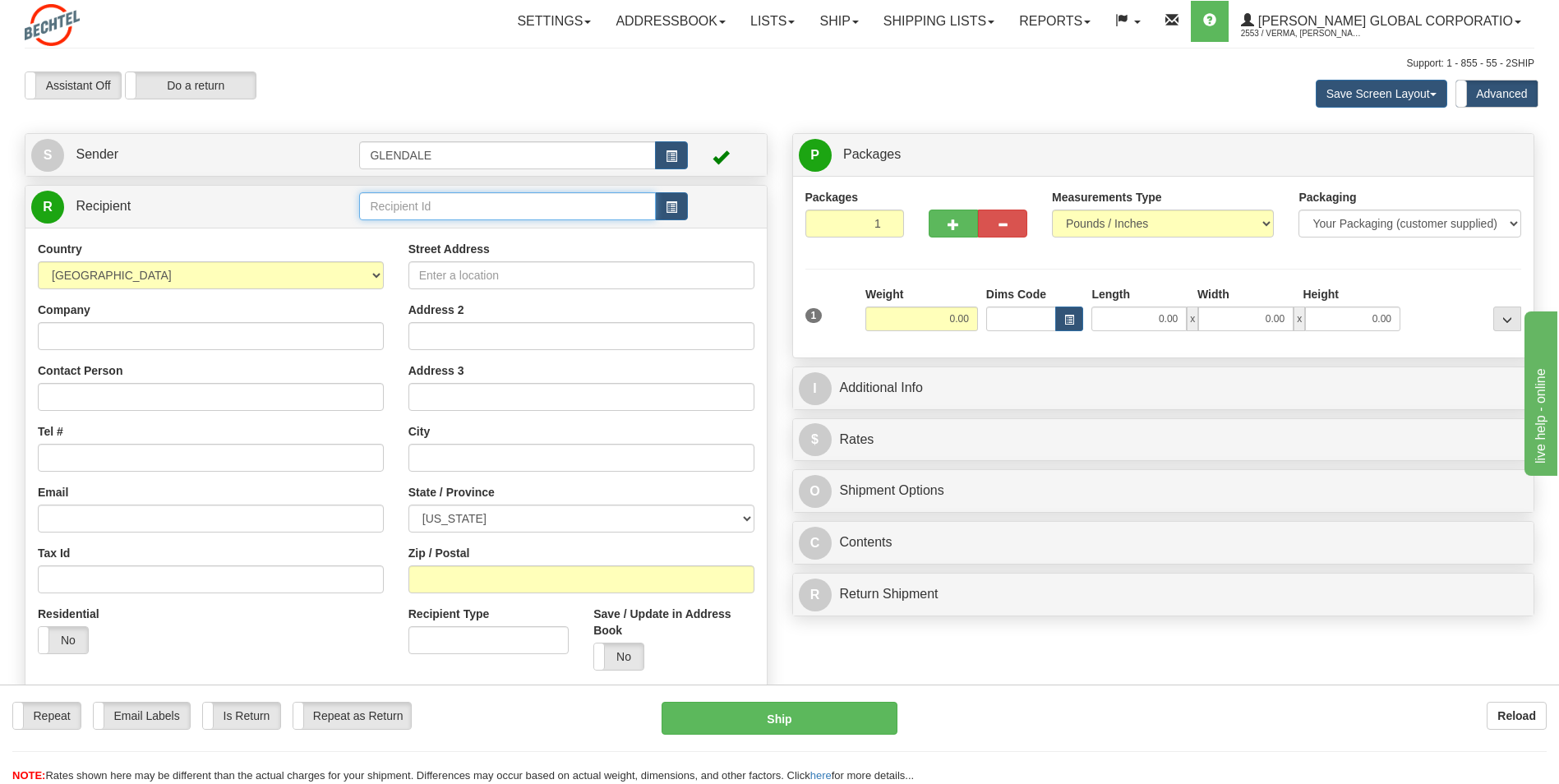
click at [438, 208] on input "text" at bounding box center [508, 206] width 296 height 28
click at [462, 202] on input "text" at bounding box center [508, 206] width 296 height 28
click at [670, 207] on span "button" at bounding box center [671, 208] width 12 height 11
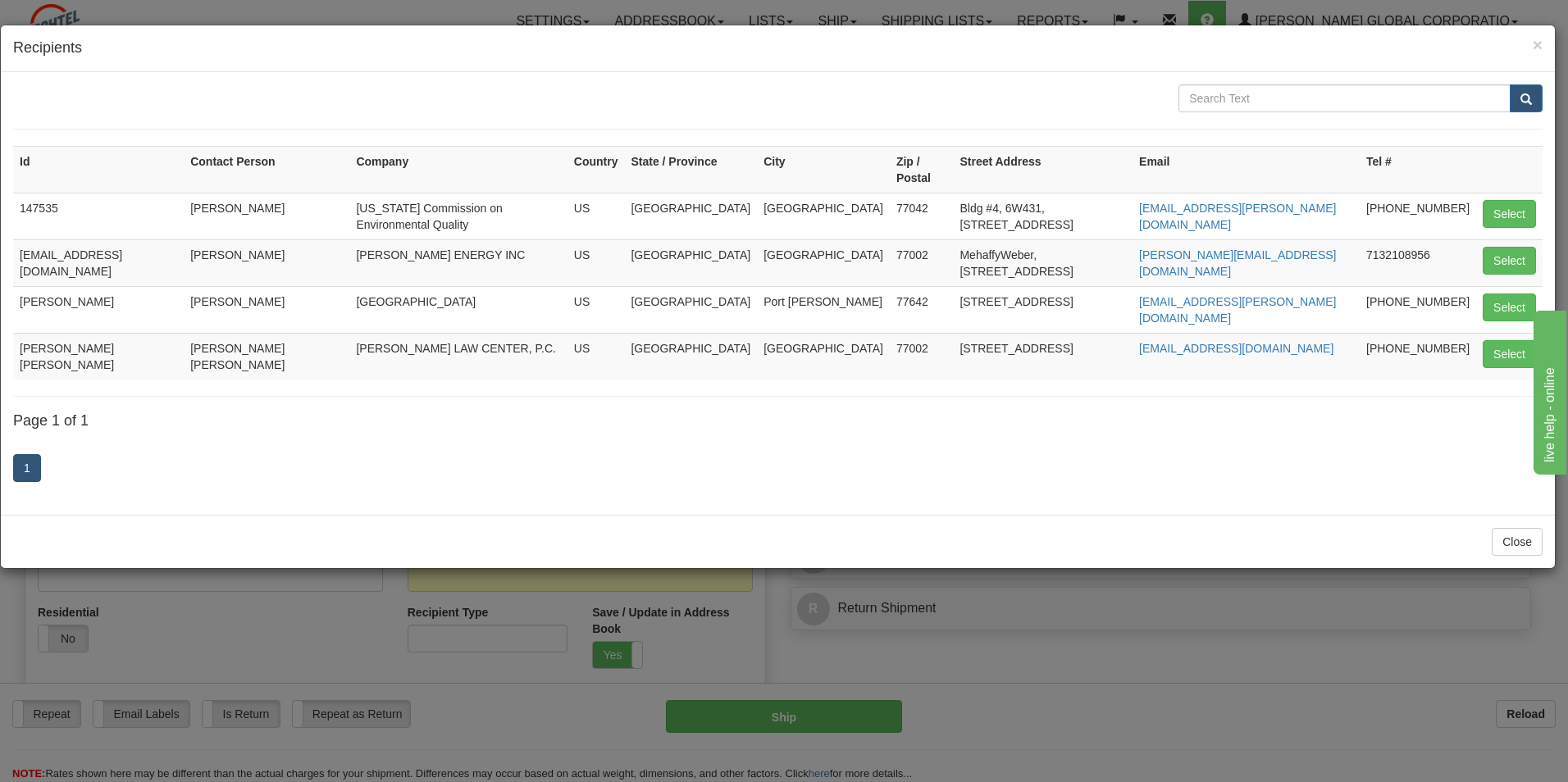
click at [333, 196] on td "[PERSON_NAME]" at bounding box center [267, 216] width 166 height 47
click at [1523, 203] on button "Select" at bounding box center [1509, 214] width 53 height 28
type input "147535"
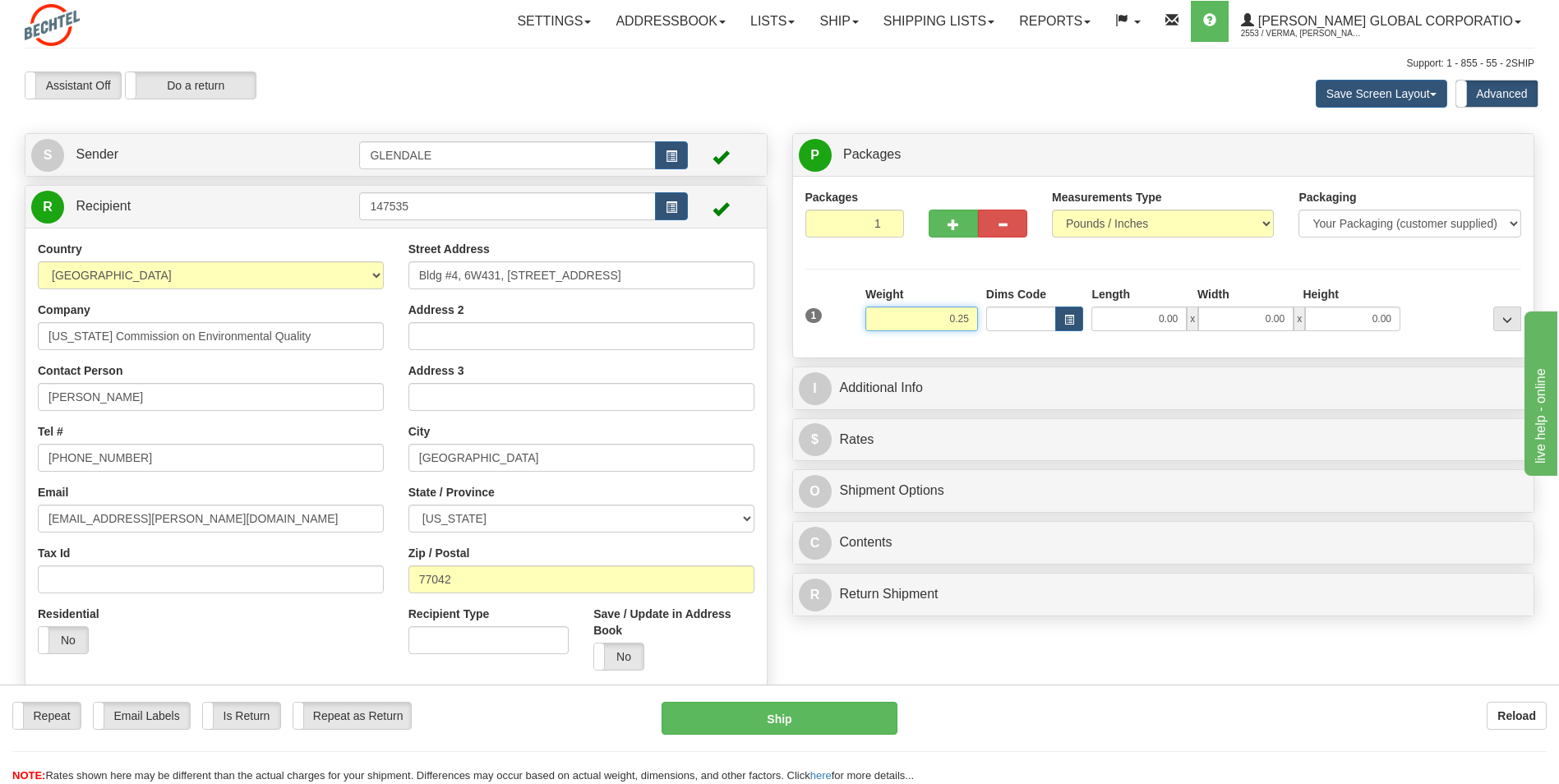
type input "0.25"
click at [906, 271] on div "Packages 1 1 Measurements Type" at bounding box center [1163, 266] width 716 height 156
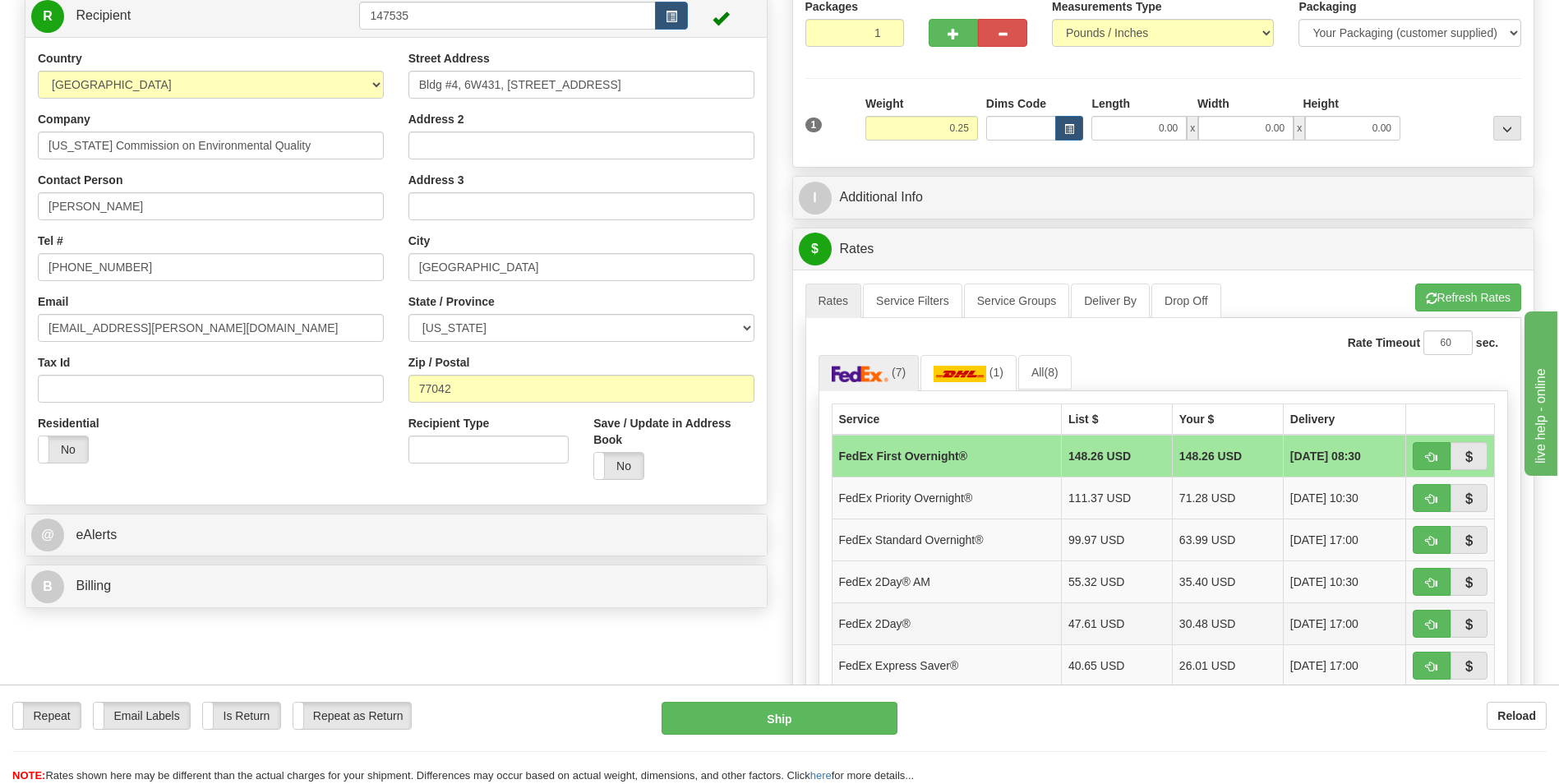
scroll to position [329, 0]
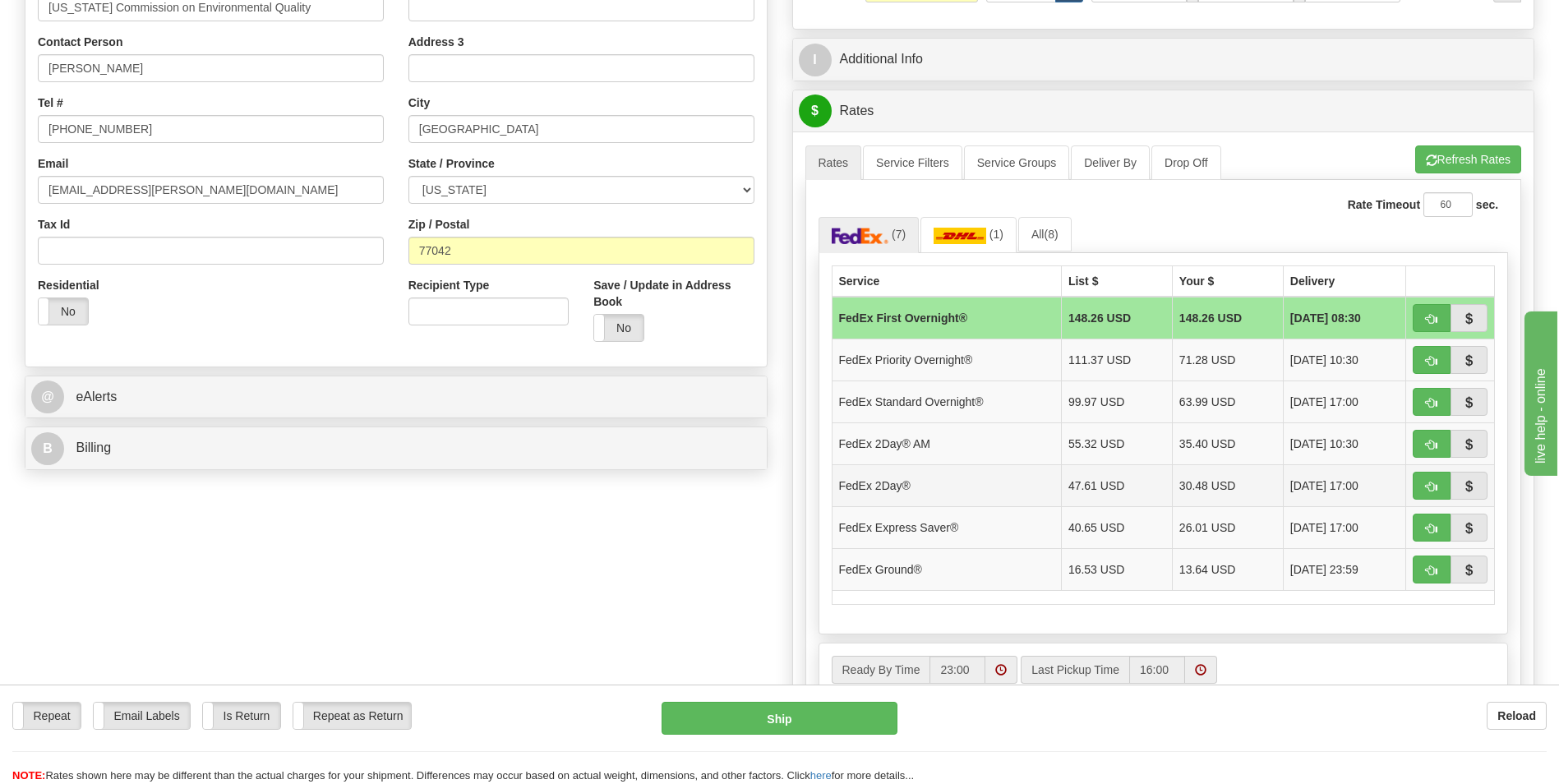
drag, startPoint x: 918, startPoint y: 481, endPoint x: 841, endPoint y: 488, distance: 77.3
click at [841, 488] on td "FedEx 2Day®" at bounding box center [947, 485] width 229 height 42
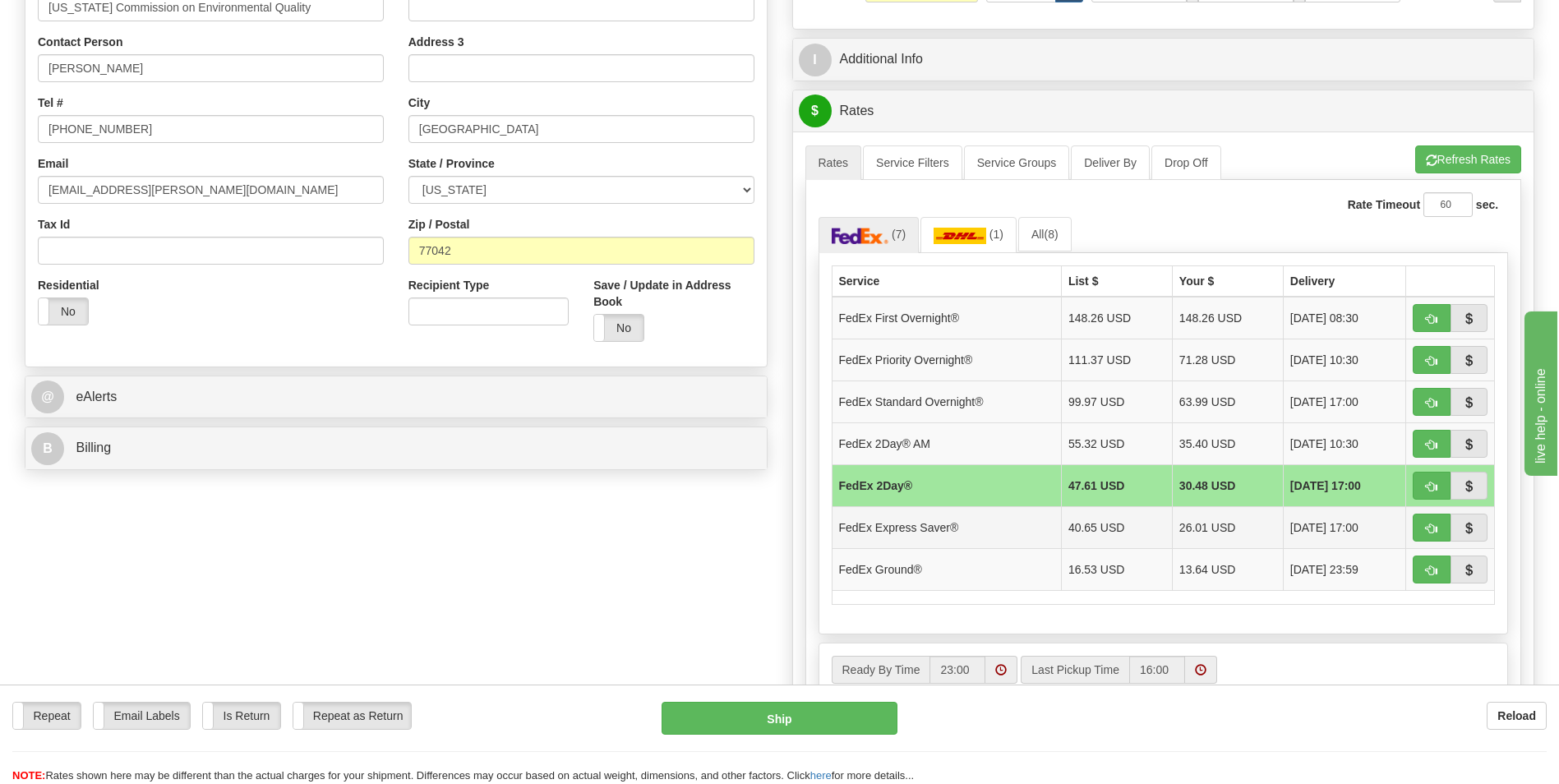
copy td "FedEx 2Day®"
